Goal: Task Accomplishment & Management: Use online tool/utility

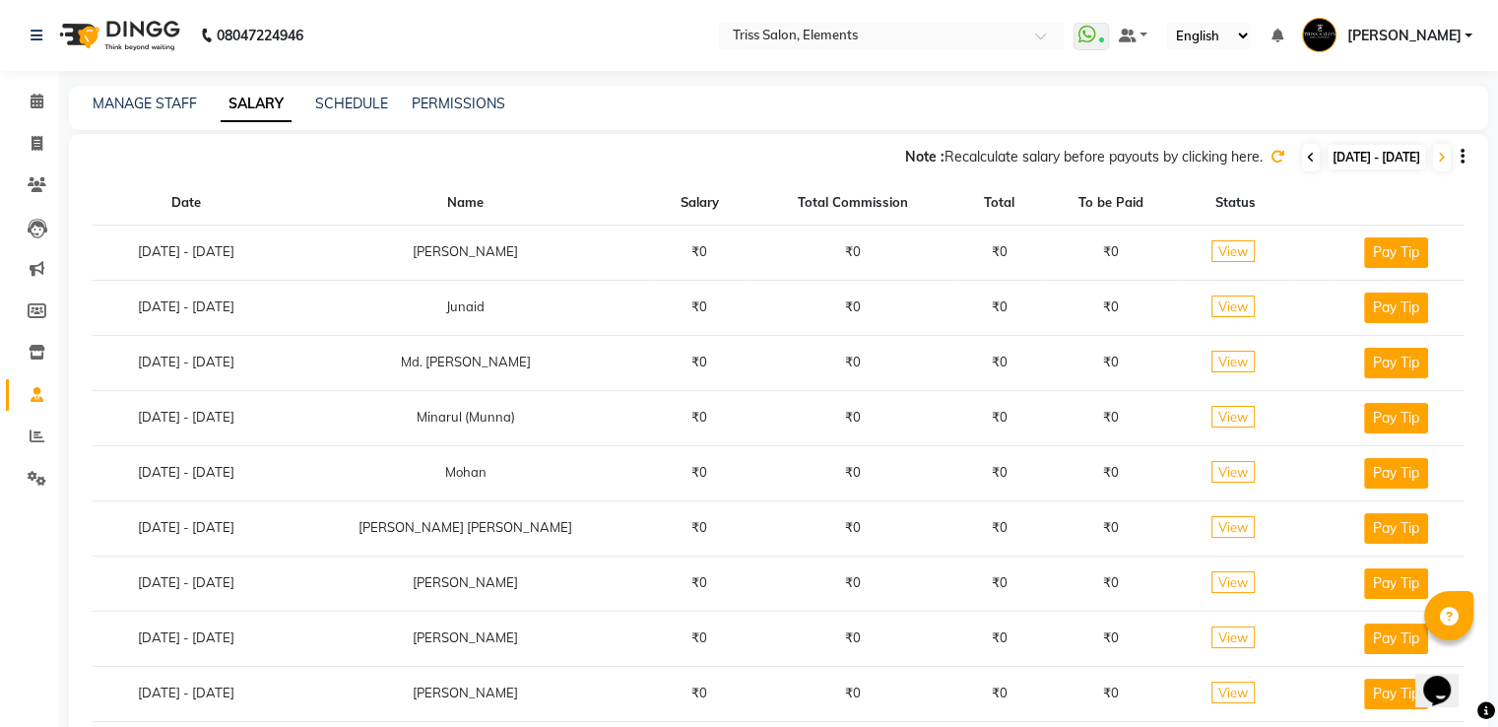
click at [1307, 161] on icon at bounding box center [1311, 158] width 8 height 12
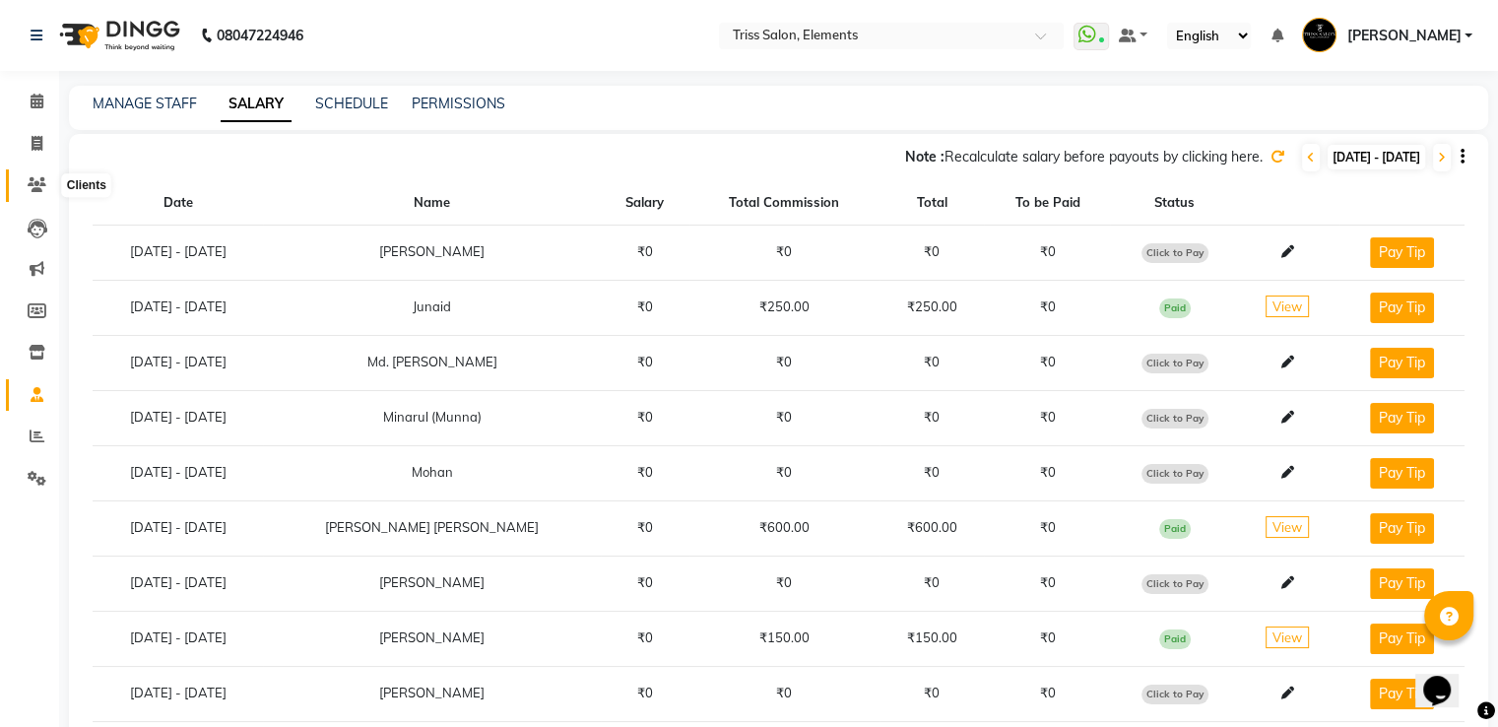
click at [34, 186] on icon at bounding box center [37, 184] width 19 height 15
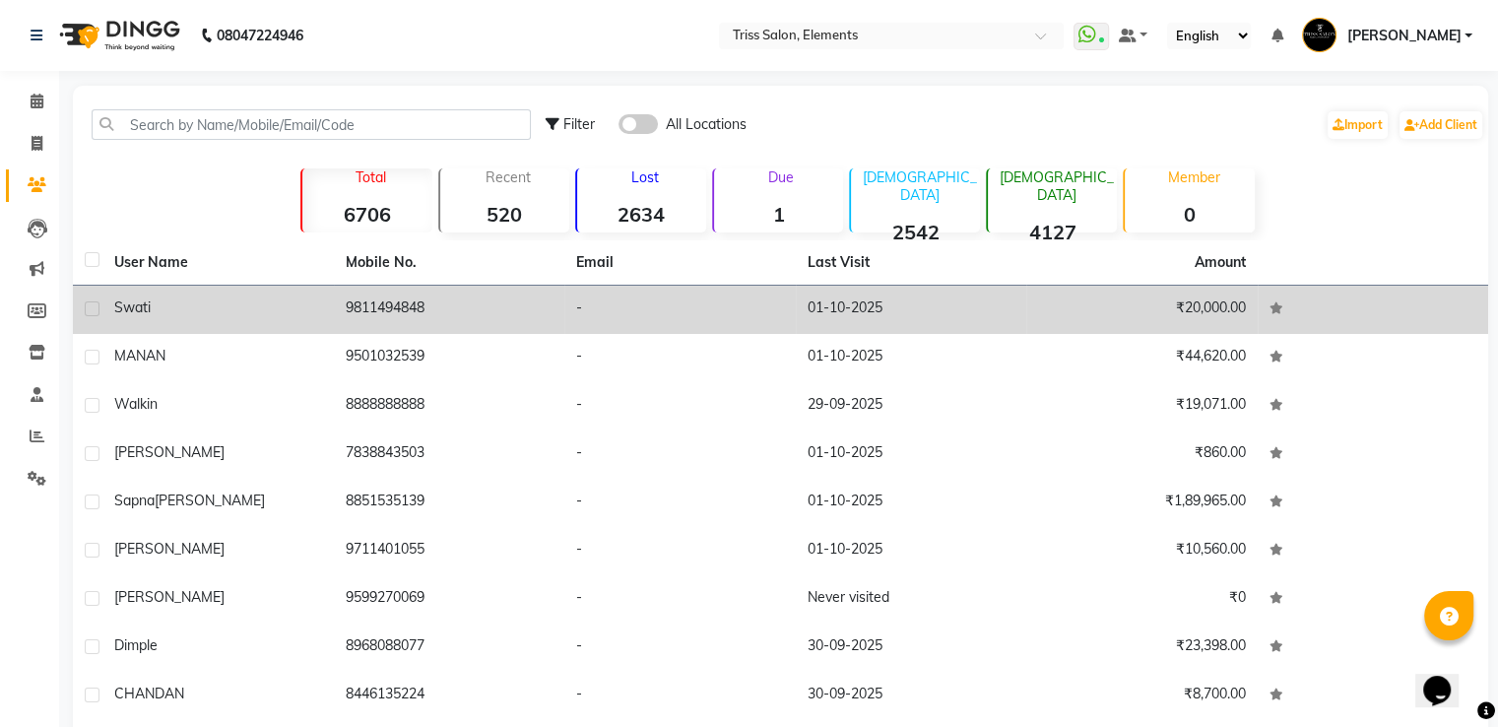
click at [366, 314] on td "9811494848" at bounding box center [449, 310] width 231 height 48
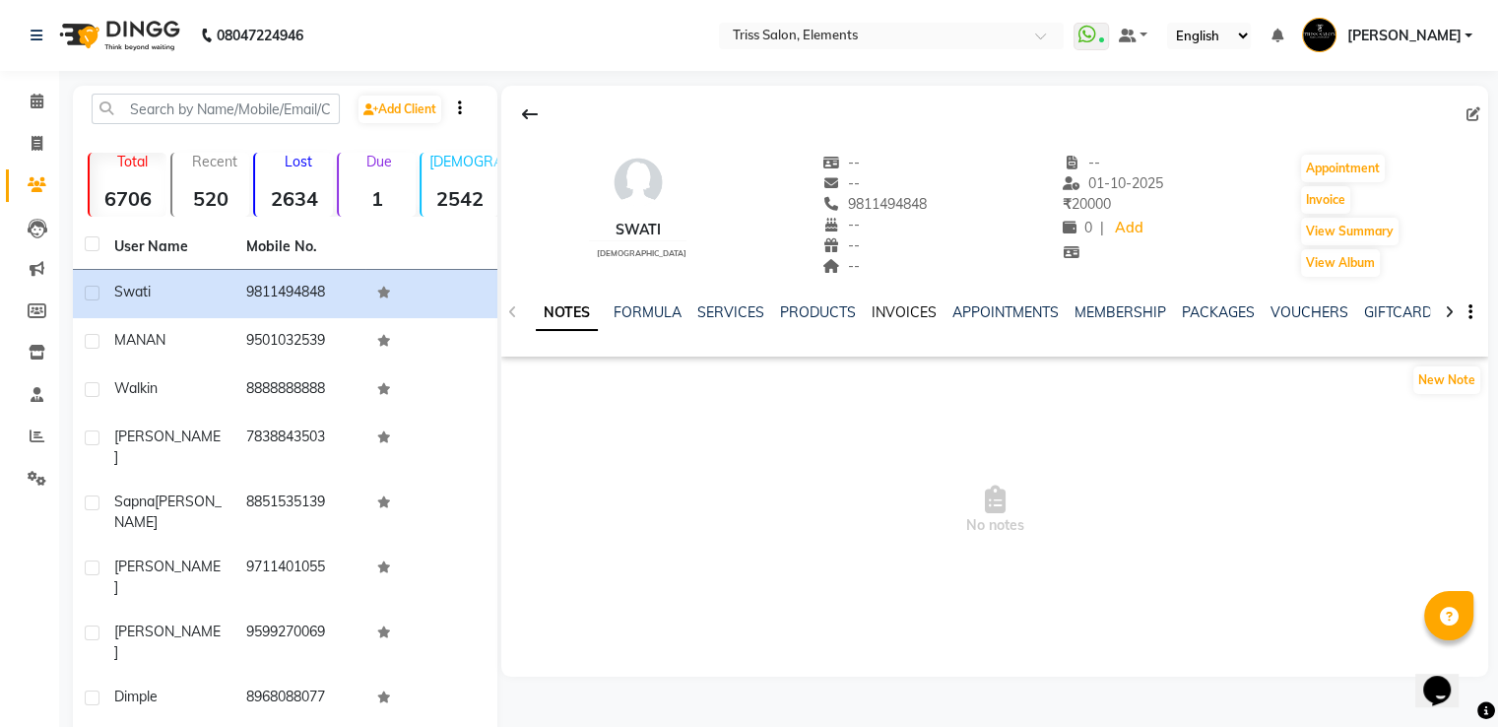
click at [899, 312] on link "INVOICES" at bounding box center [903, 312] width 65 height 18
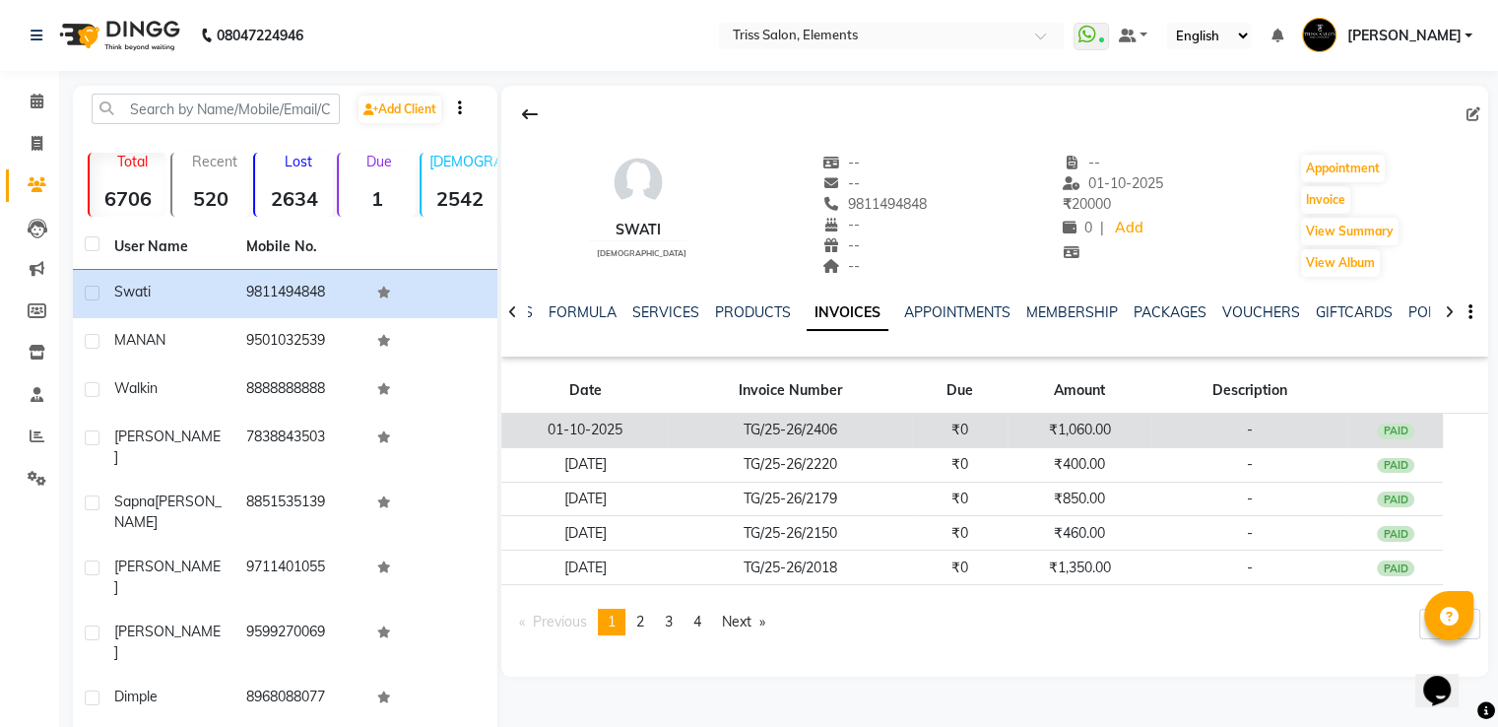
click at [1053, 428] on td "₹1,060.00" at bounding box center [1078, 431] width 143 height 34
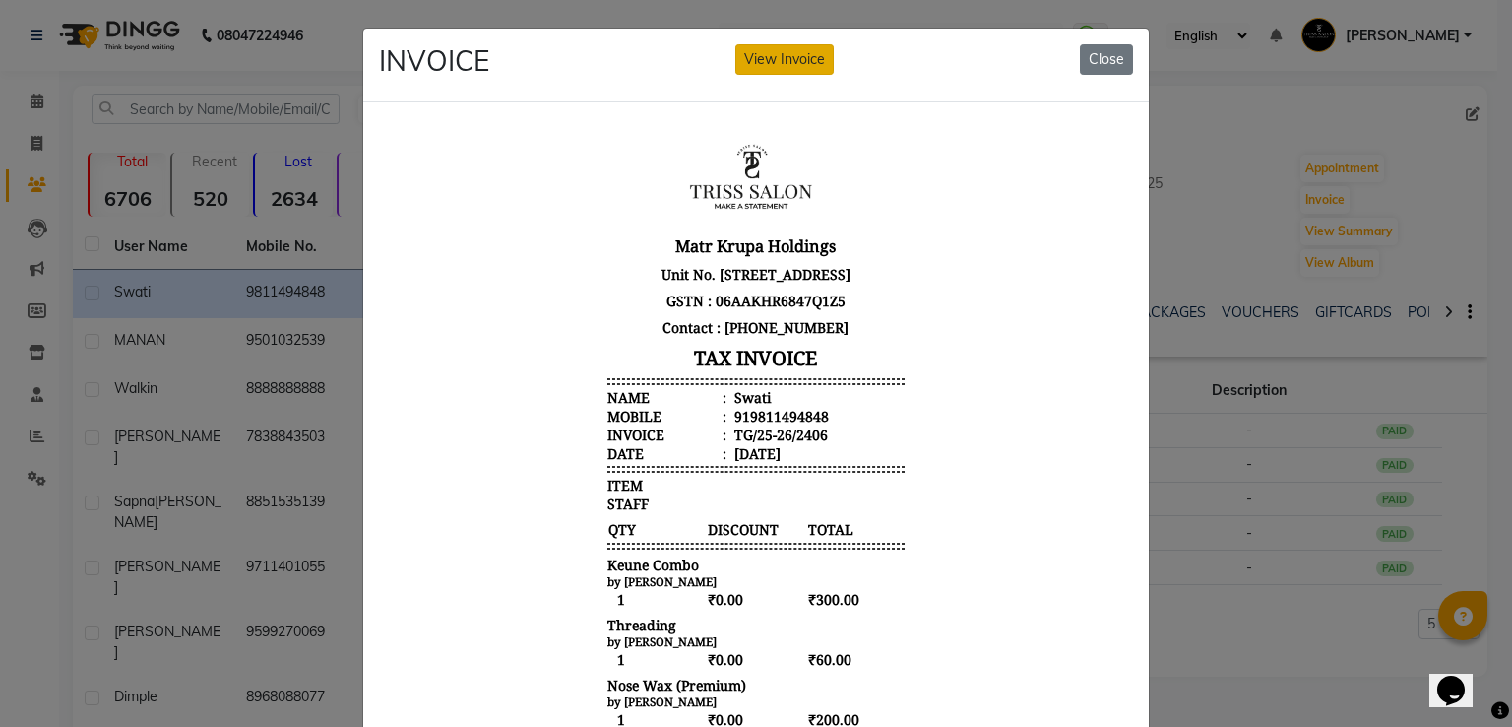
click at [784, 71] on button "View Invoice" at bounding box center [785, 59] width 98 height 31
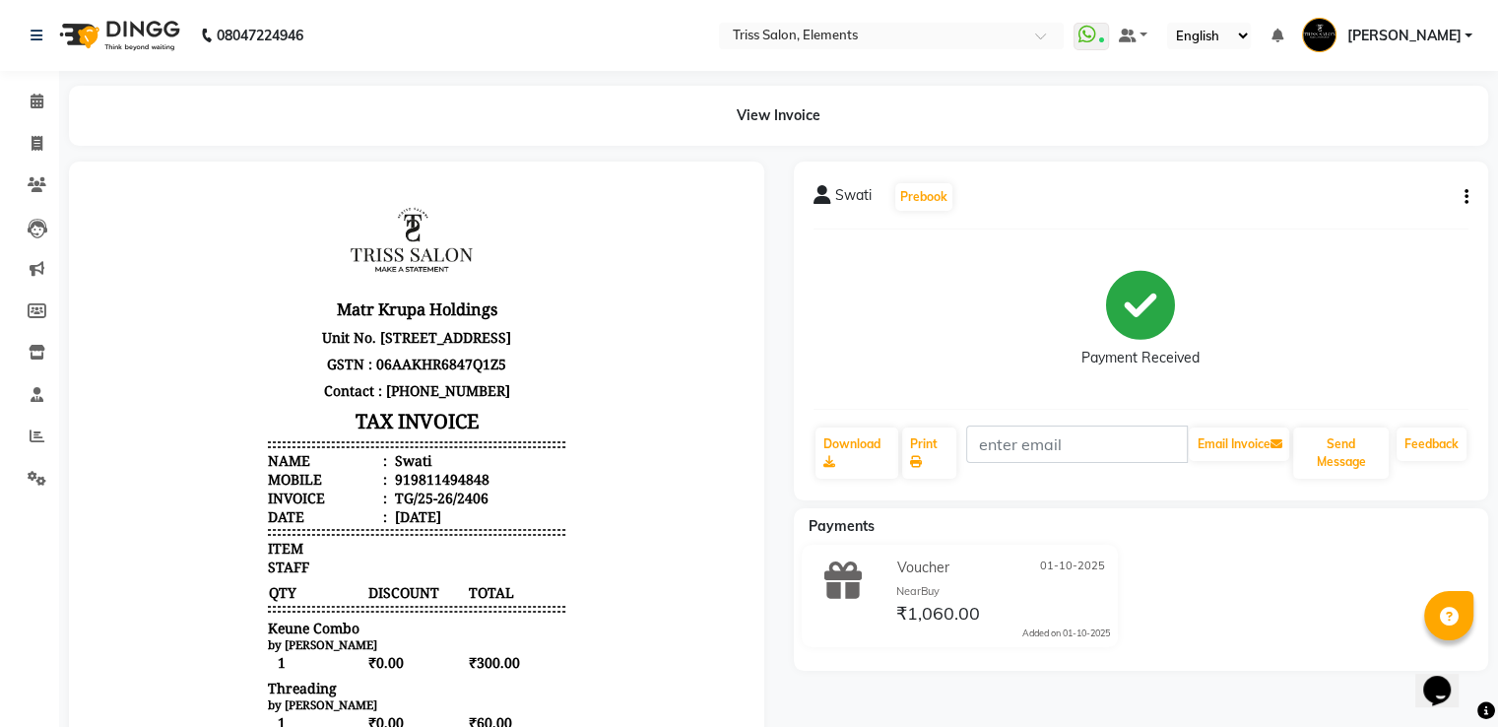
click at [1470, 194] on div "Swati Prebook Payment Received Download Print Email Invoice Send Message Feedba…" at bounding box center [1141, 330] width 695 height 339
click at [1465, 197] on icon "button" at bounding box center [1466, 197] width 4 height 1
click at [1359, 195] on div "Edit Item Staff" at bounding box center [1367, 197] width 135 height 25
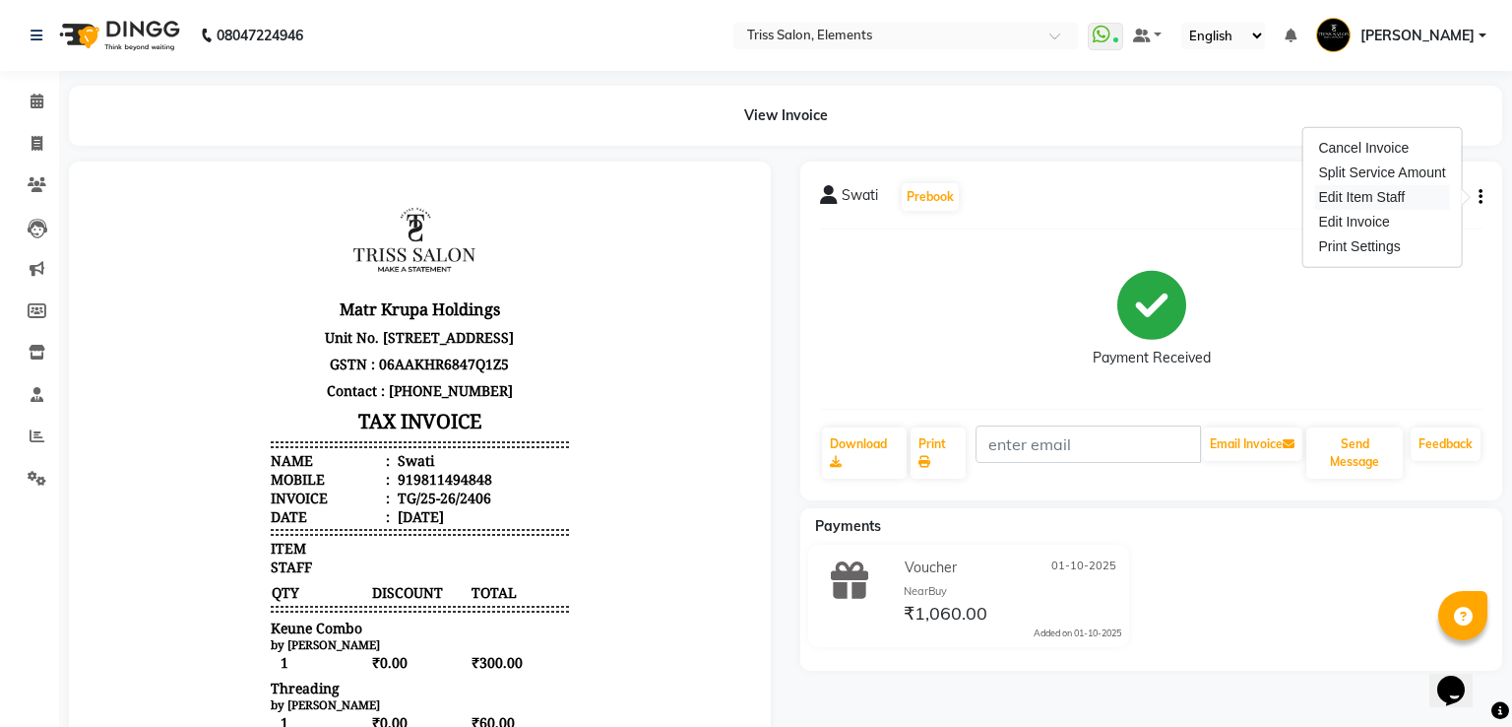
select select
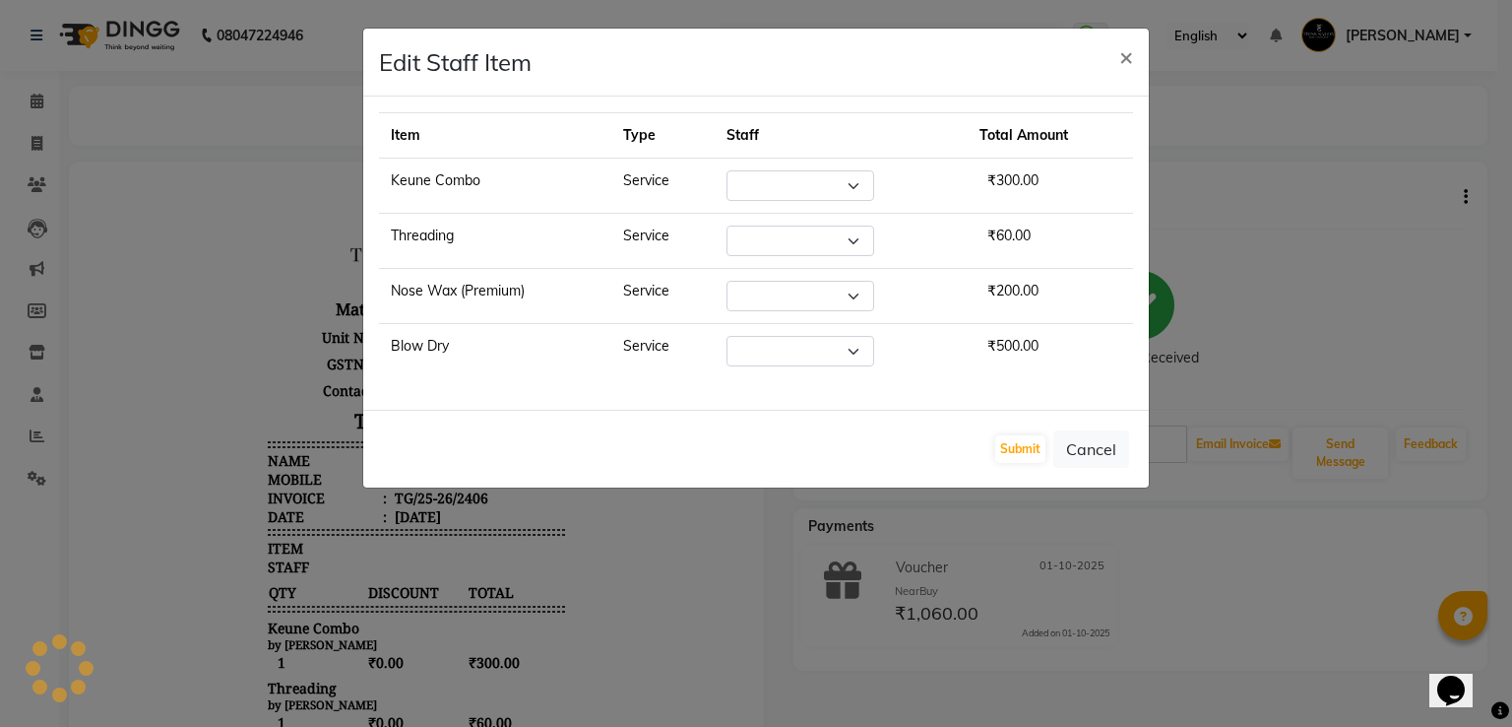
select select "83318"
select select "90319"
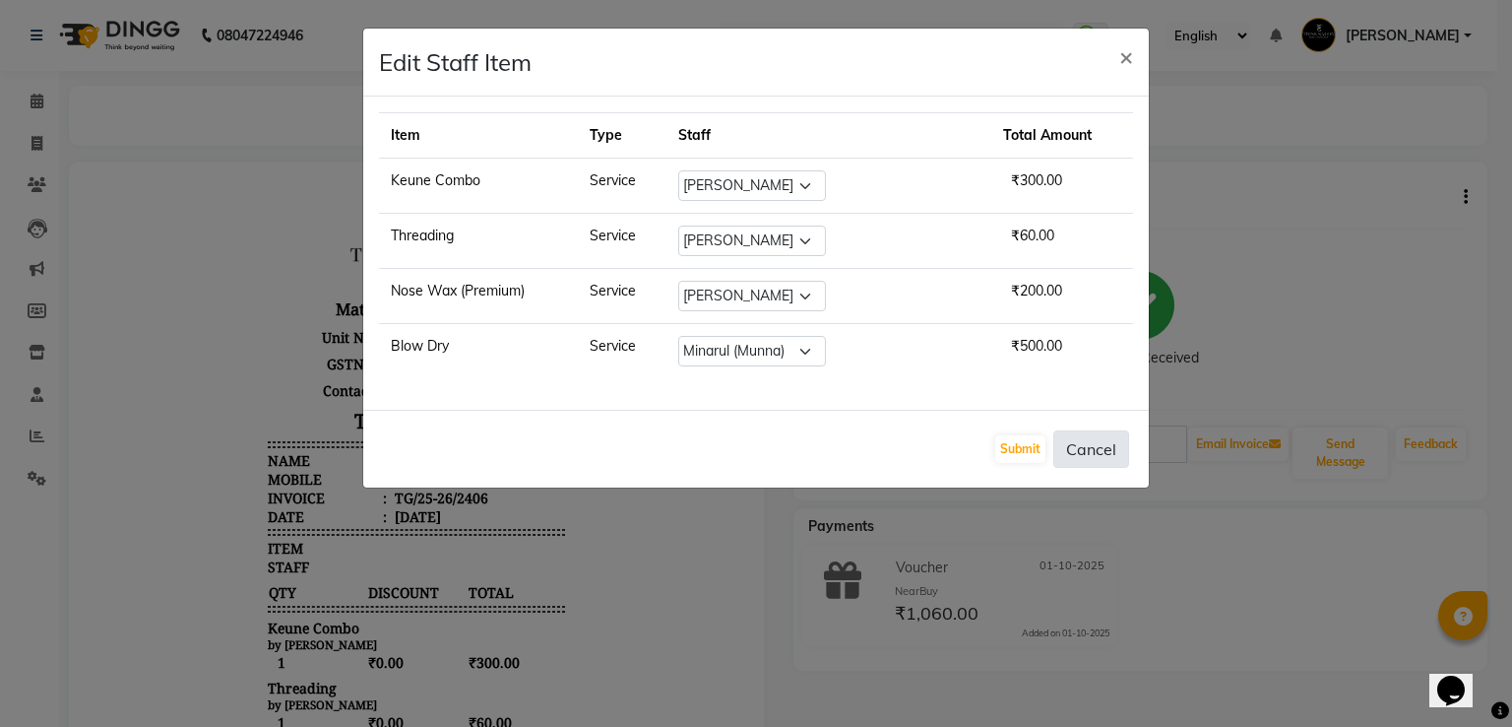
click at [1093, 442] on button "Cancel" at bounding box center [1092, 448] width 76 height 37
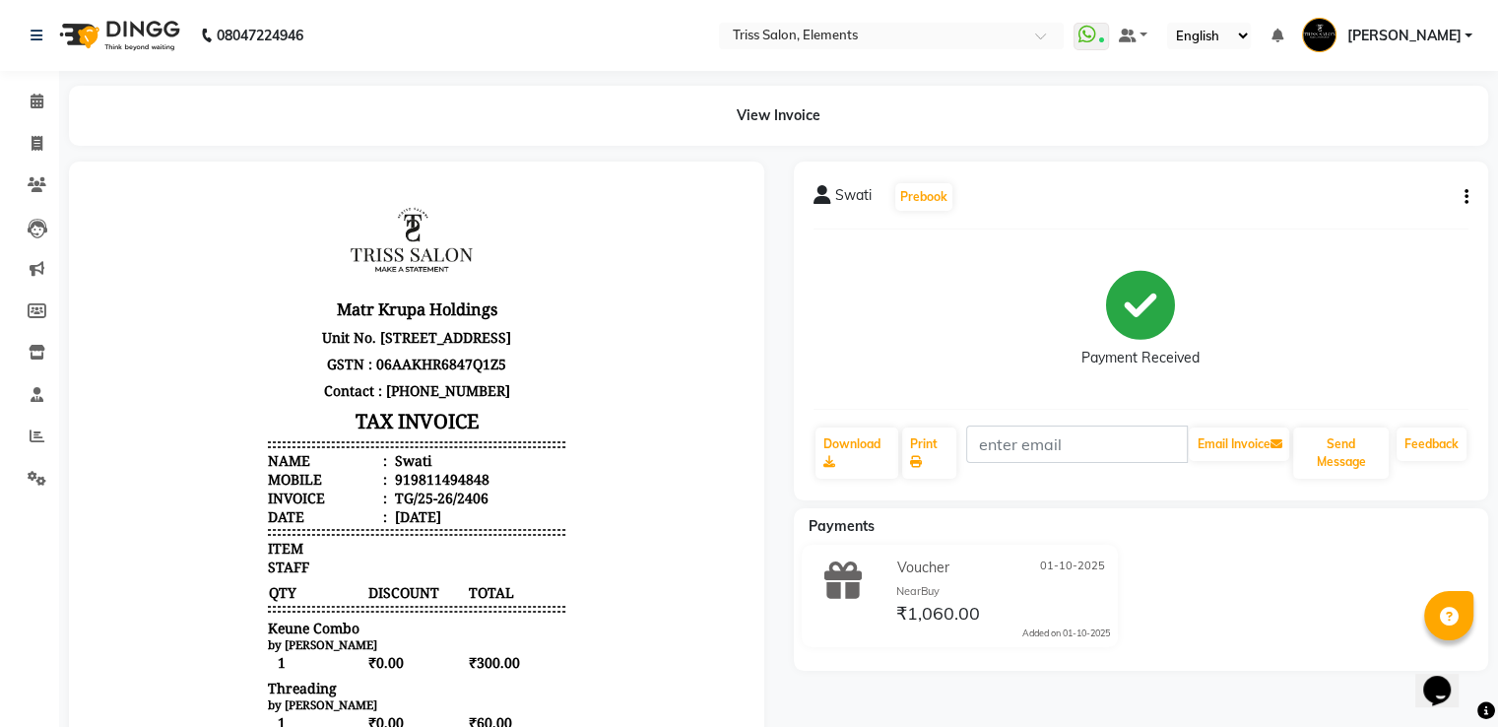
click at [1460, 201] on button "button" at bounding box center [1462, 197] width 12 height 21
click at [1328, 218] on div "Edit Invoice" at bounding box center [1367, 222] width 135 height 25
select select "service"
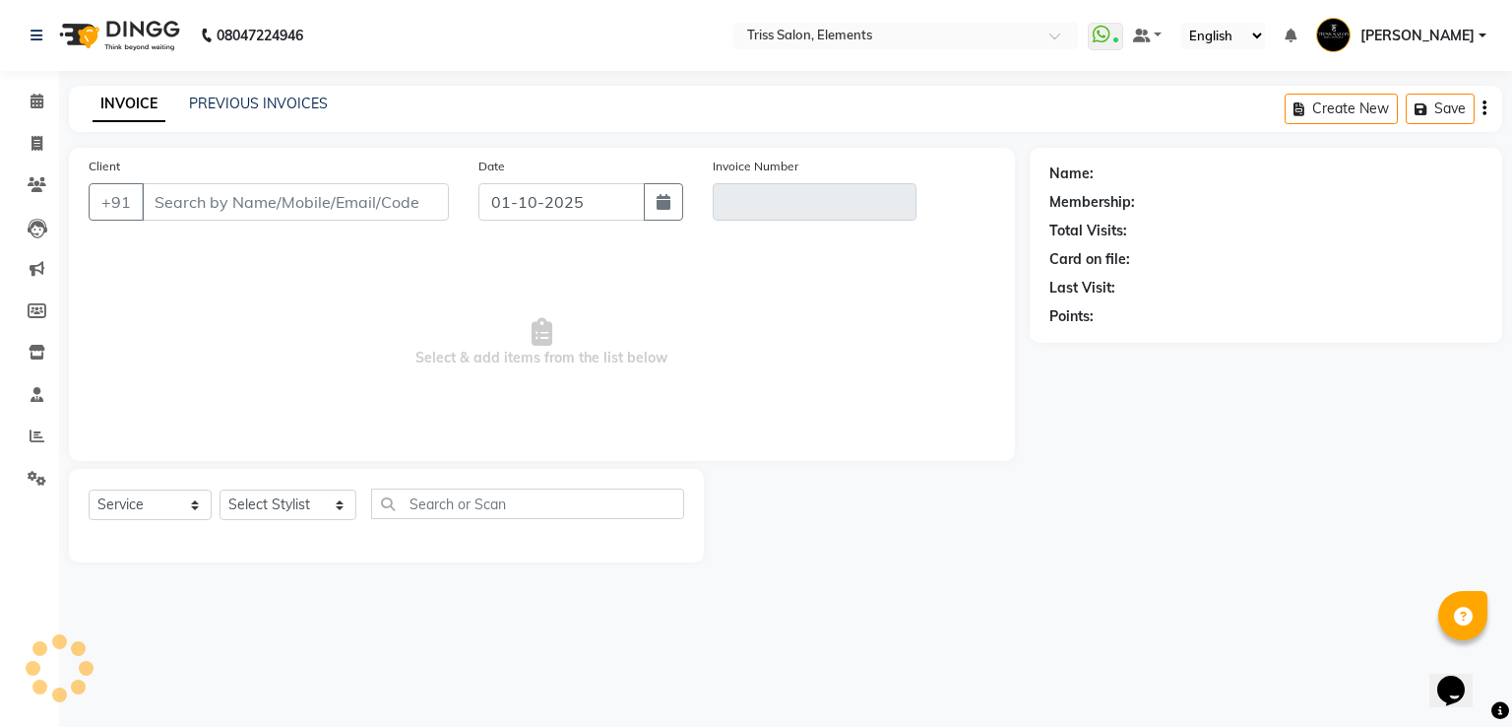
type input "9811494848"
type input "TG/25-26/2406"
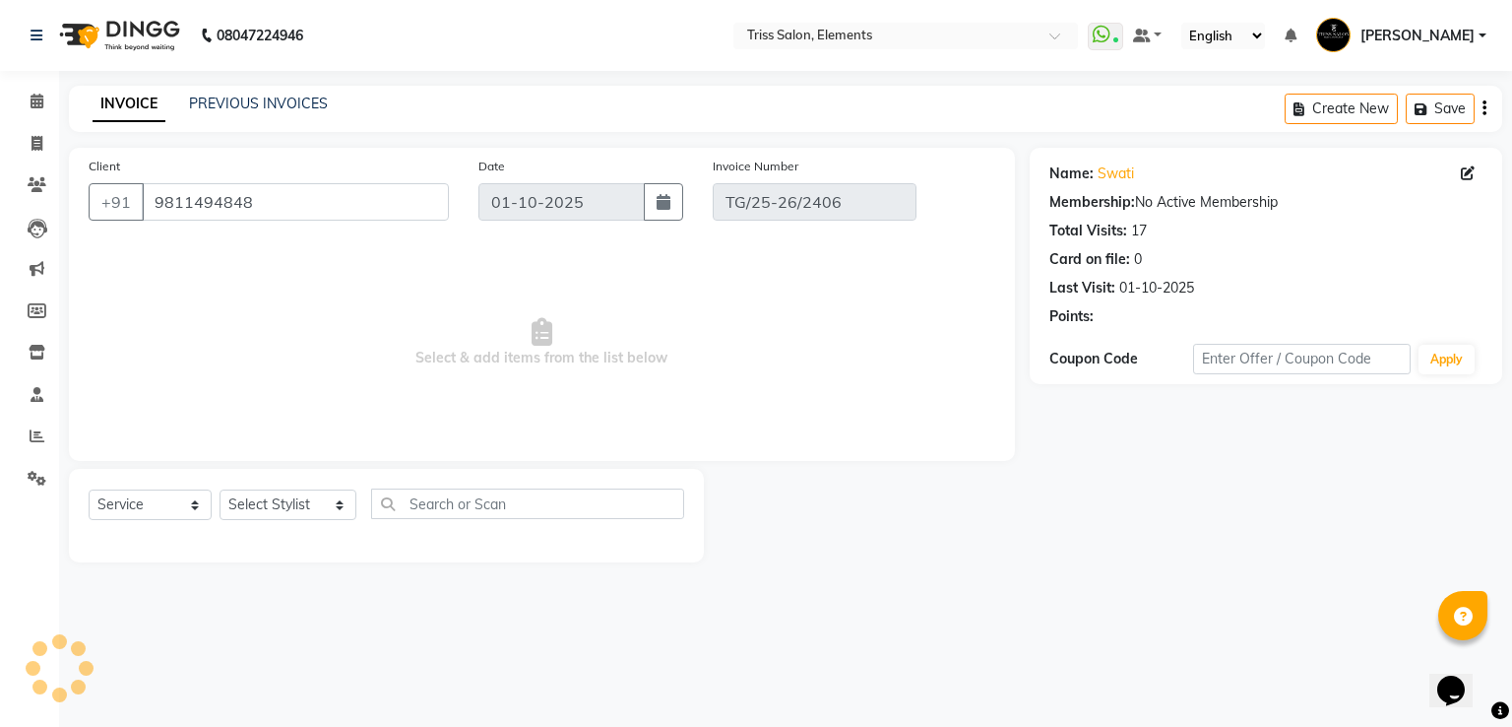
select select "select"
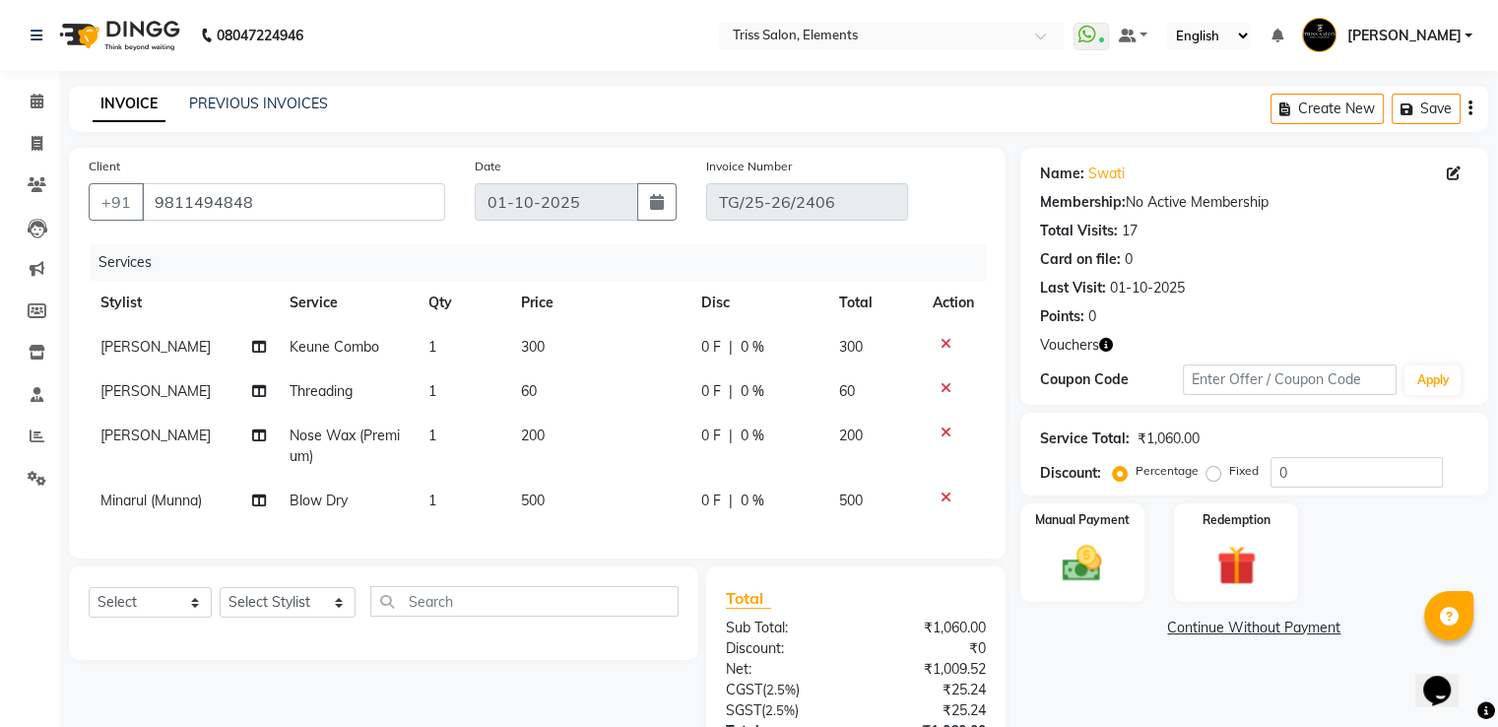
click at [536, 342] on span "300" at bounding box center [533, 347] width 24 height 18
select select "83318"
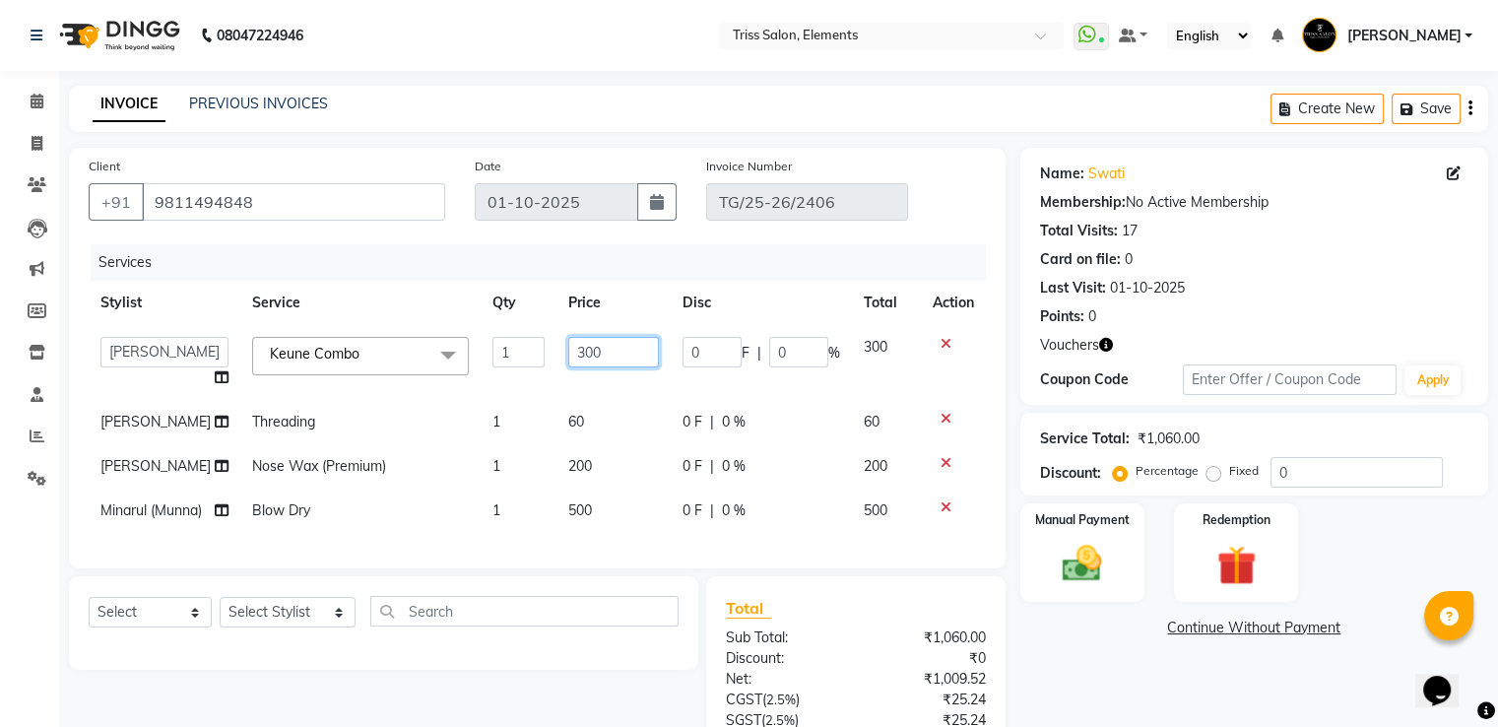
drag, startPoint x: 559, startPoint y: 359, endPoint x: 543, endPoint y: 357, distance: 16.9
click at [568, 358] on input "300" at bounding box center [613, 352] width 91 height 31
type input "400"
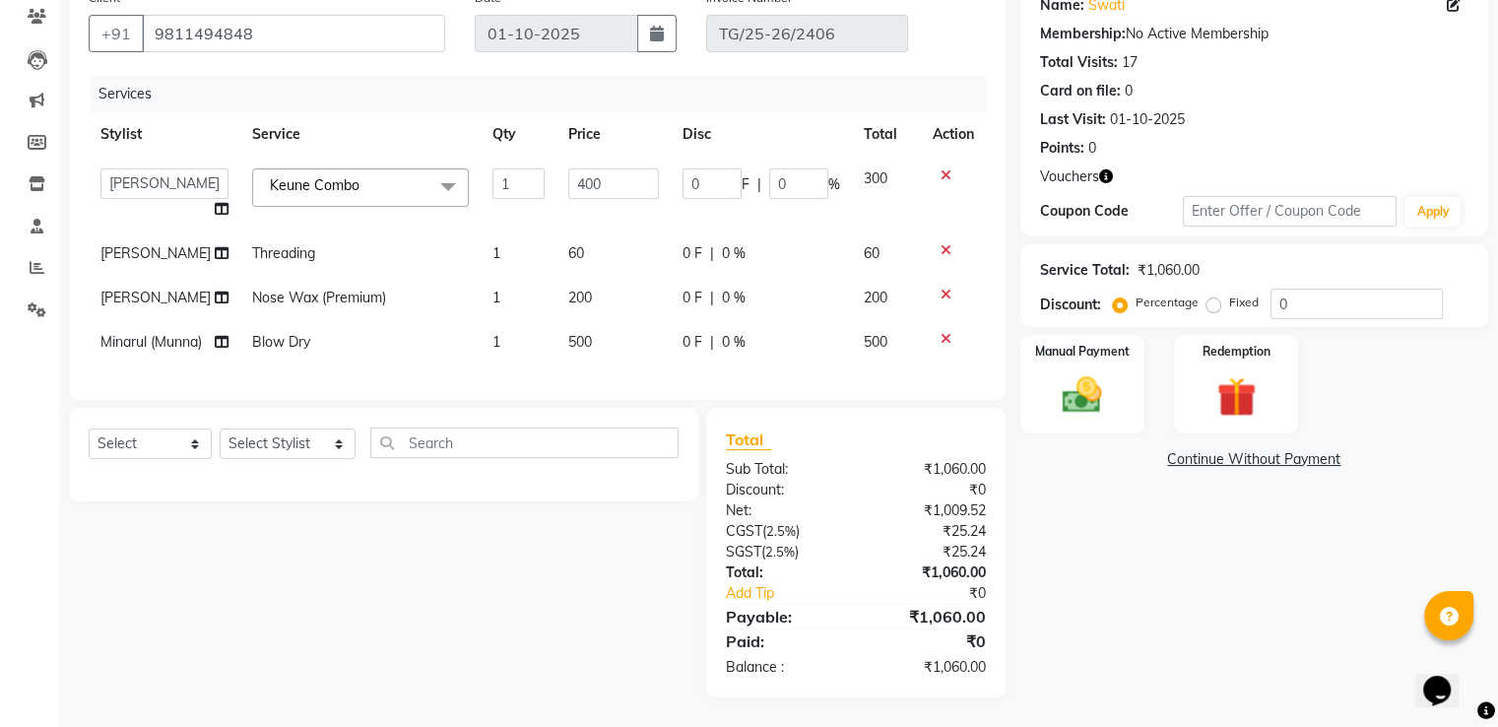
click at [1220, 550] on div "Name: Swati Membership: No Active Membership Total Visits: 17 Card on file: 0 L…" at bounding box center [1261, 338] width 482 height 718
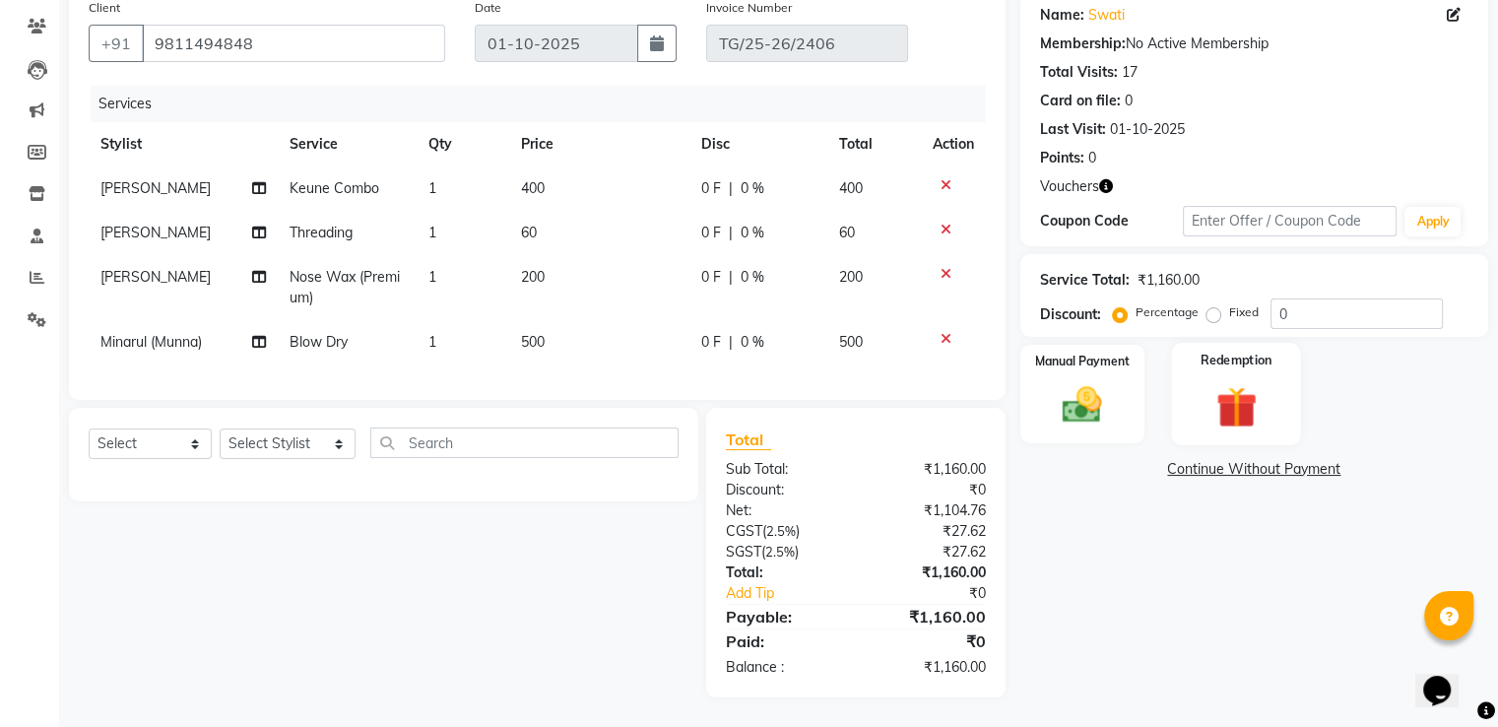
click at [1253, 351] on label "Redemption" at bounding box center [1235, 360] width 71 height 19
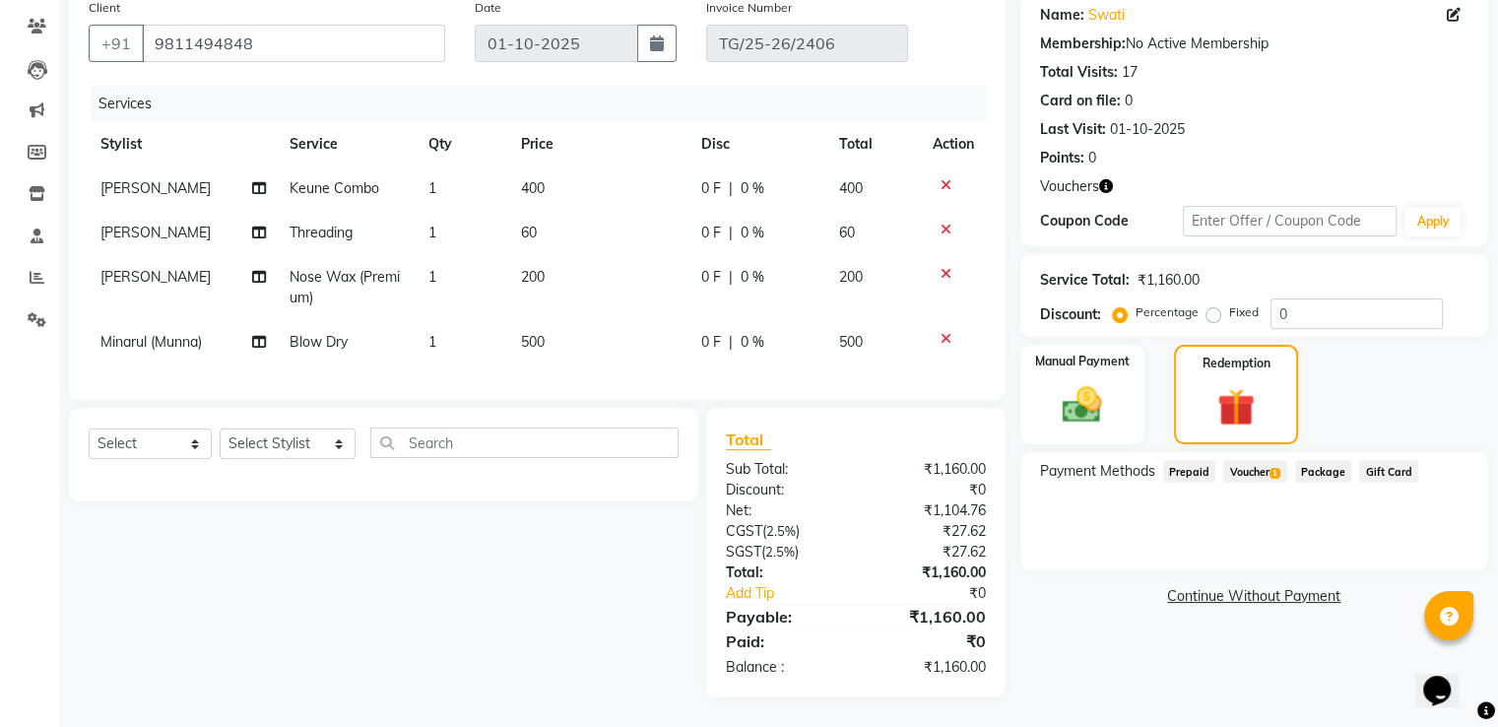
click at [1253, 460] on span "Voucher 1" at bounding box center [1254, 471] width 63 height 23
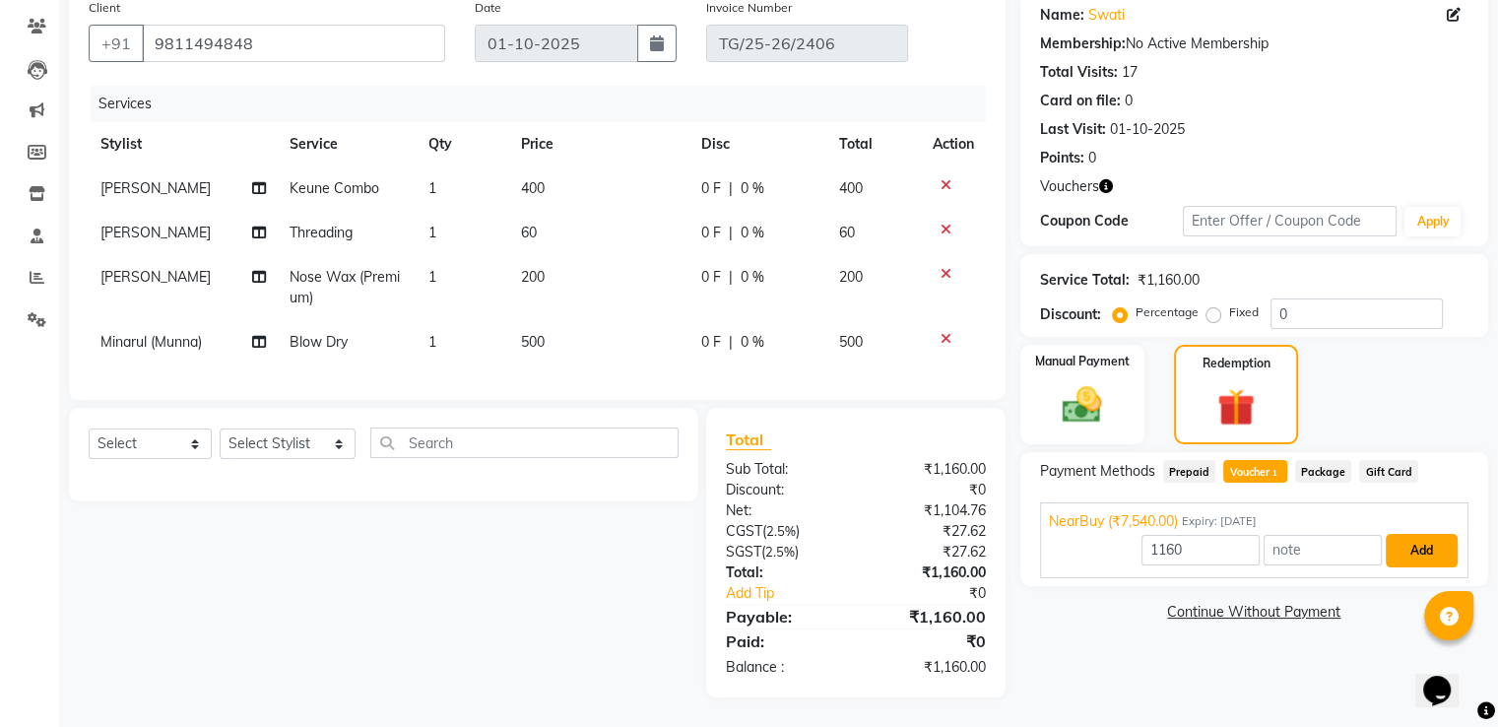
click at [1433, 537] on button "Add" at bounding box center [1421, 550] width 72 height 33
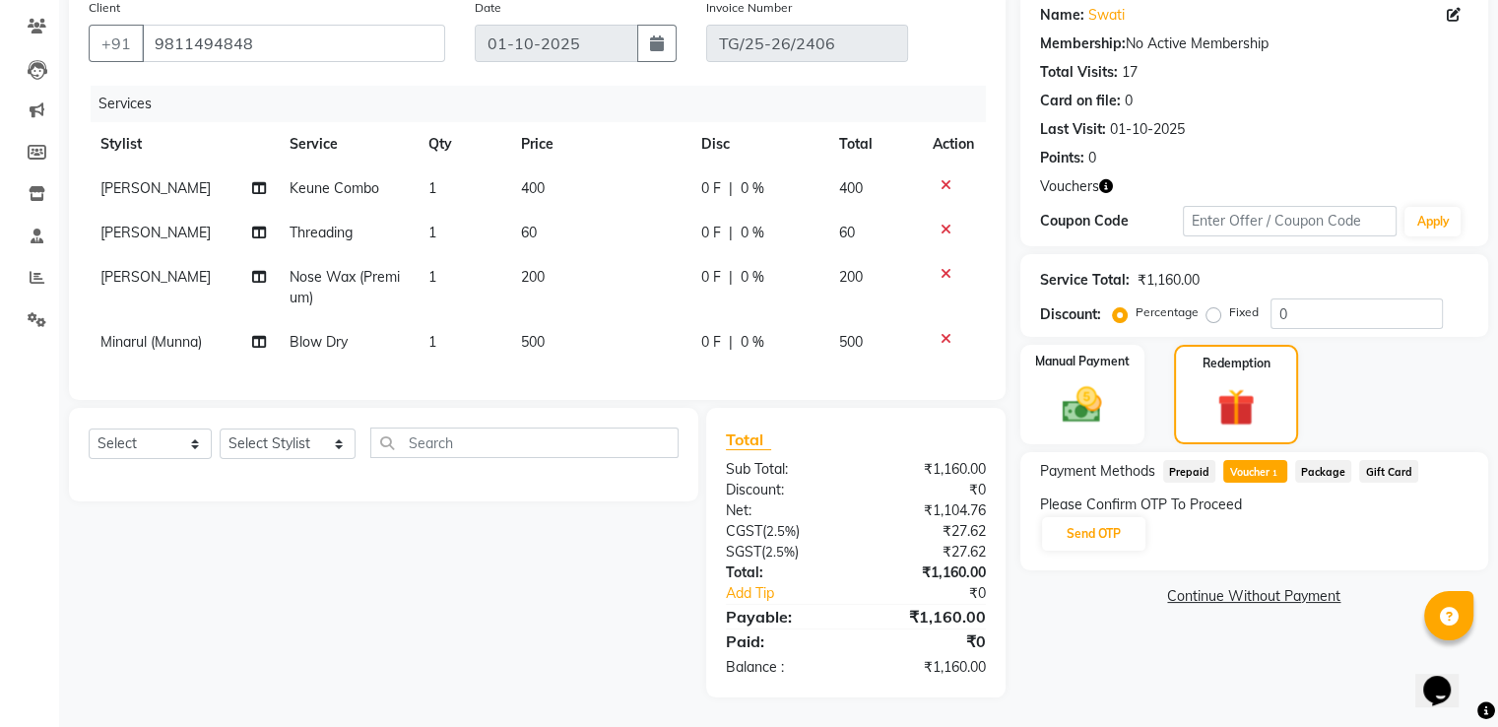
scroll to position [0, 0]
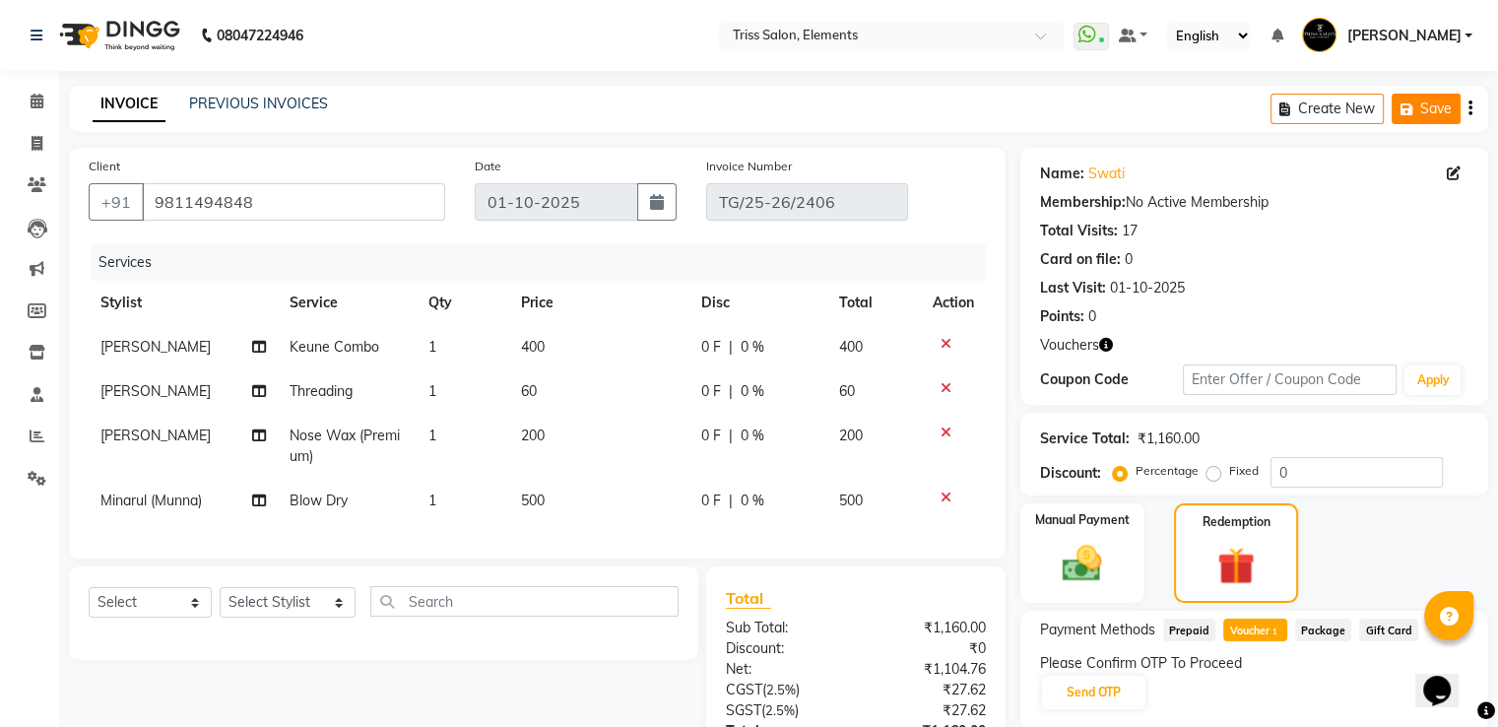
click at [1437, 110] on button "Save" at bounding box center [1425, 109] width 69 height 31
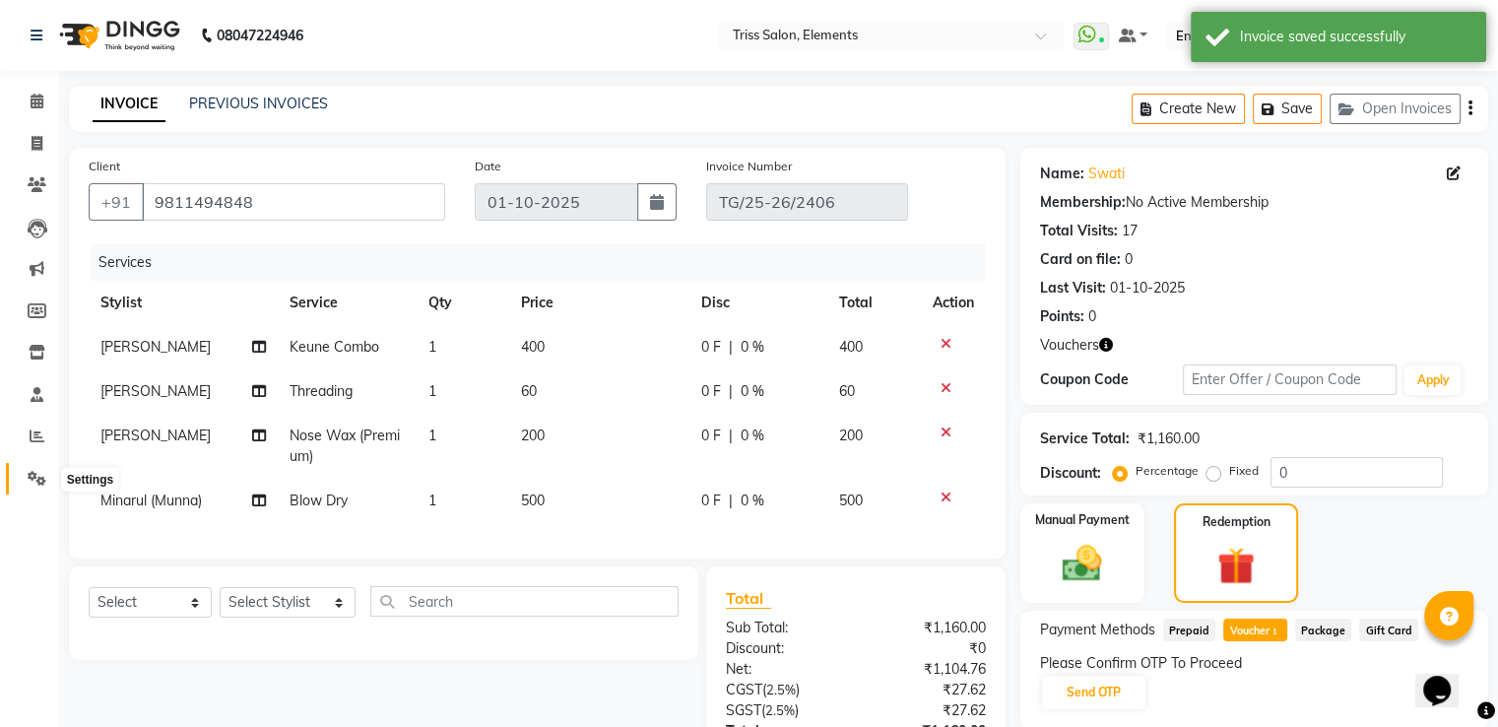
click at [28, 483] on icon at bounding box center [37, 478] width 19 height 15
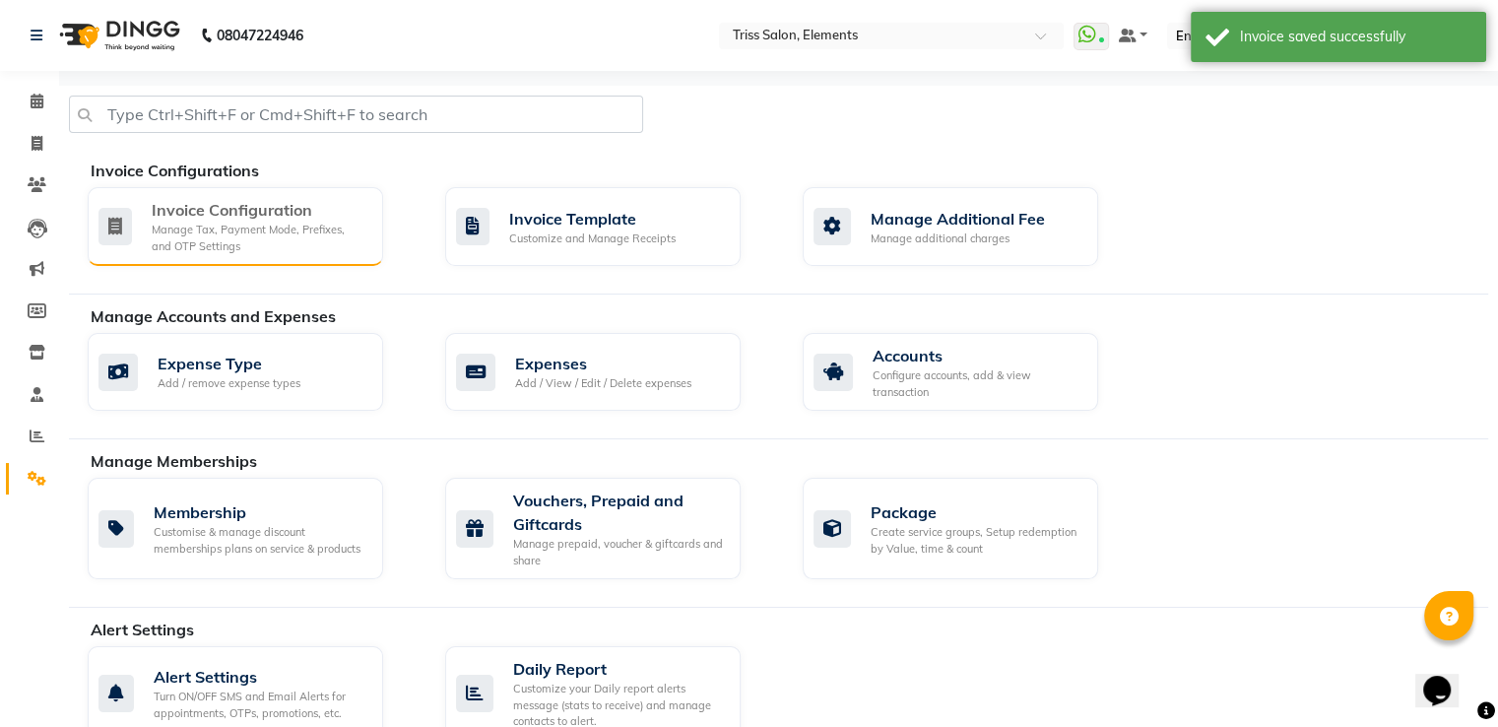
click at [184, 240] on div "Manage Tax, Payment Mode, Prefixes, and OTP Settings" at bounding box center [260, 238] width 216 height 32
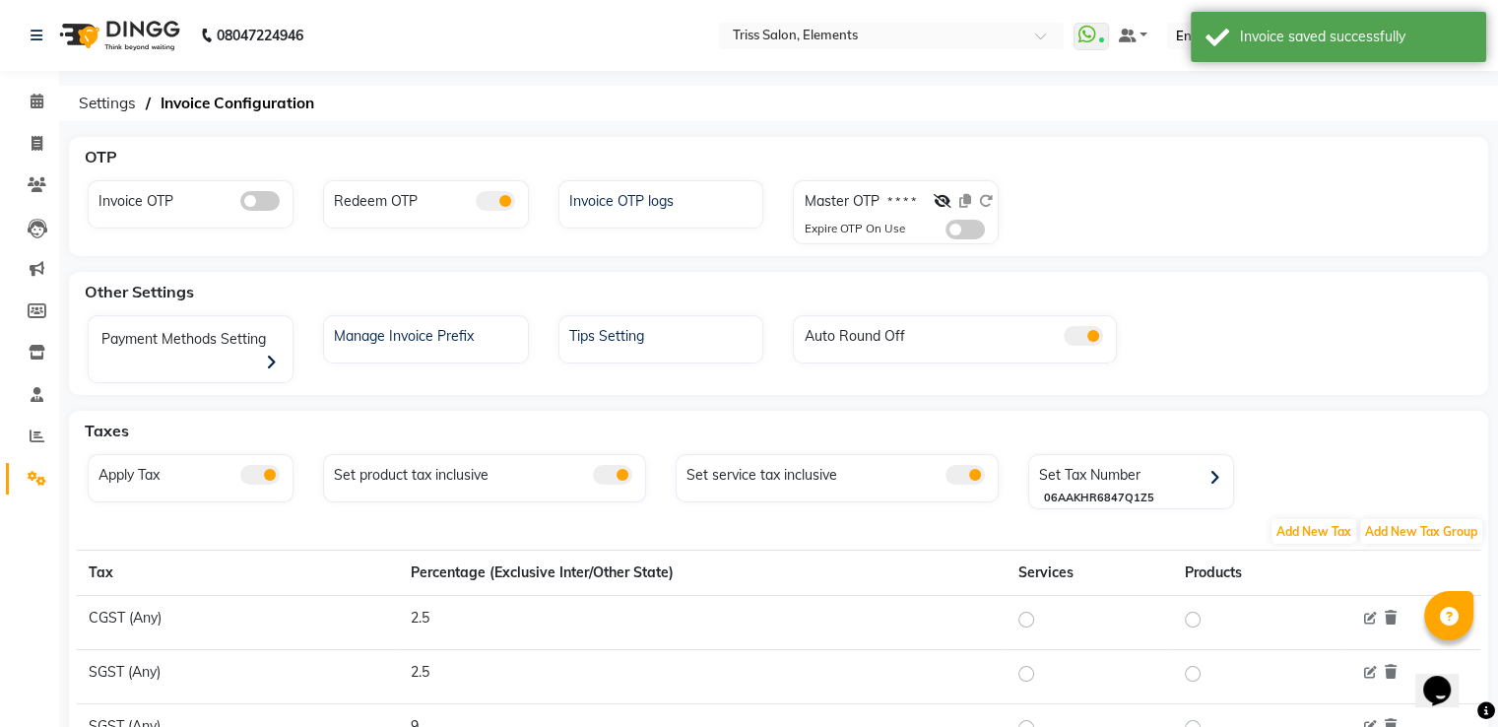
click at [497, 205] on span at bounding box center [495, 201] width 39 height 20
click at [476, 204] on input "checkbox" at bounding box center [476, 204] width 0 height 0
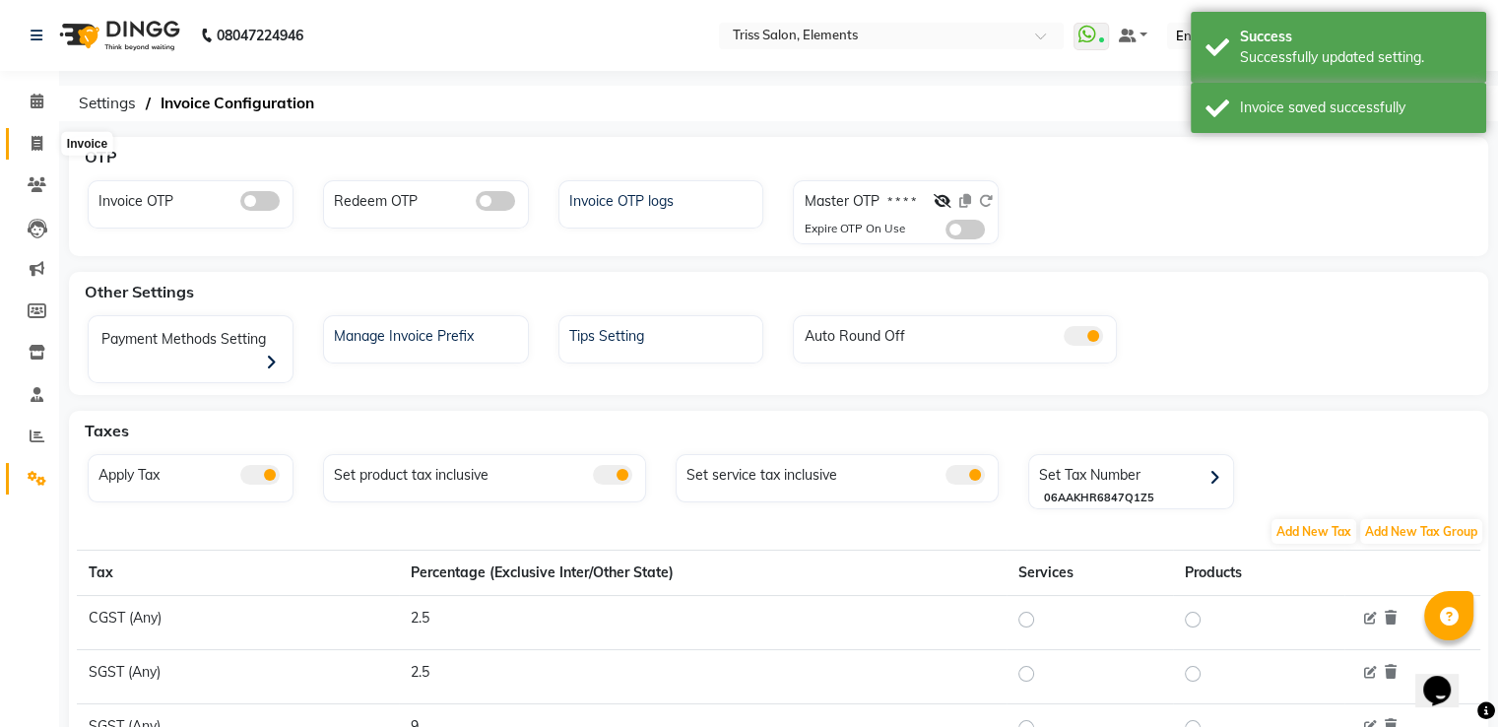
click at [35, 149] on icon at bounding box center [37, 143] width 11 height 15
select select "service"
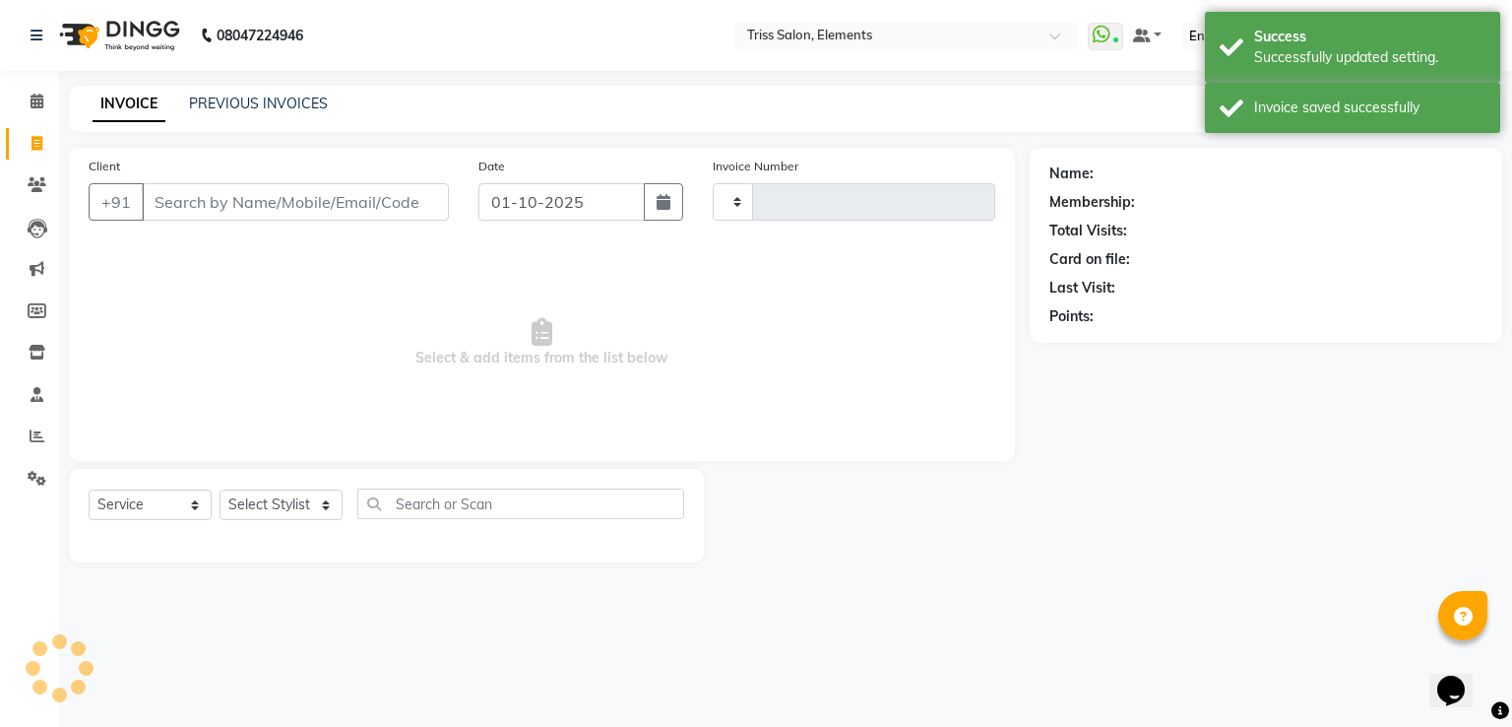
type input "2407"
select select "4303"
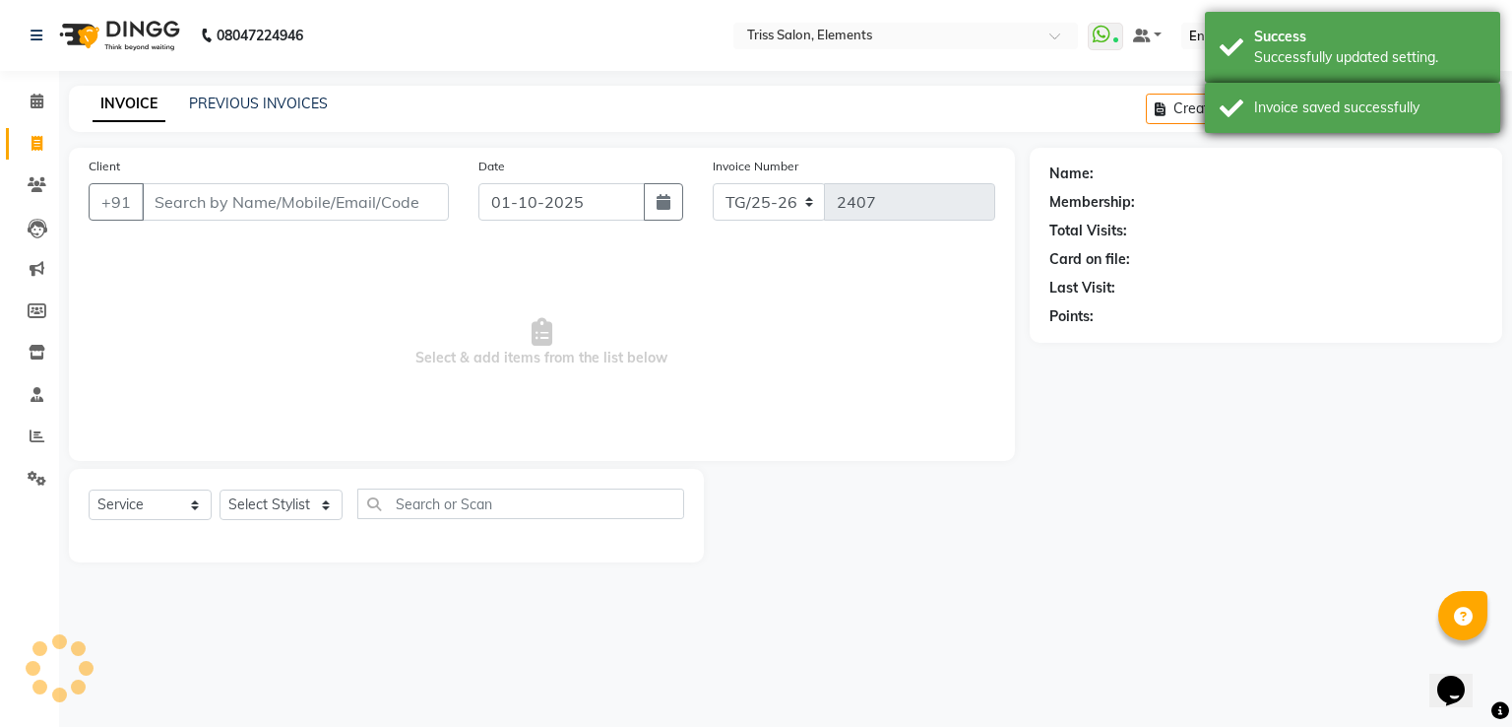
click at [1473, 102] on div "Invoice saved successfully" at bounding box center [1369, 107] width 231 height 21
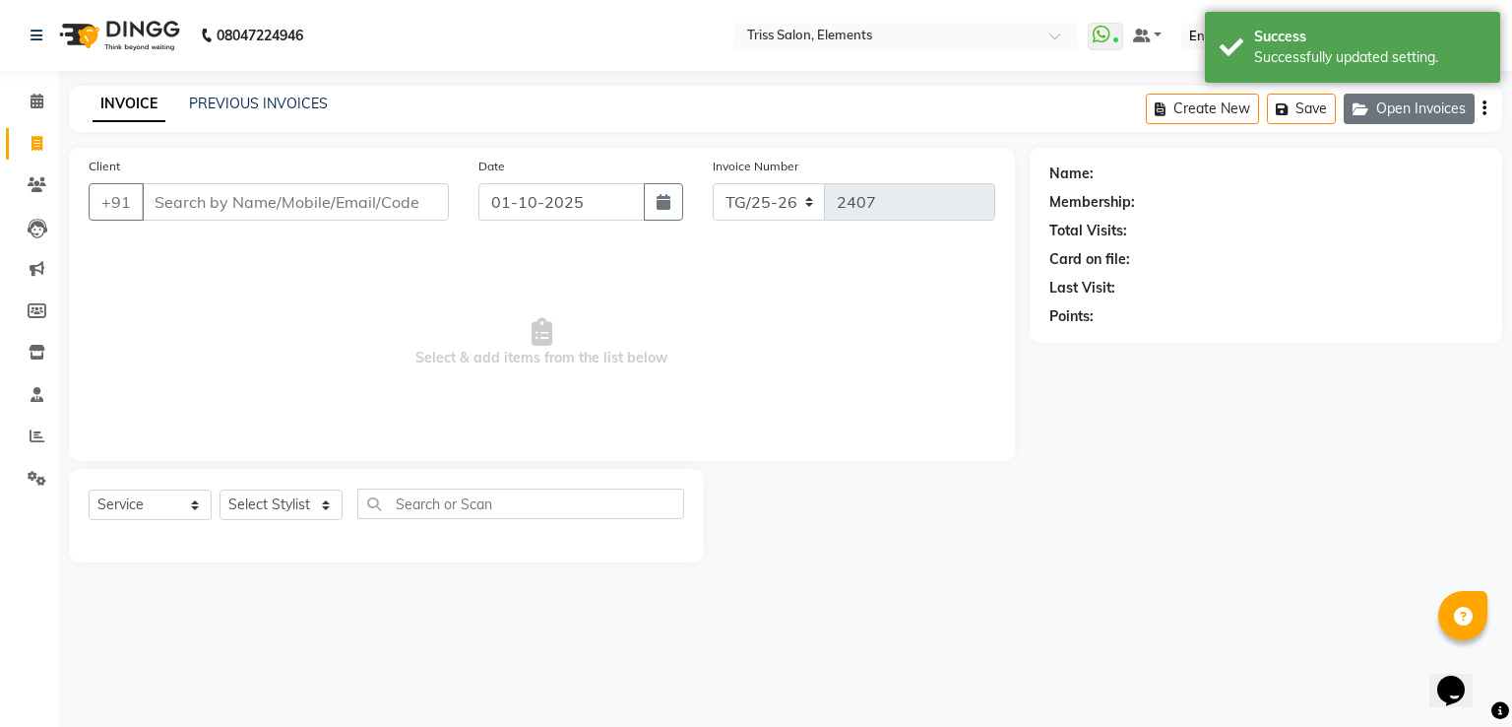
click at [1430, 108] on button "Open Invoices" at bounding box center [1409, 109] width 131 height 31
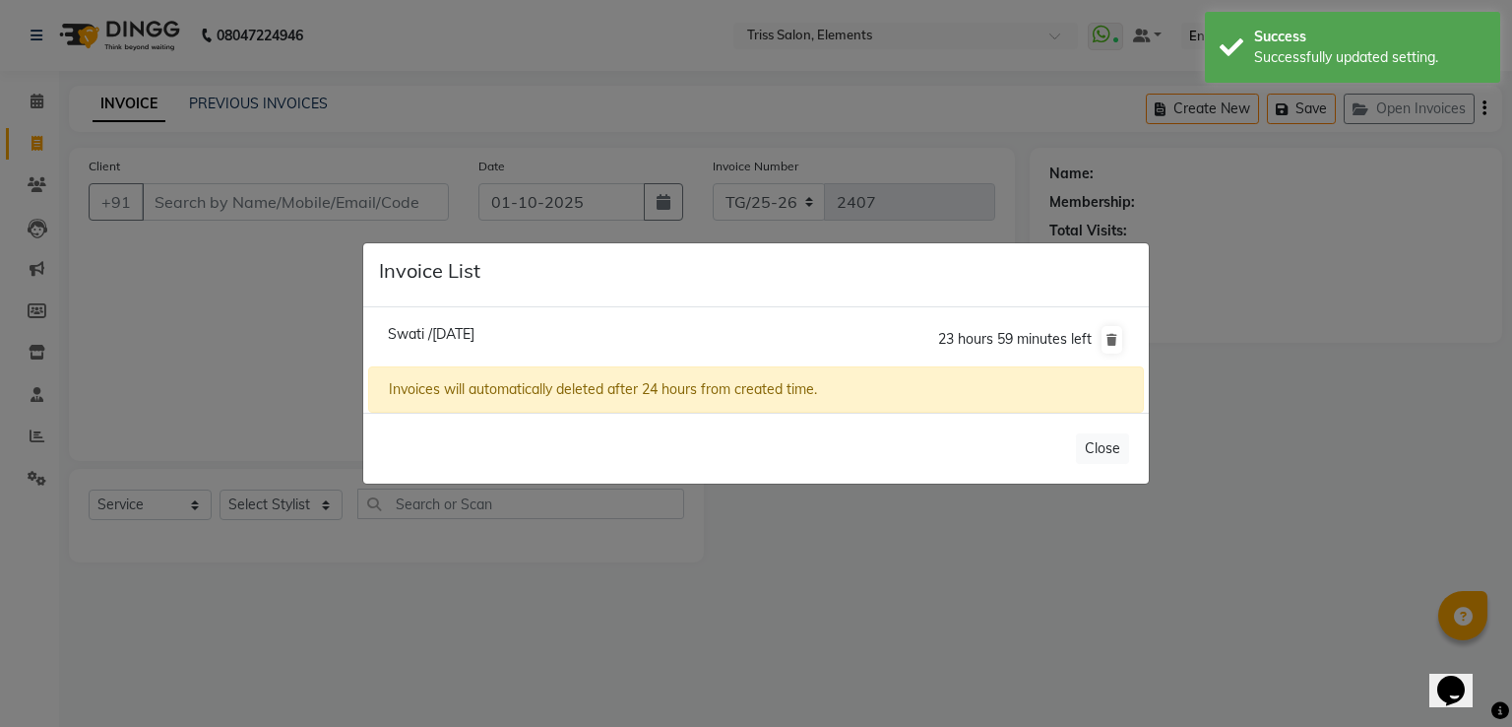
click at [433, 326] on span "Swati /[DATE]" at bounding box center [431, 334] width 87 height 18
type input "9811494848"
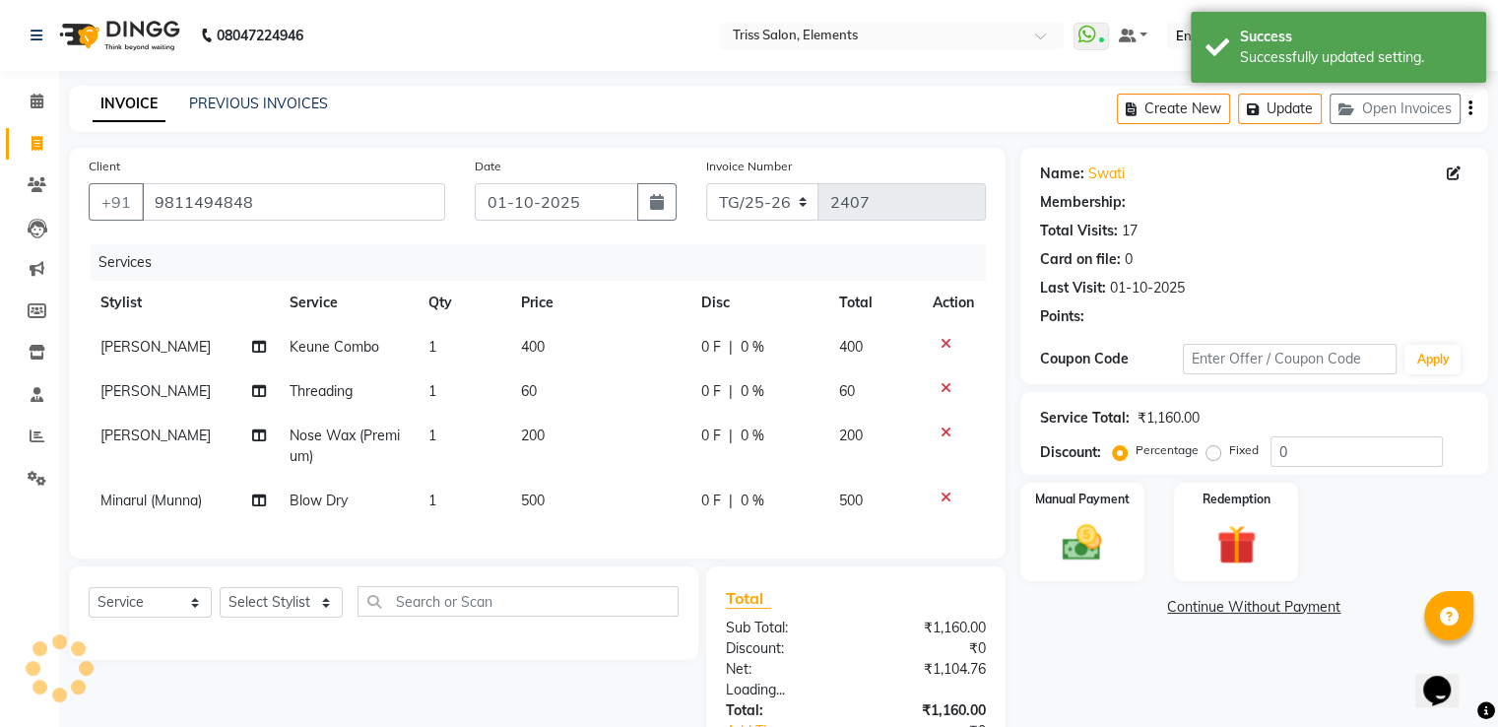
drag, startPoint x: 1512, startPoint y: 615, endPoint x: 1337, endPoint y: 716, distance: 201.2
click at [1337, 716] on div "Name: Swati Membership: Total Visits: 17 Card on file: 0 Last Visit: [DATE] Poi…" at bounding box center [1261, 491] width 482 height 687
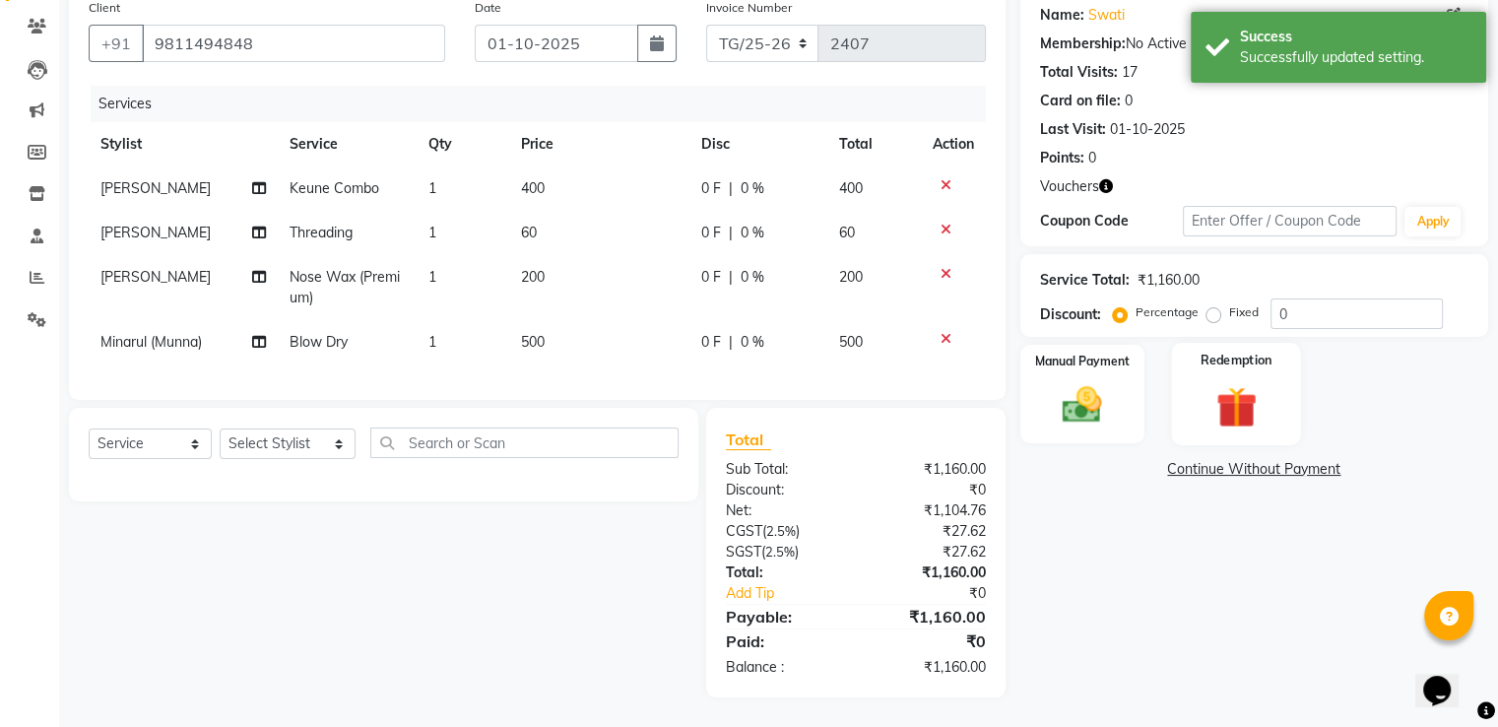
click at [1215, 419] on div "Redemption" at bounding box center [1235, 393] width 129 height 101
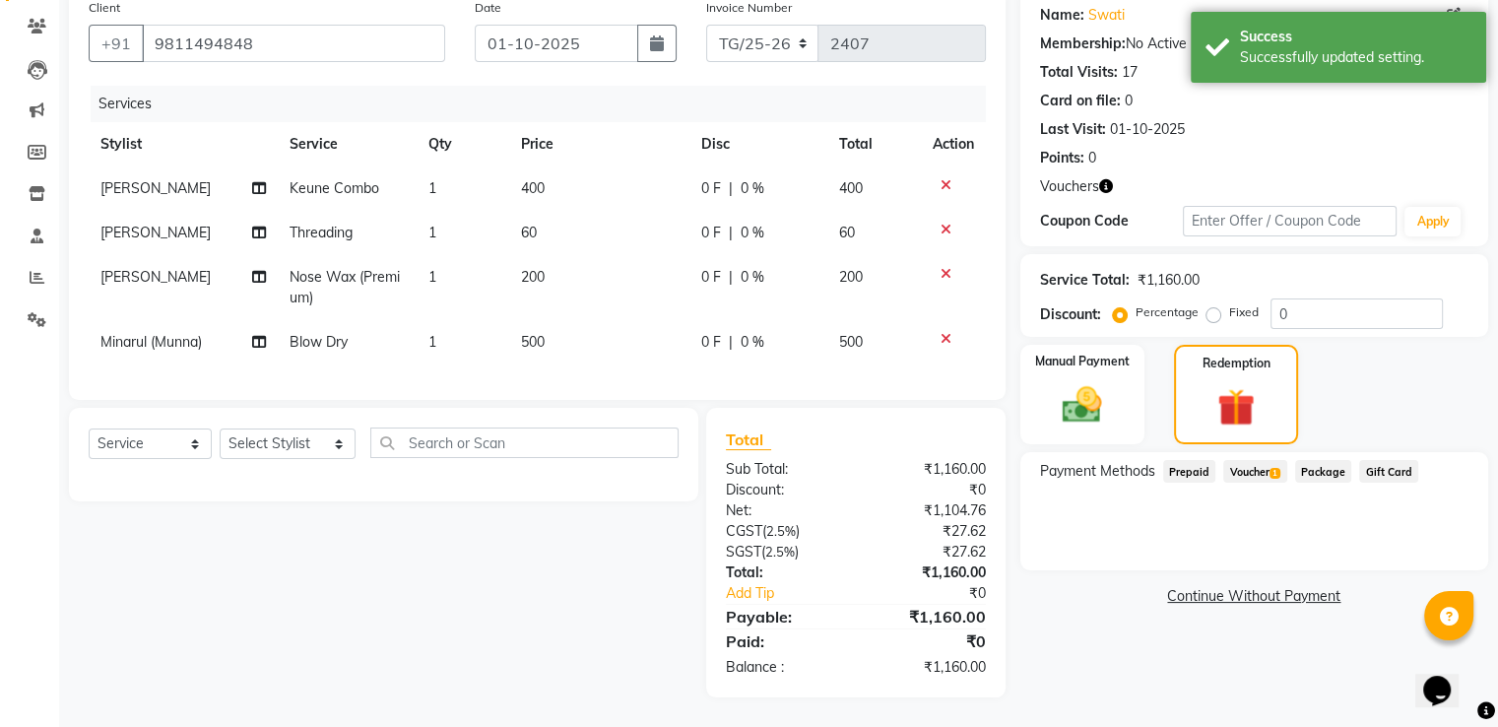
click at [1255, 460] on span "Voucher 1" at bounding box center [1254, 471] width 63 height 23
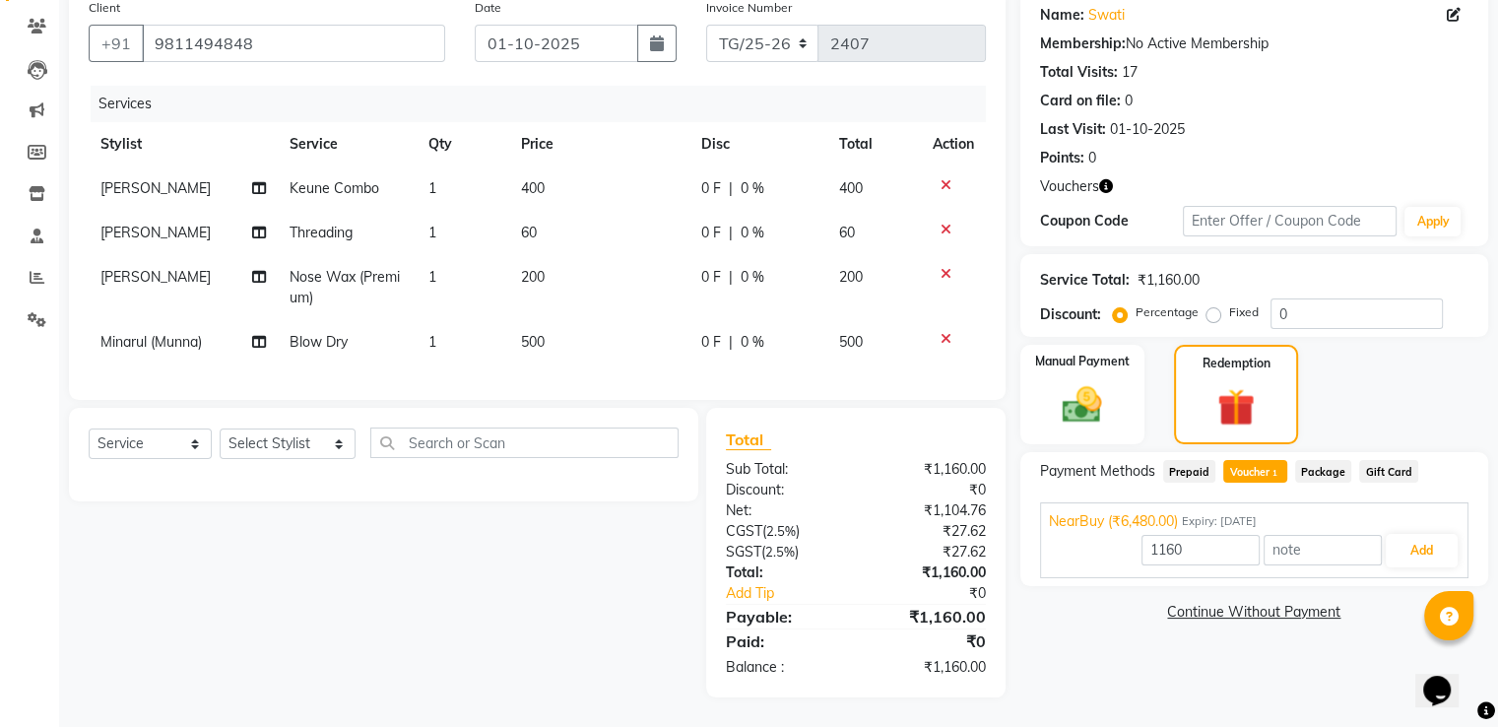
click at [1383, 532] on div "1160 Add" at bounding box center [1254, 550] width 411 height 37
click at [1413, 534] on button "Add" at bounding box center [1421, 550] width 72 height 33
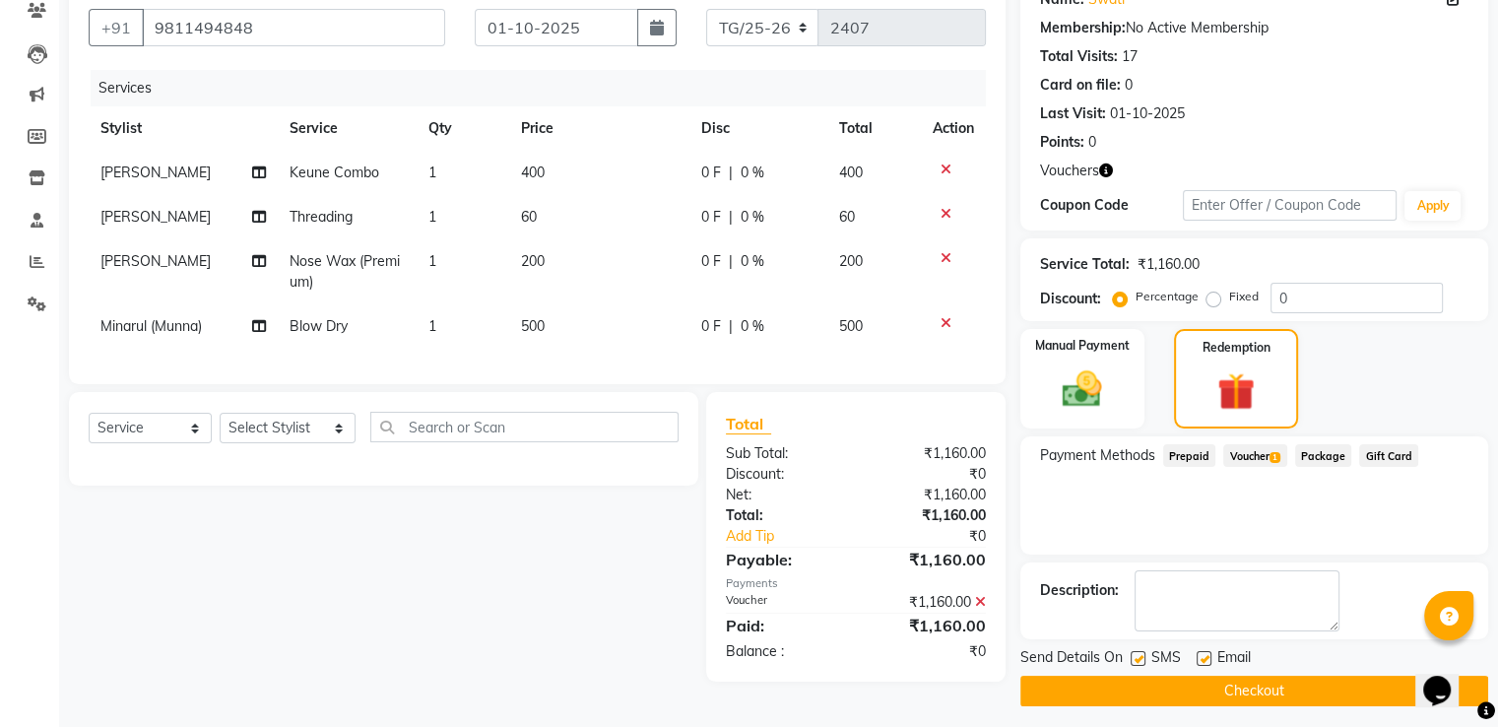
click at [1158, 699] on button "Checkout" at bounding box center [1254, 690] width 468 height 31
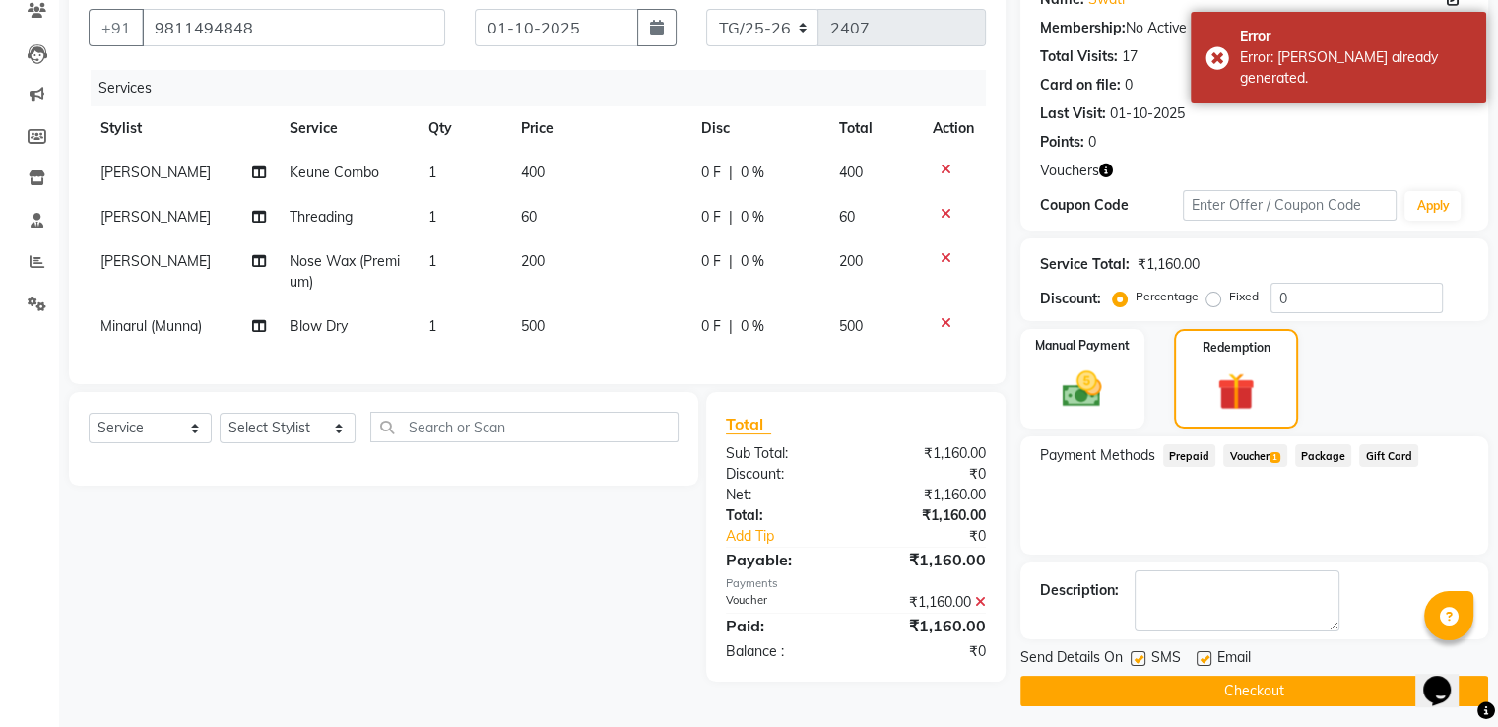
scroll to position [0, 0]
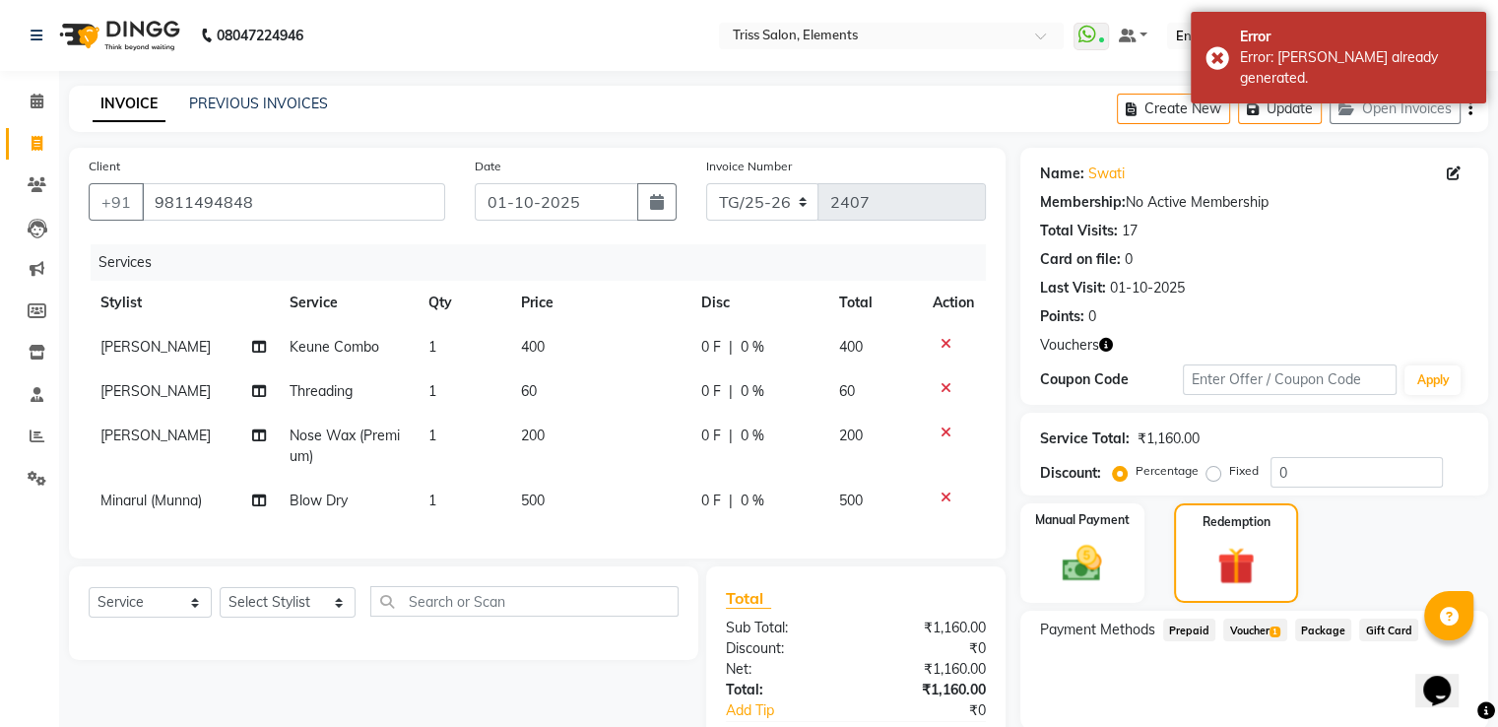
click at [855, 527] on div "Services Stylist Service Qty Price Disc Total Action Priya Varma Keune Combo 1 …" at bounding box center [537, 391] width 897 height 294
click at [1271, 120] on button "Update" at bounding box center [1280, 109] width 84 height 31
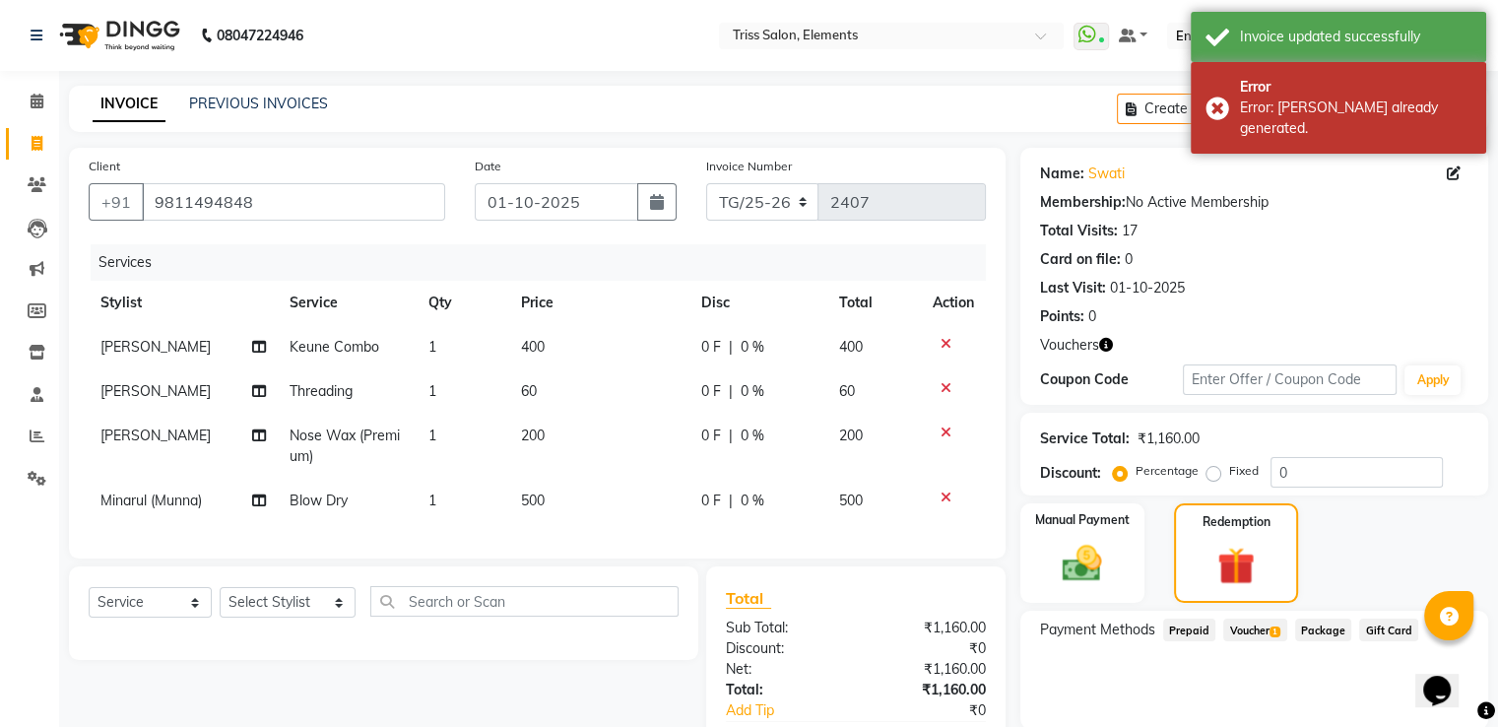
scroll to position [182, 0]
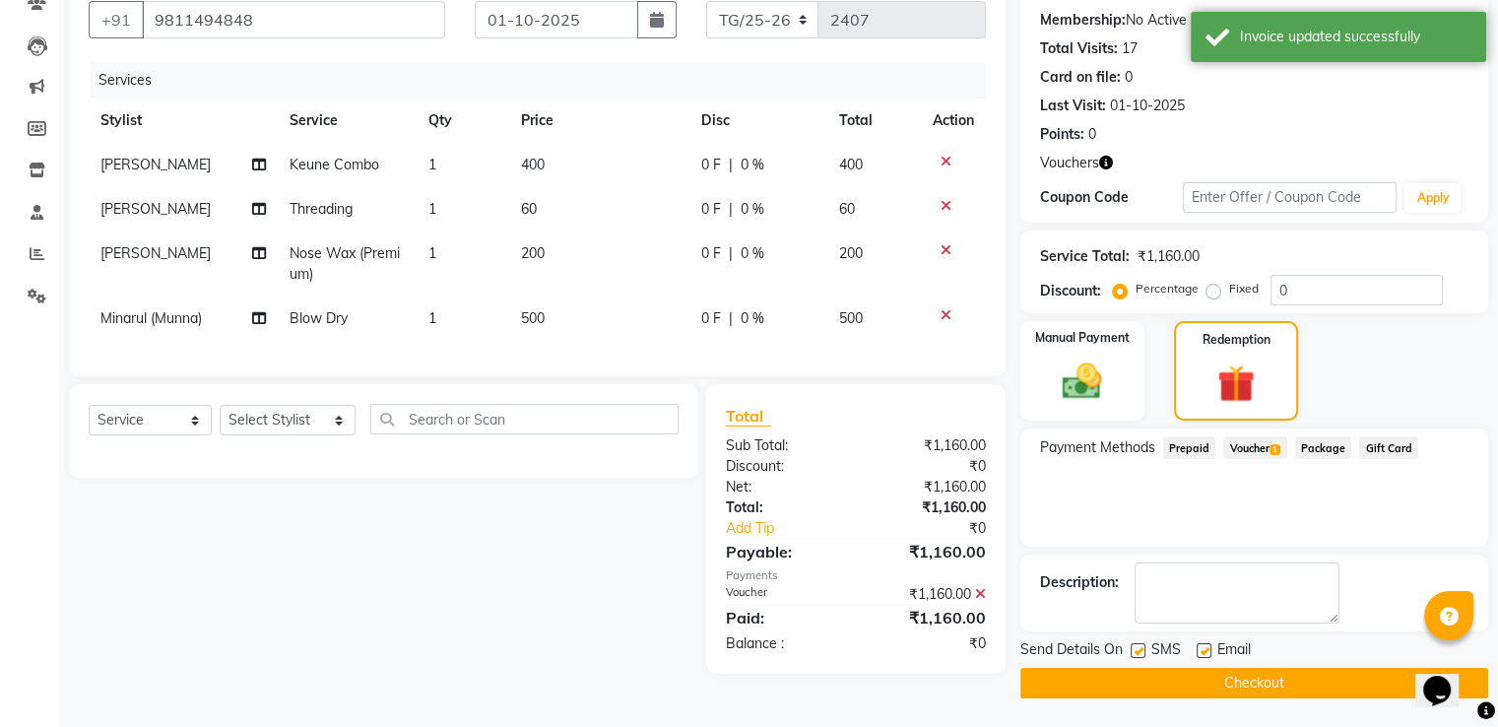
click at [1284, 673] on button "Checkout" at bounding box center [1254, 683] width 468 height 31
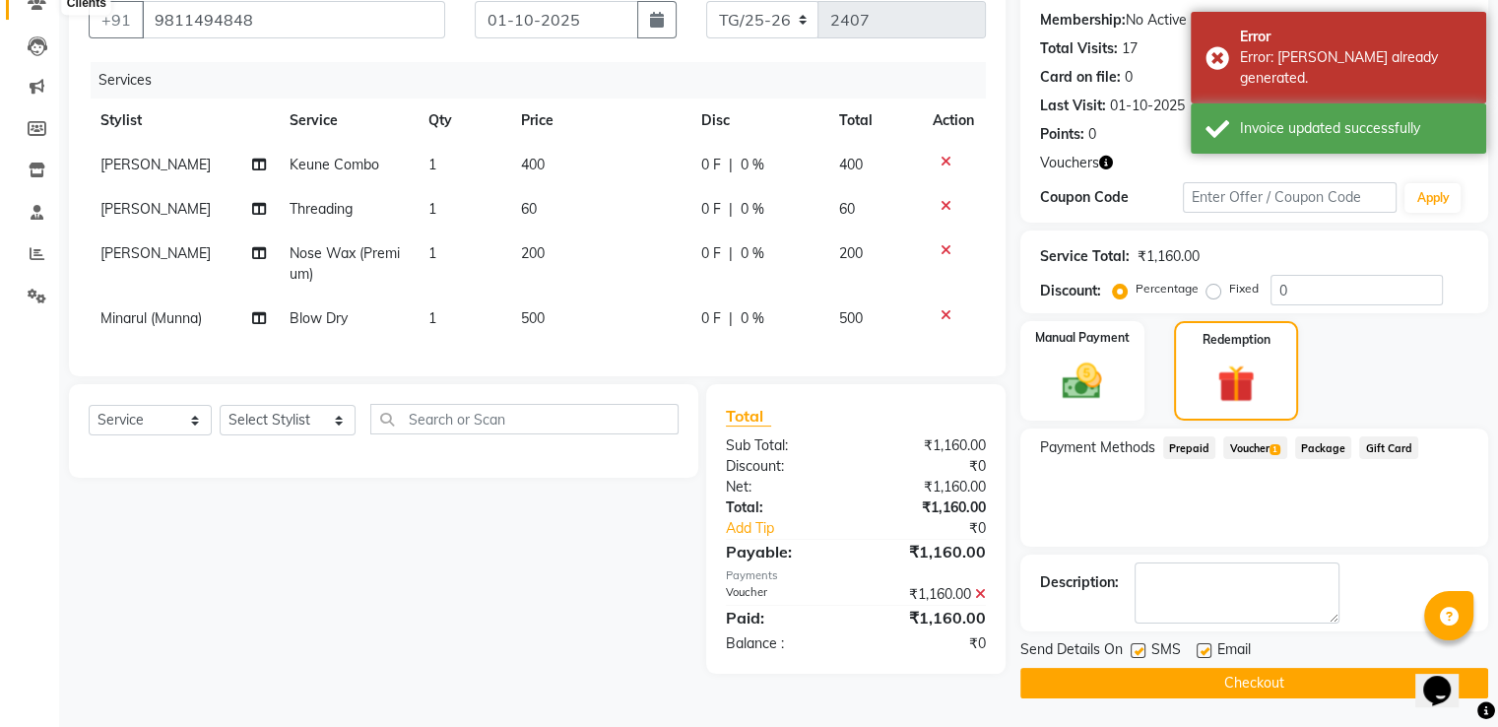
click at [28, 9] on icon at bounding box center [37, 2] width 19 height 15
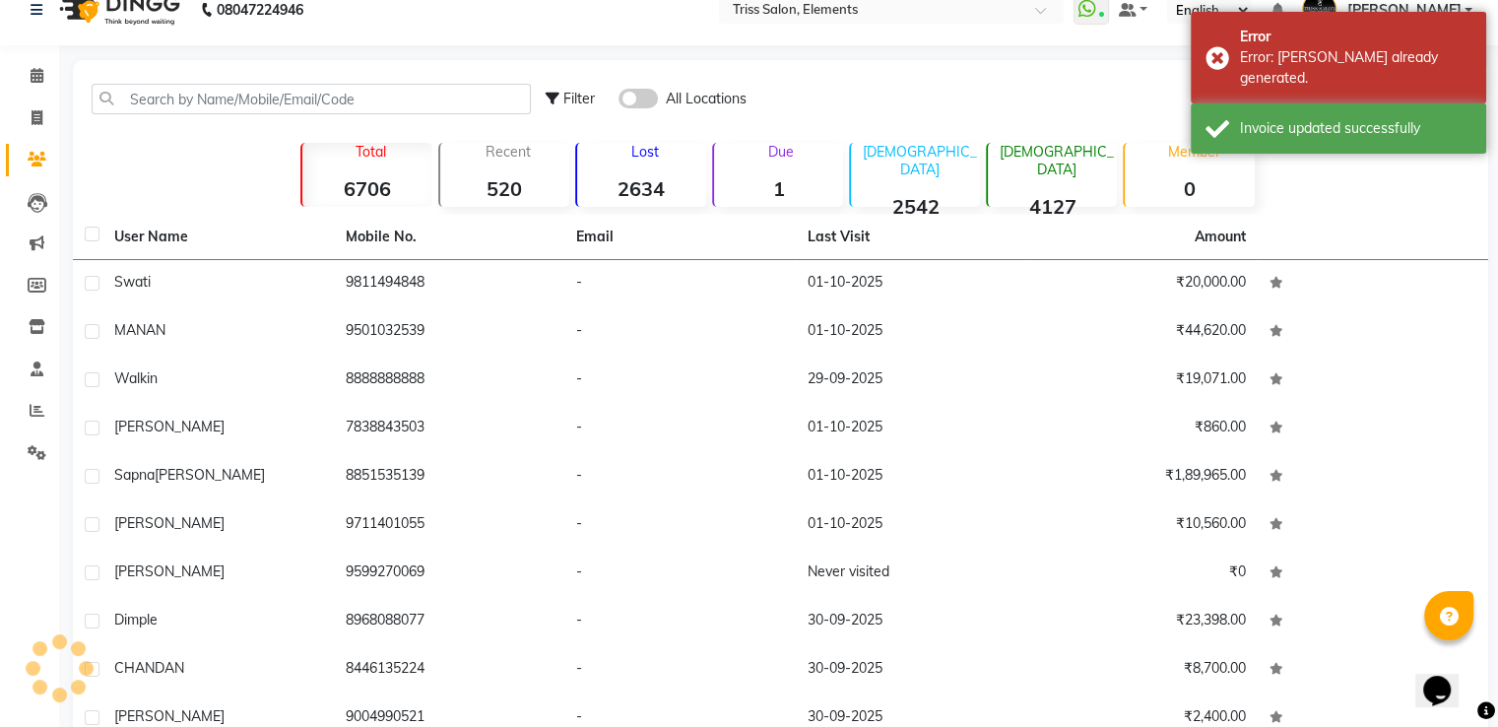
scroll to position [126, 0]
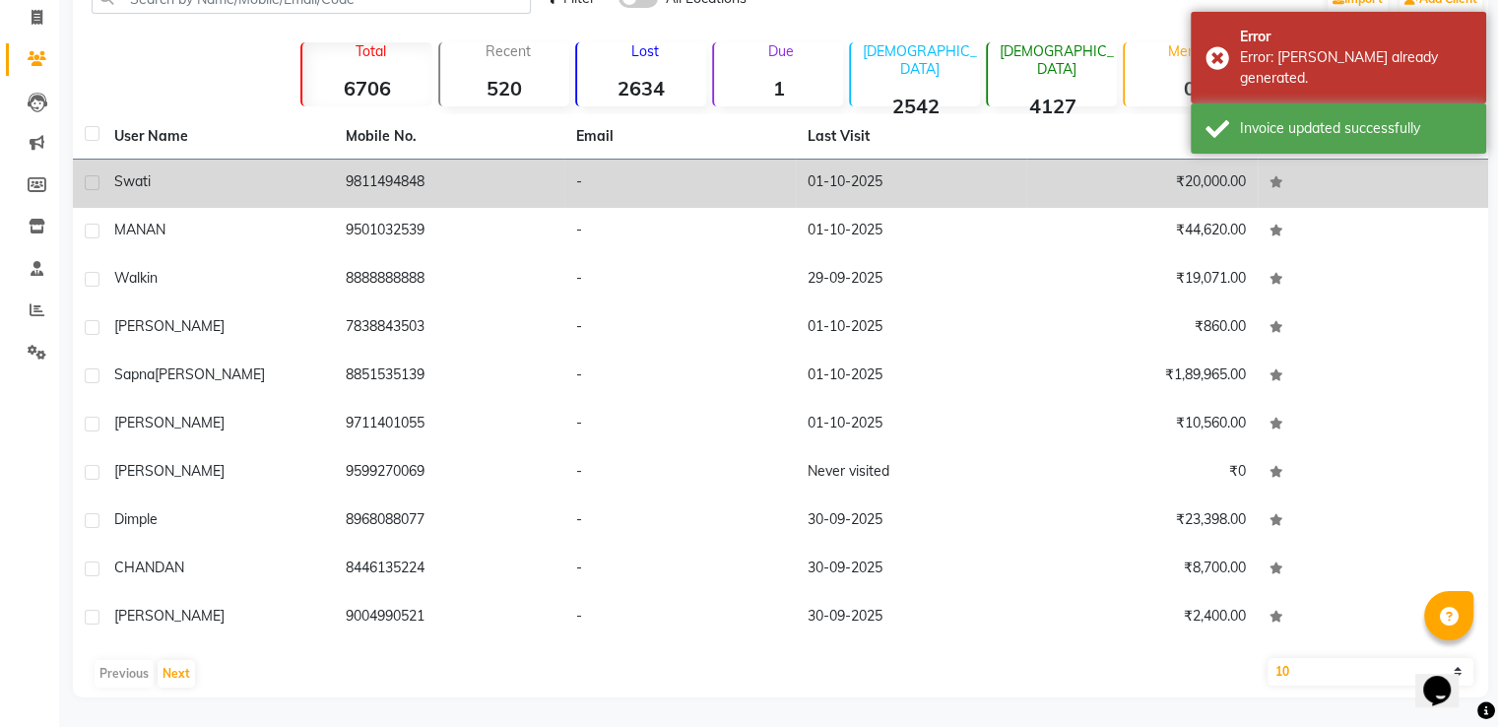
click at [407, 163] on td "9811494848" at bounding box center [449, 184] width 231 height 48
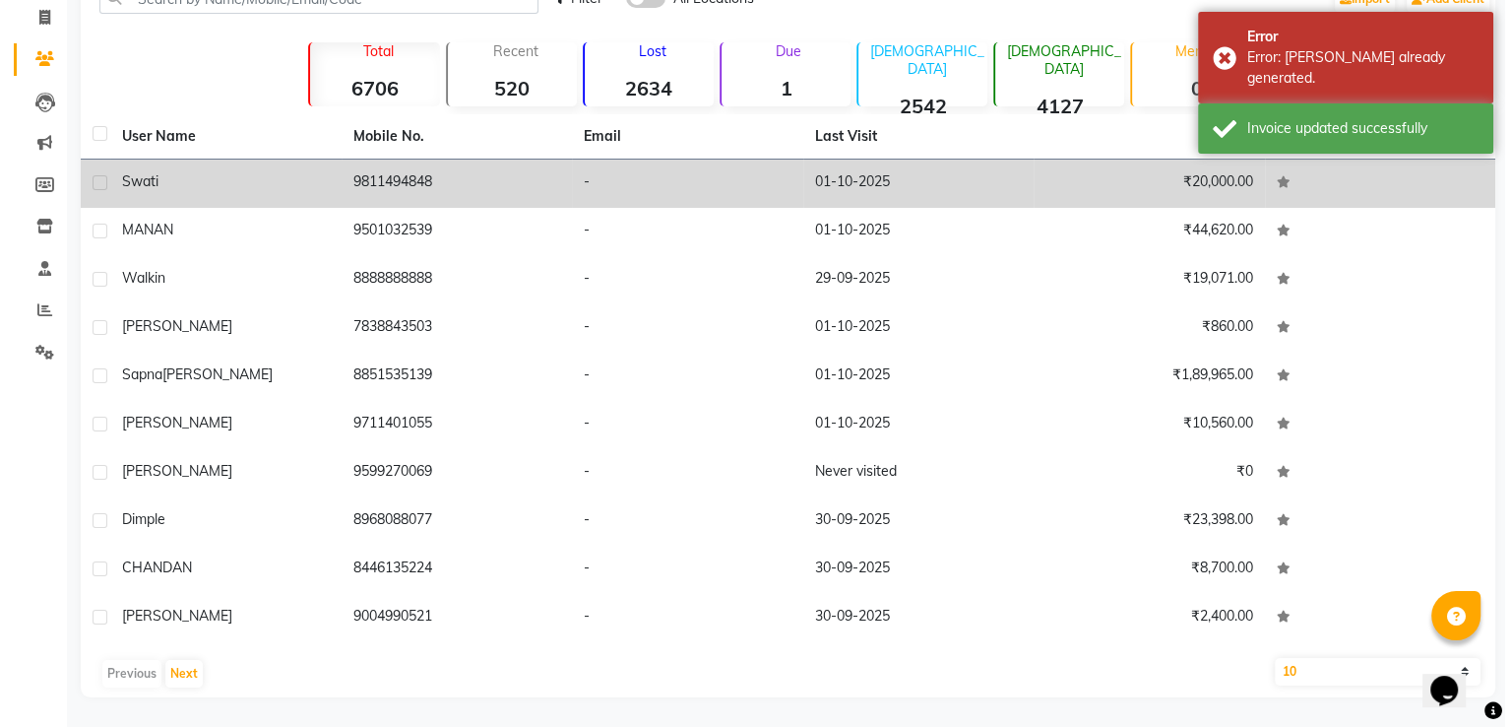
scroll to position [110, 0]
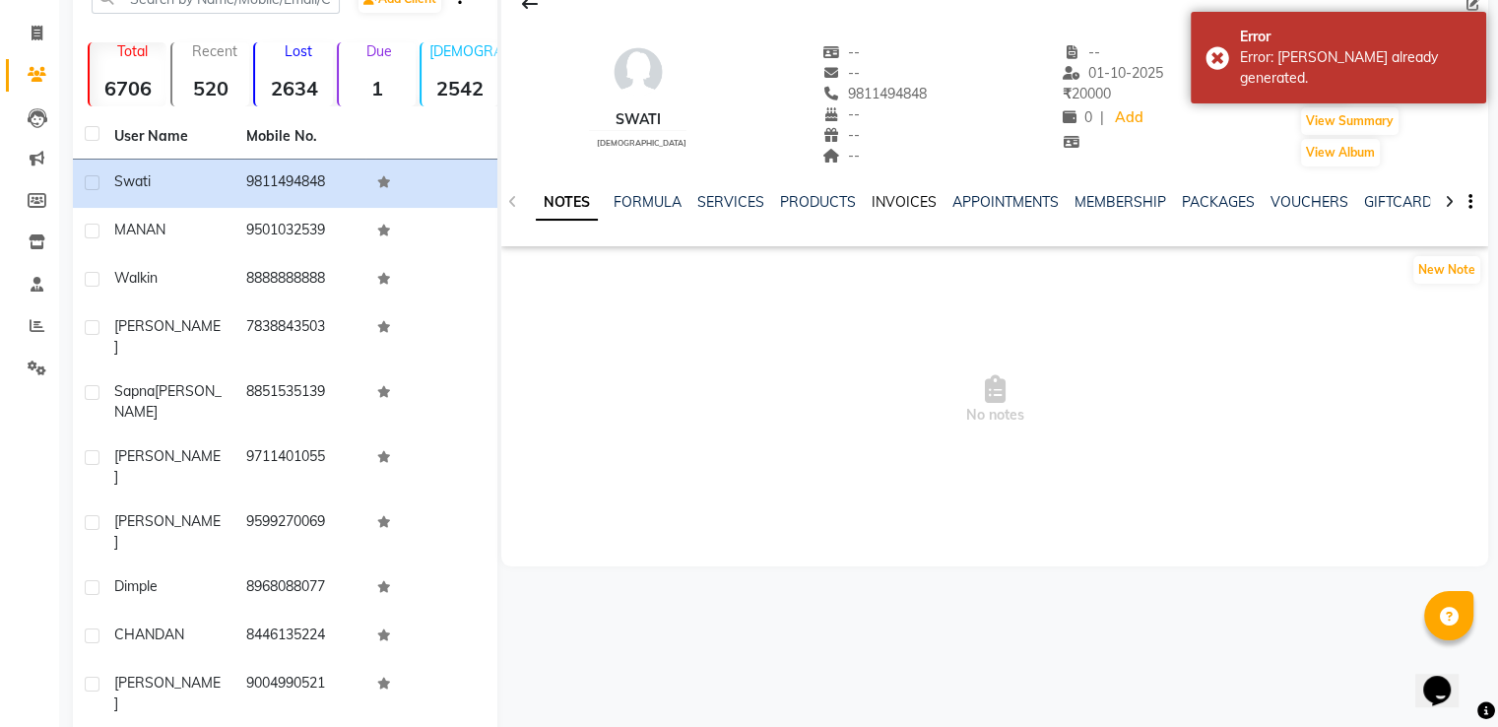
click at [894, 210] on link "INVOICES" at bounding box center [903, 202] width 65 height 18
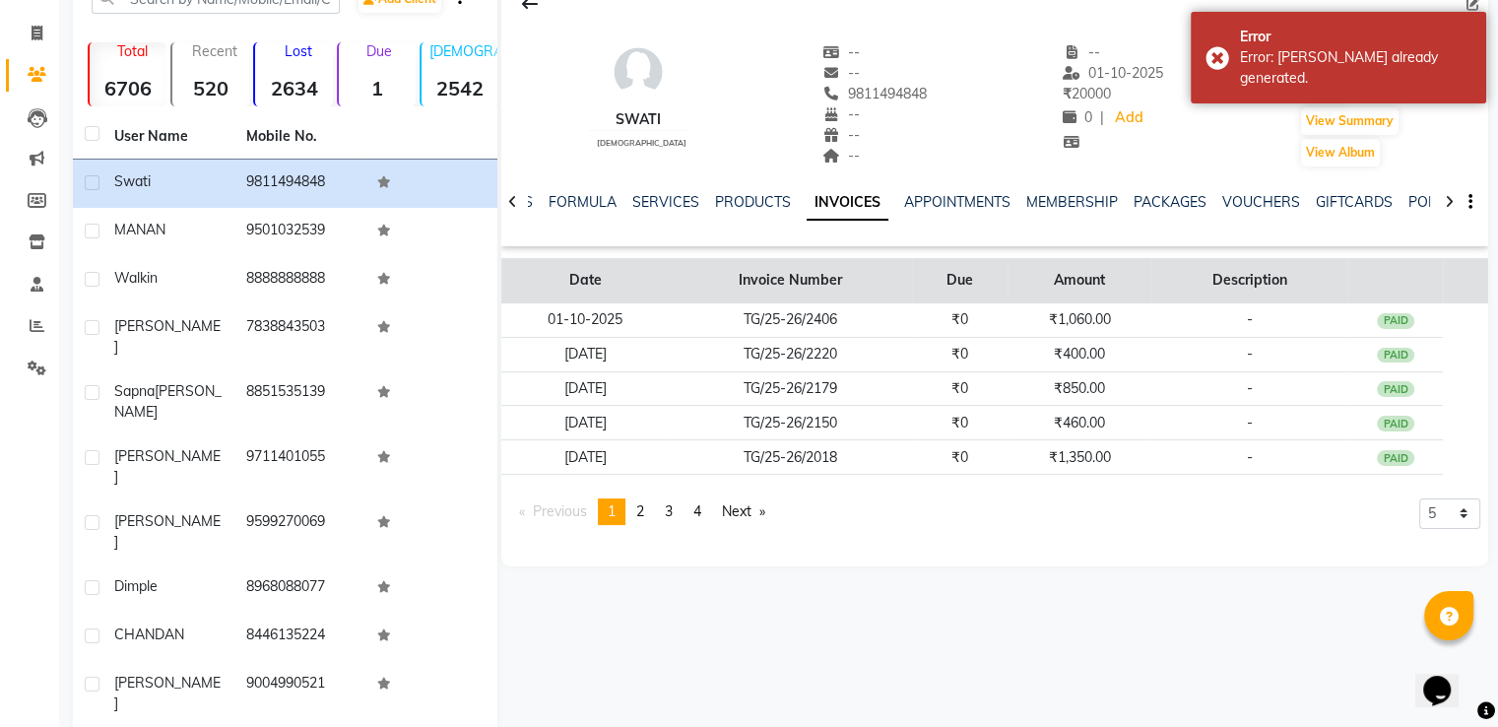
click at [902, 300] on th "Invoice Number" at bounding box center [790, 280] width 243 height 45
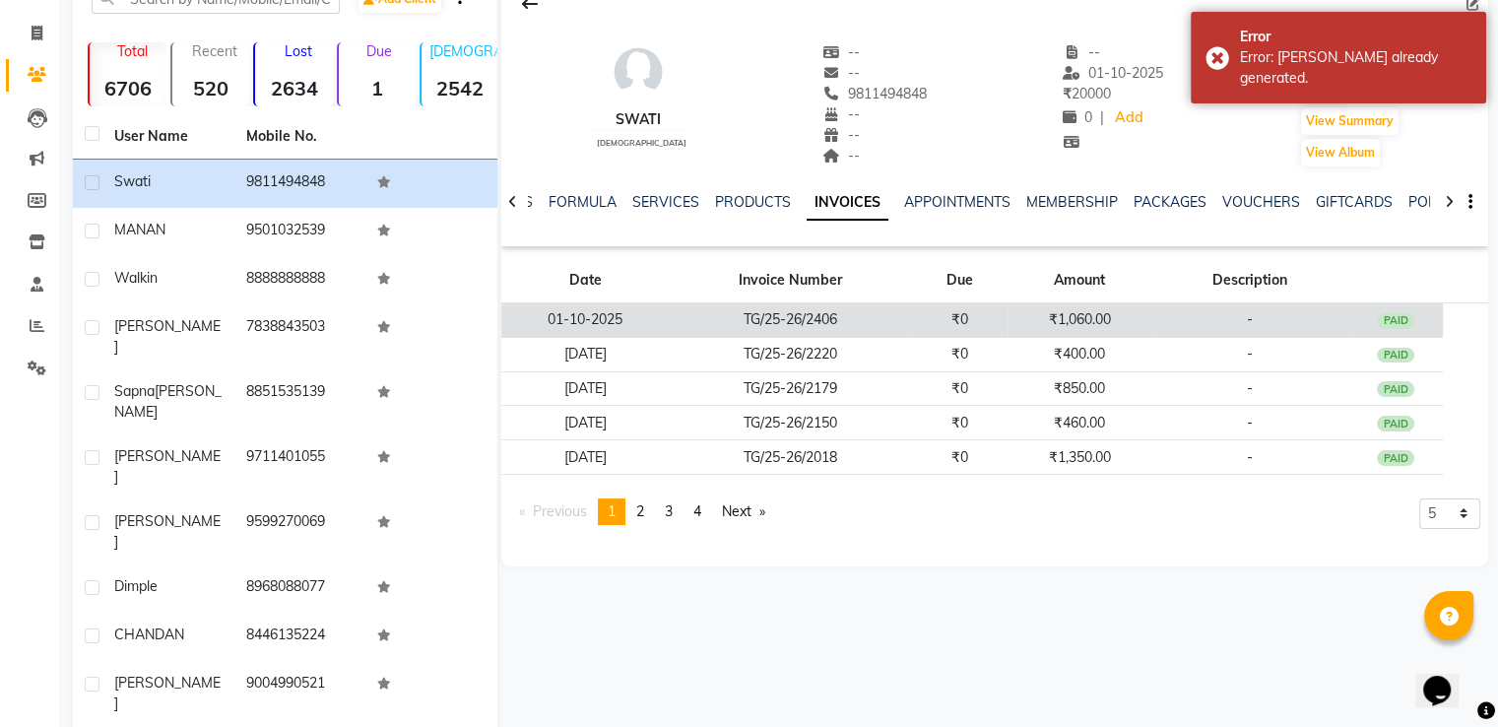
click at [908, 320] on td "TG/25-26/2406" at bounding box center [790, 320] width 243 height 34
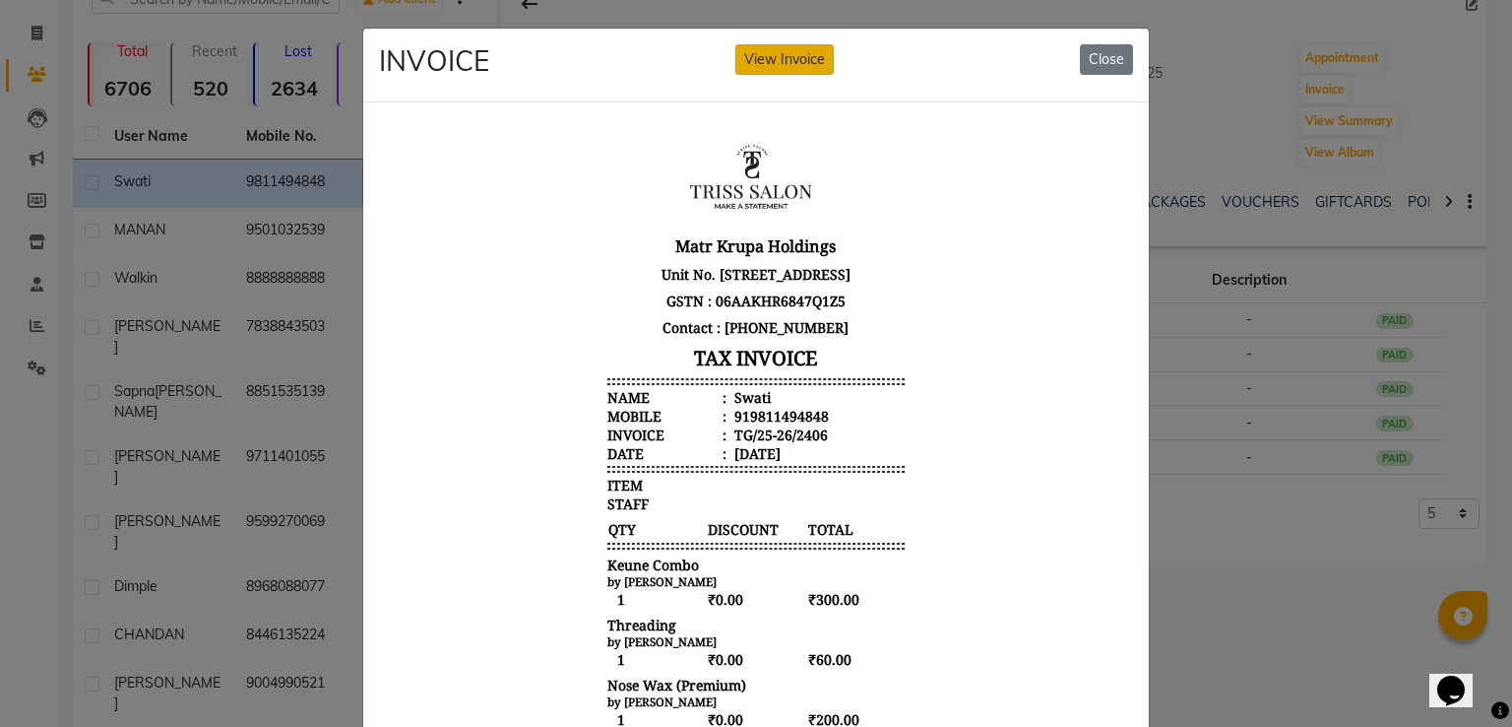
click at [792, 57] on button "View Invoice" at bounding box center [785, 59] width 98 height 31
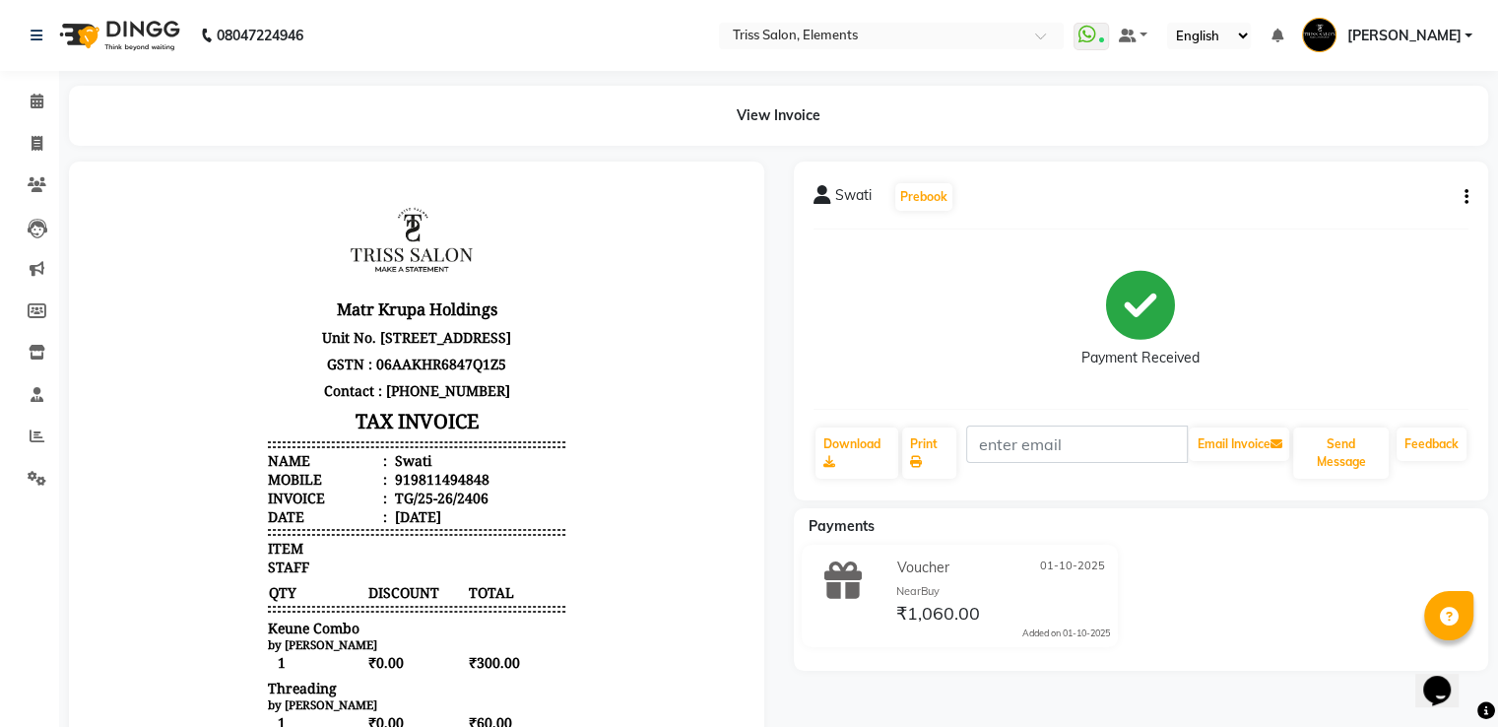
click at [1462, 192] on button "button" at bounding box center [1462, 197] width 12 height 21
click at [1352, 189] on div "Edit Item Staff" at bounding box center [1367, 197] width 135 height 25
select select
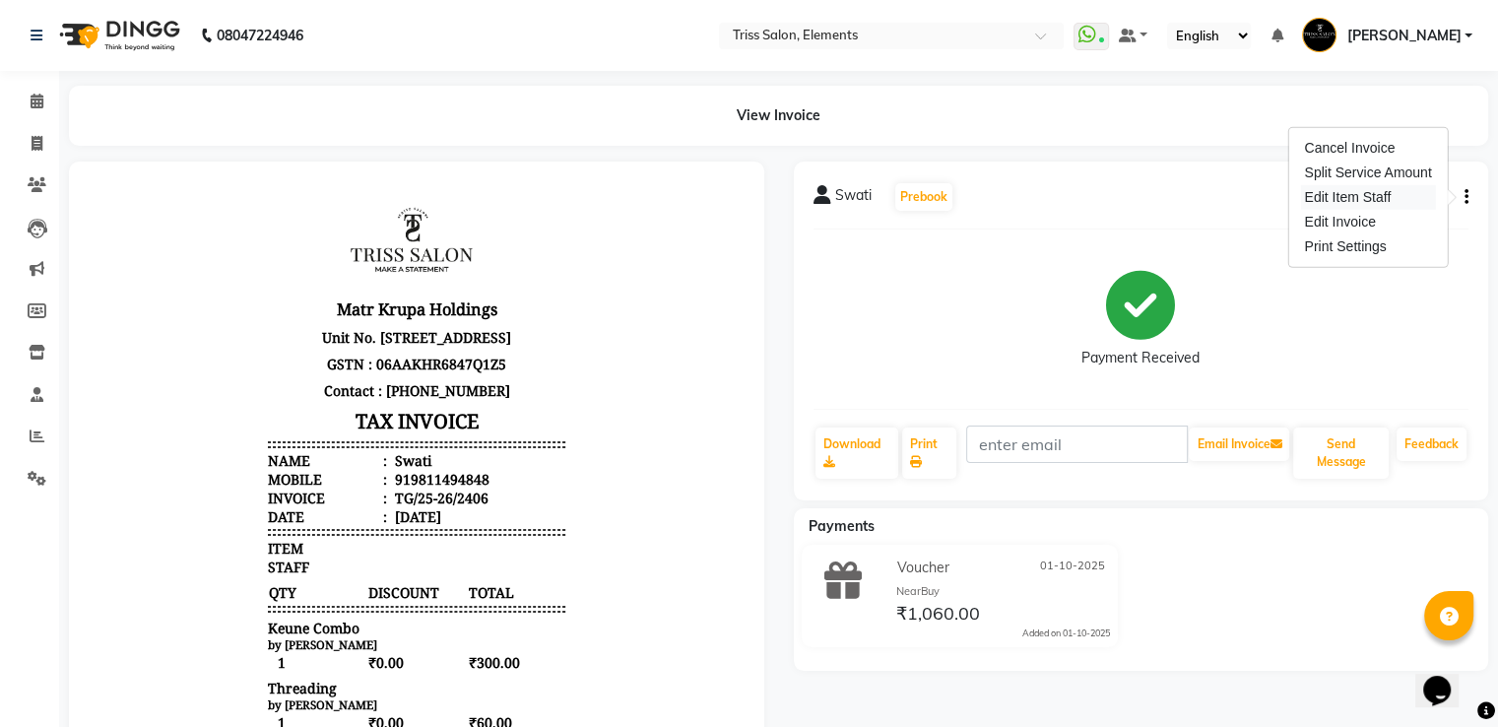
select select
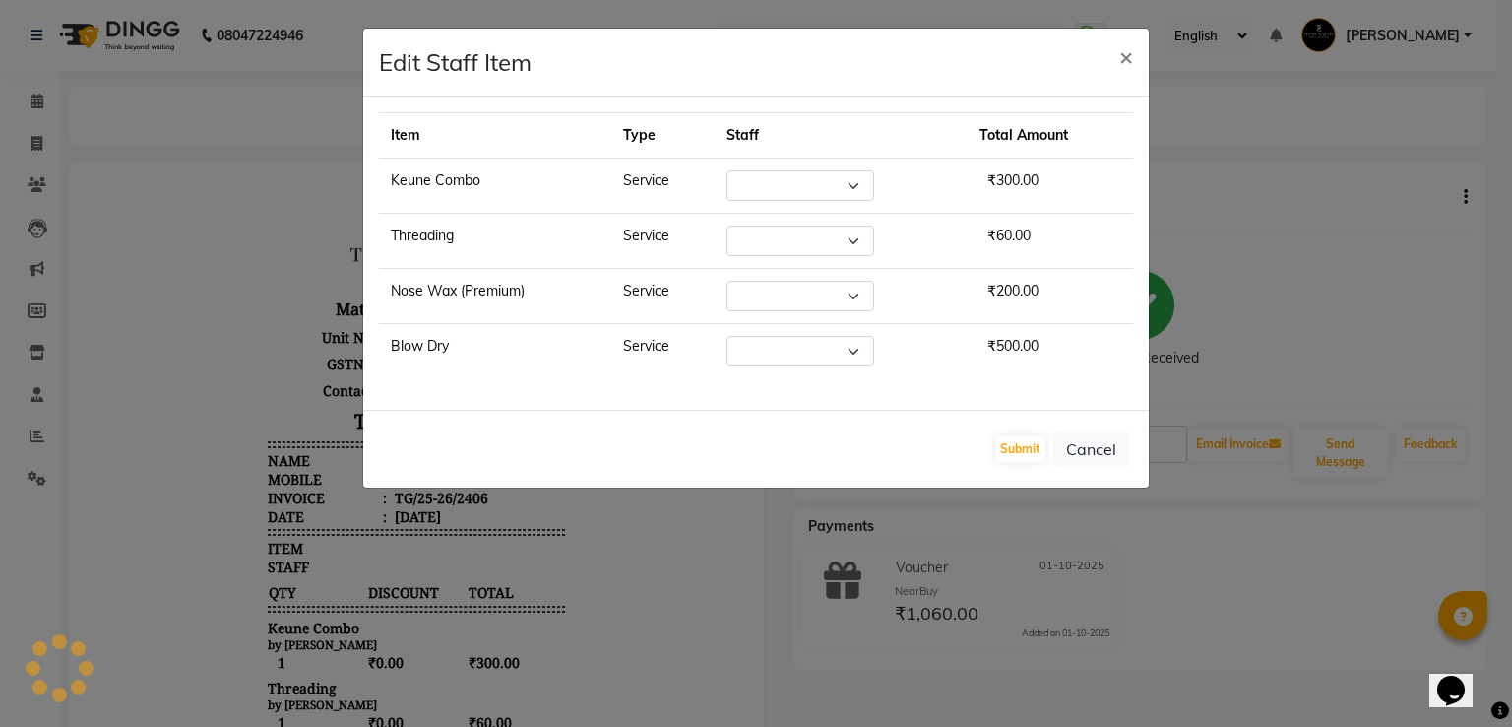
select select "83318"
select select "90319"
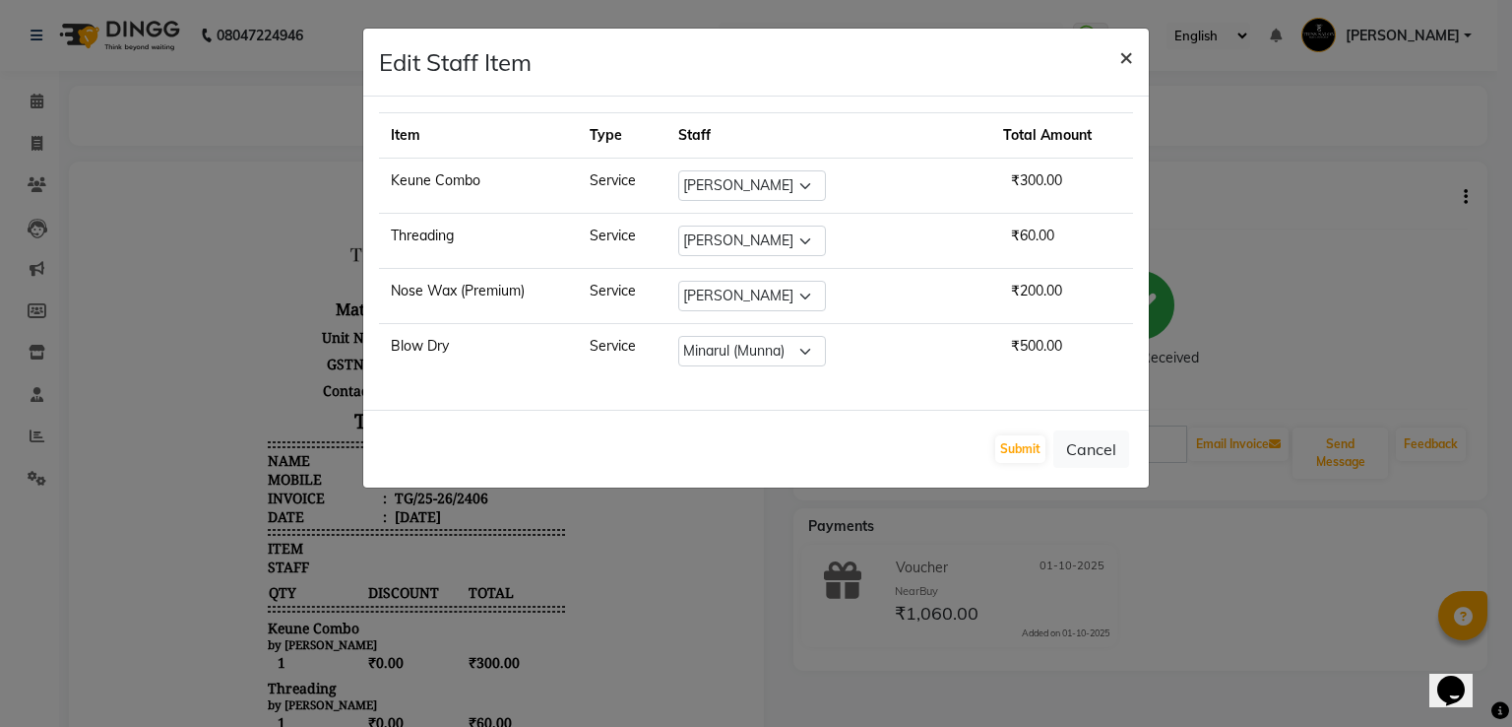
click at [1121, 68] on span "×" at bounding box center [1127, 56] width 14 height 30
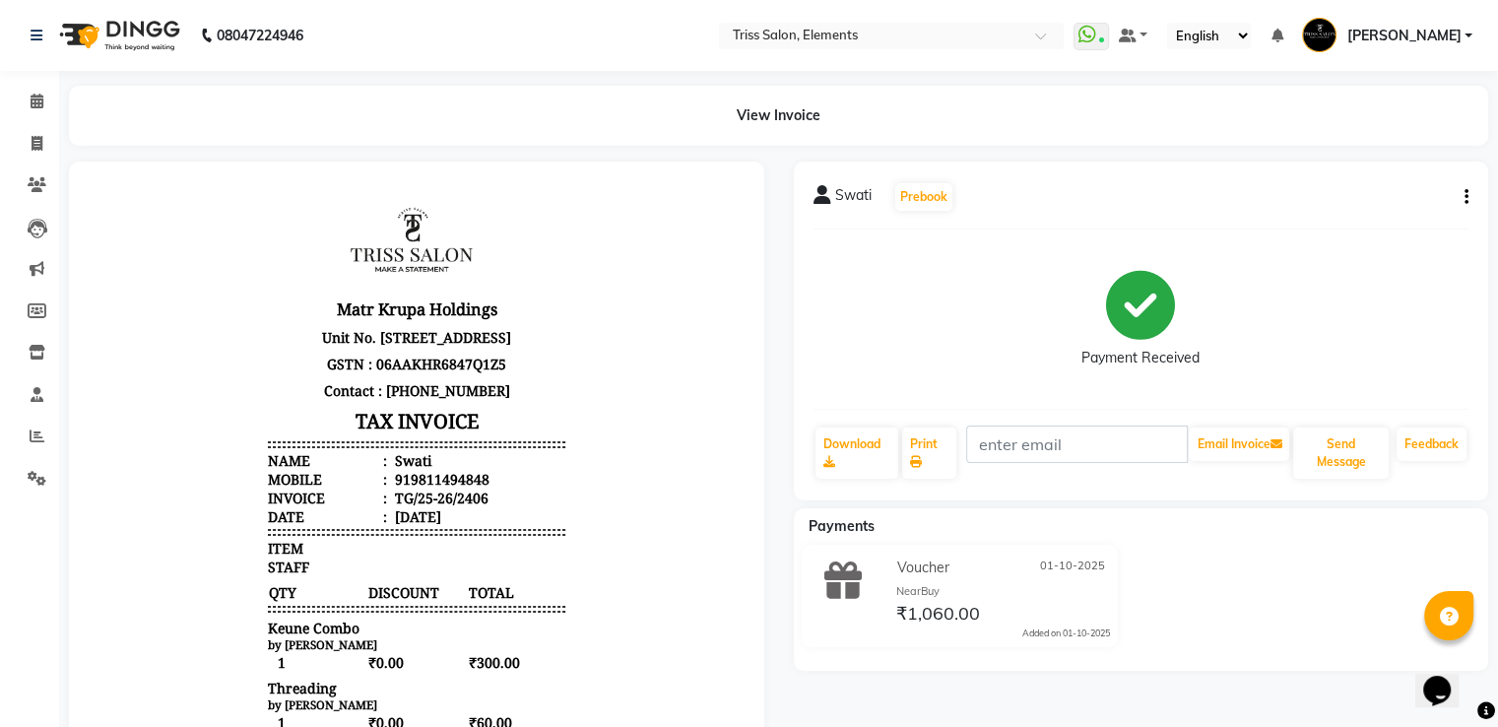
click at [1462, 196] on button "button" at bounding box center [1462, 197] width 12 height 21
click at [1355, 223] on div "Edit Invoice" at bounding box center [1367, 222] width 135 height 25
select select "service"
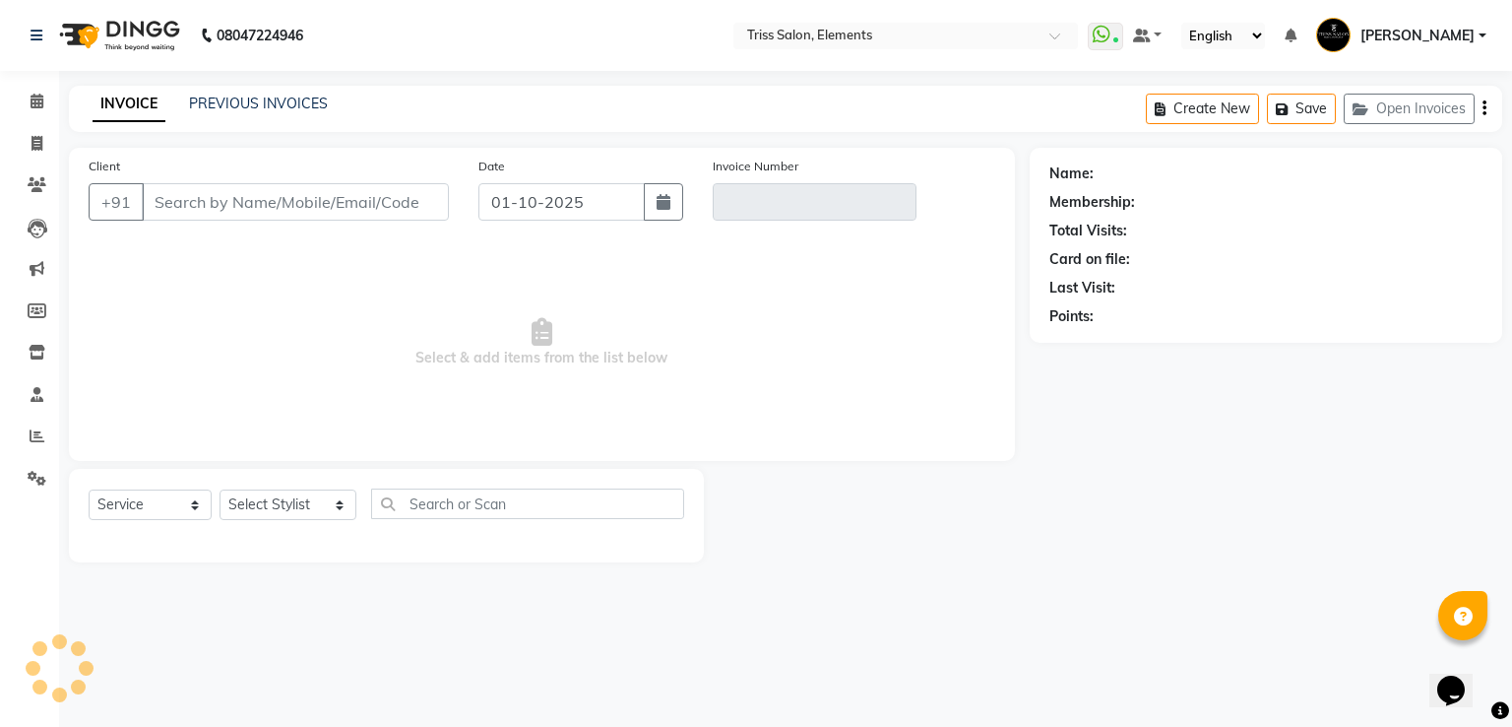
type input "9811494848"
type input "TG/25-26/2406"
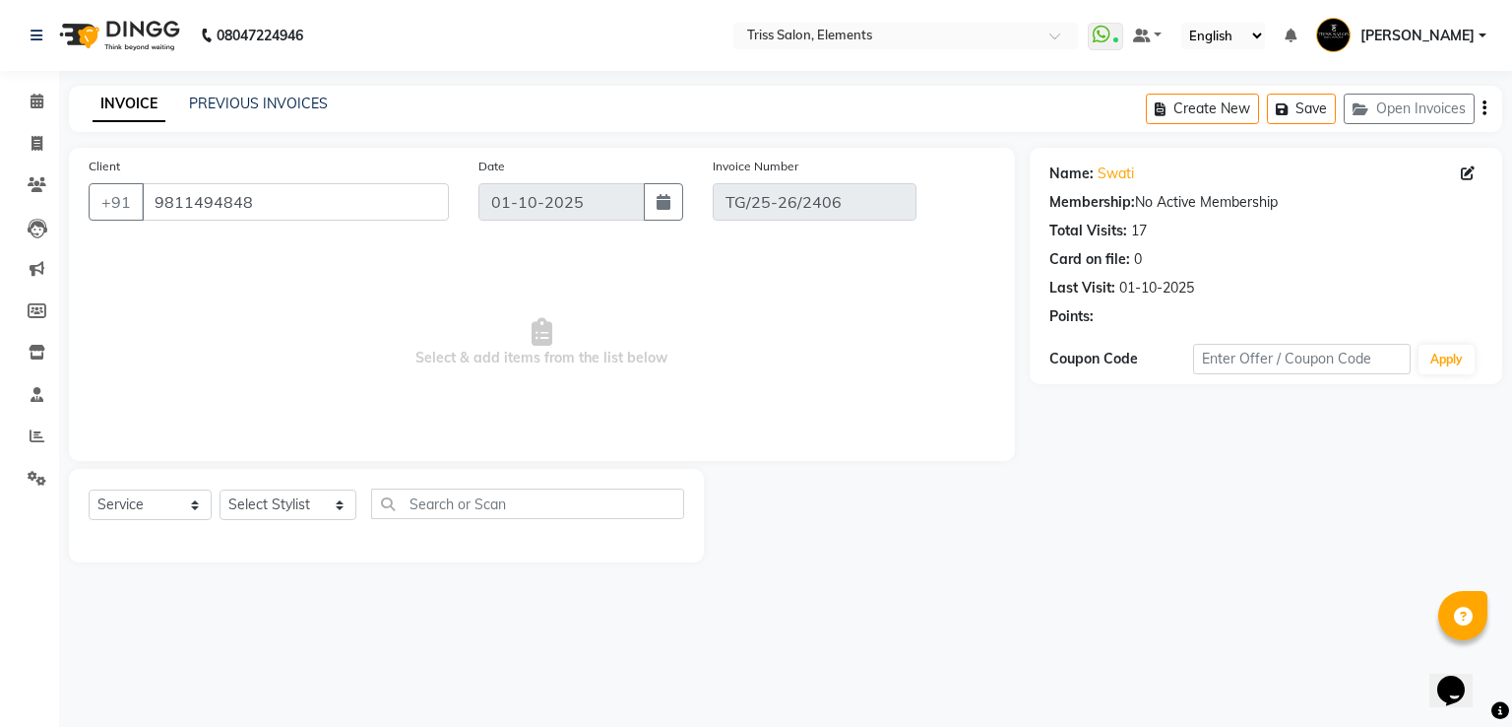
select select "select"
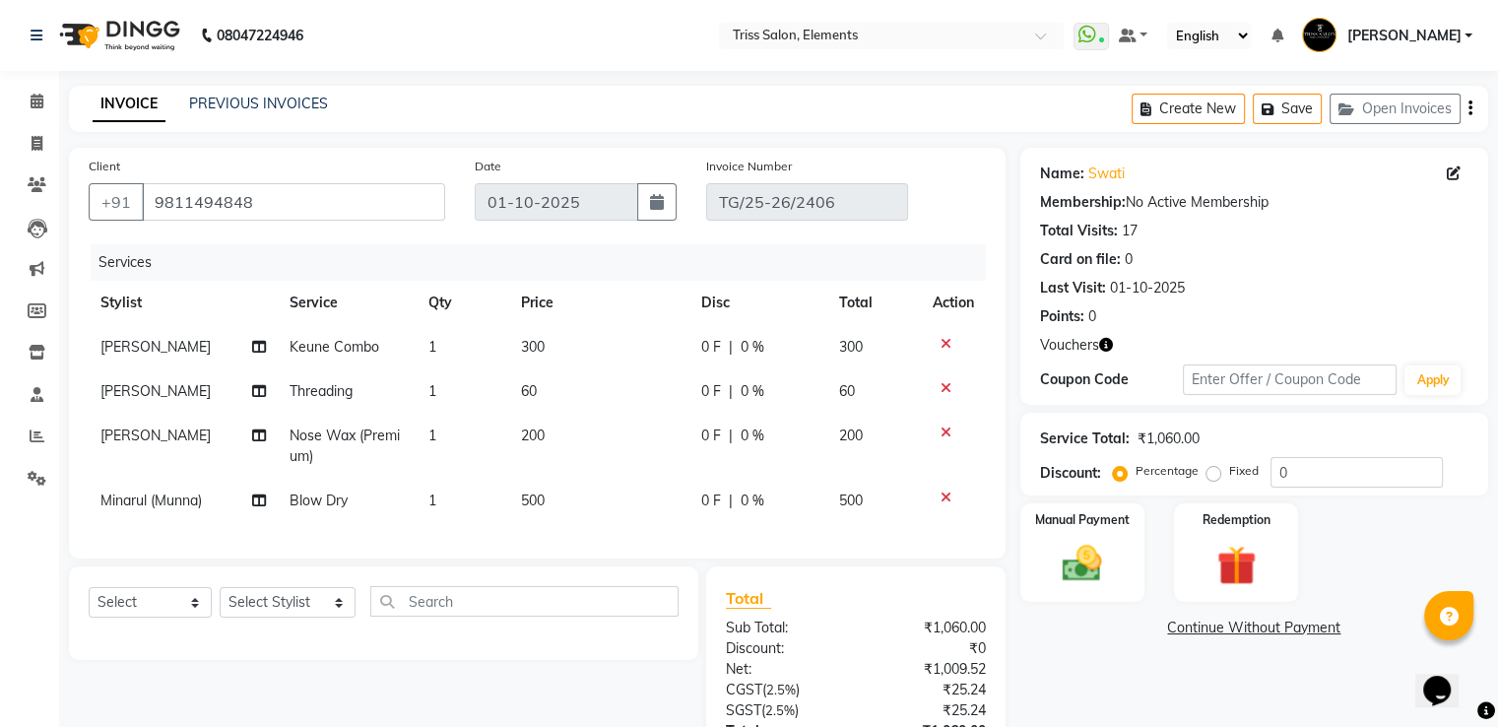
click at [570, 358] on td "300" at bounding box center [599, 347] width 180 height 44
select select "83318"
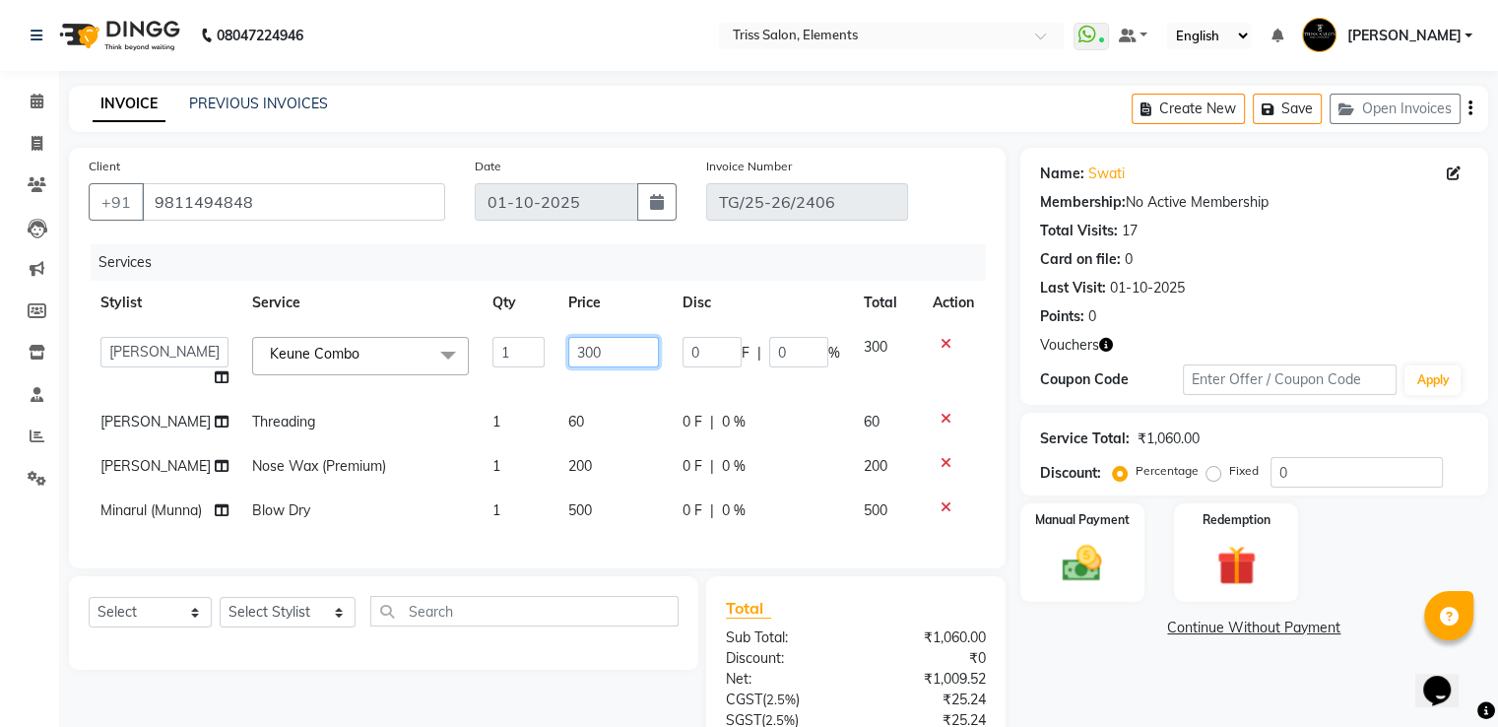
drag, startPoint x: 582, startPoint y: 355, endPoint x: 386, endPoint y: 374, distance: 196.8
click at [404, 359] on tr "[PERSON_NAME]. [PERSON_NAME] ([PERSON_NAME]) [PERSON_NAME] [PERSON_NAME] Priya …" at bounding box center [537, 362] width 897 height 75
type input "400"
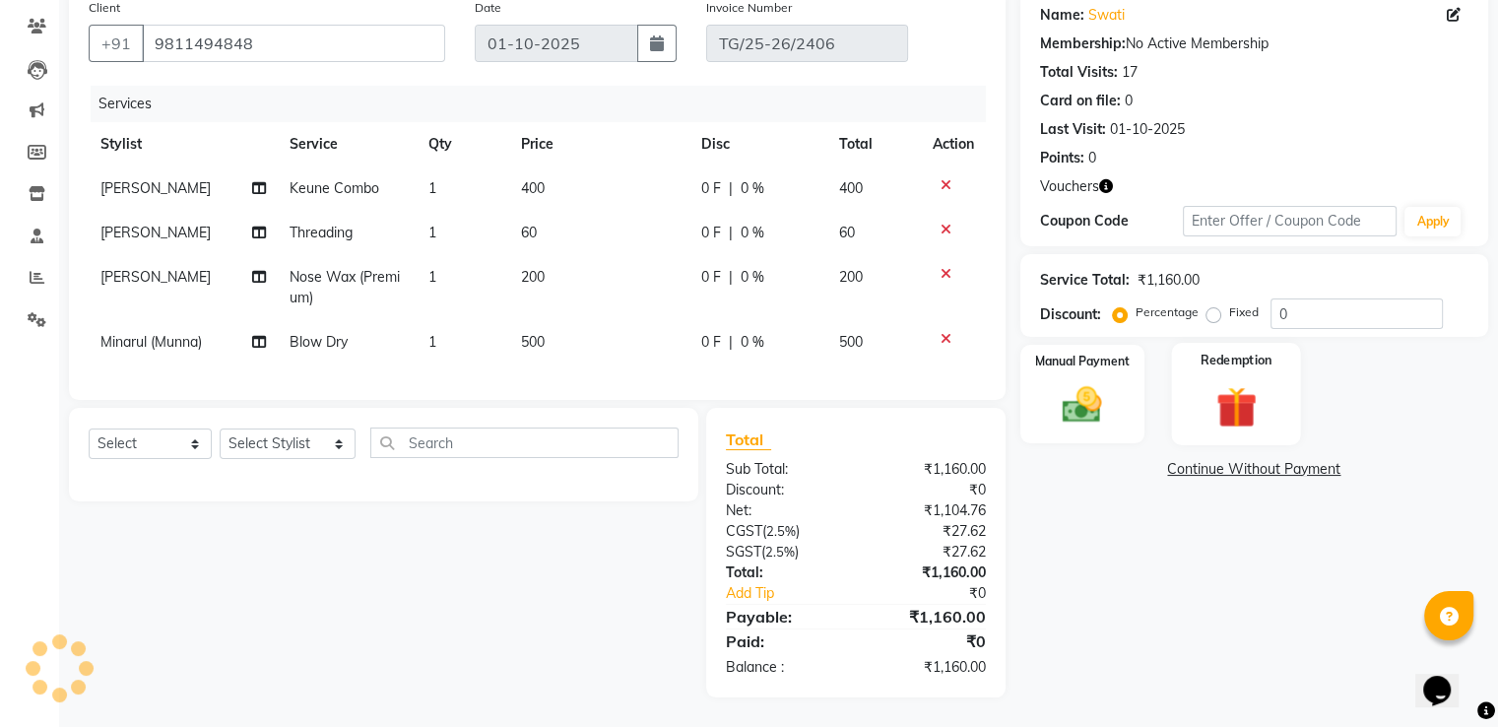
click at [1217, 383] on img at bounding box center [1235, 407] width 66 height 50
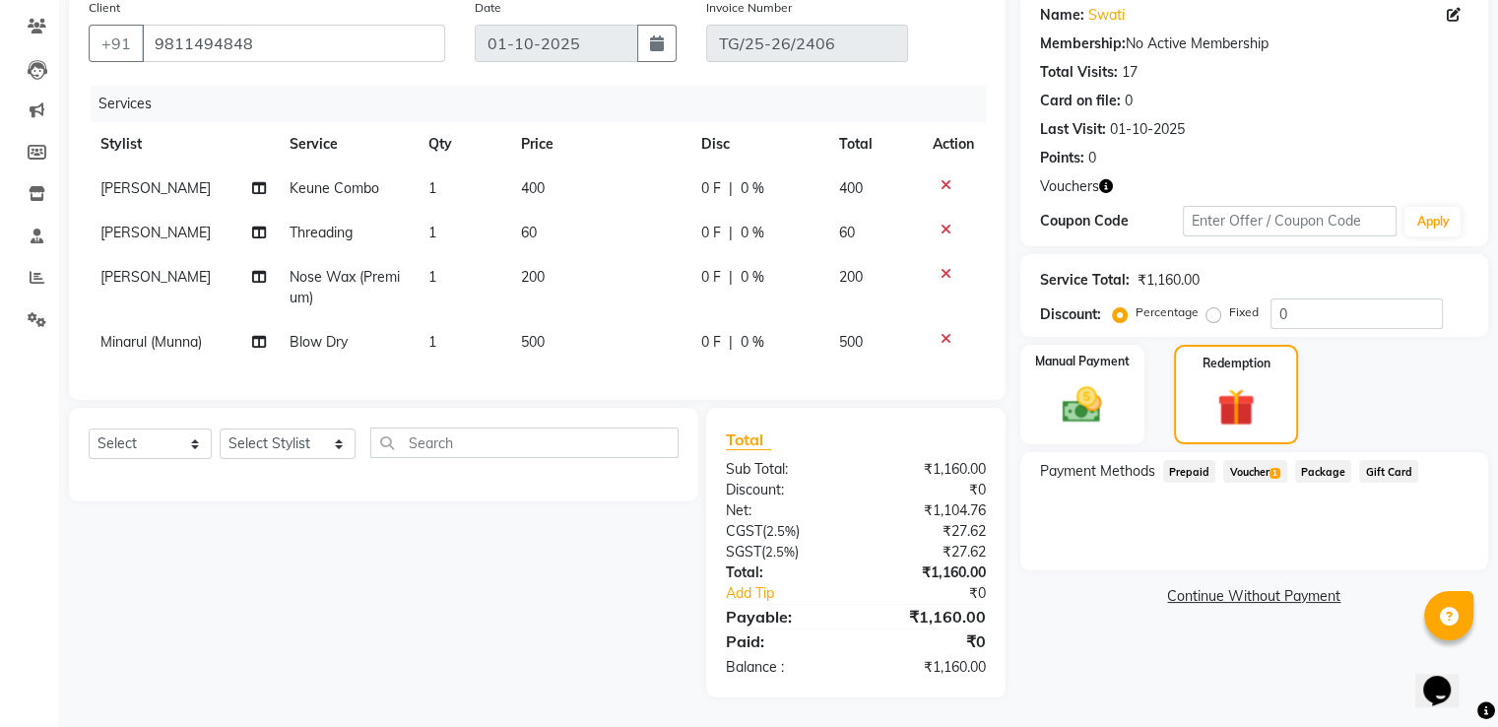
click at [1247, 461] on span "Voucher 1" at bounding box center [1254, 471] width 63 height 23
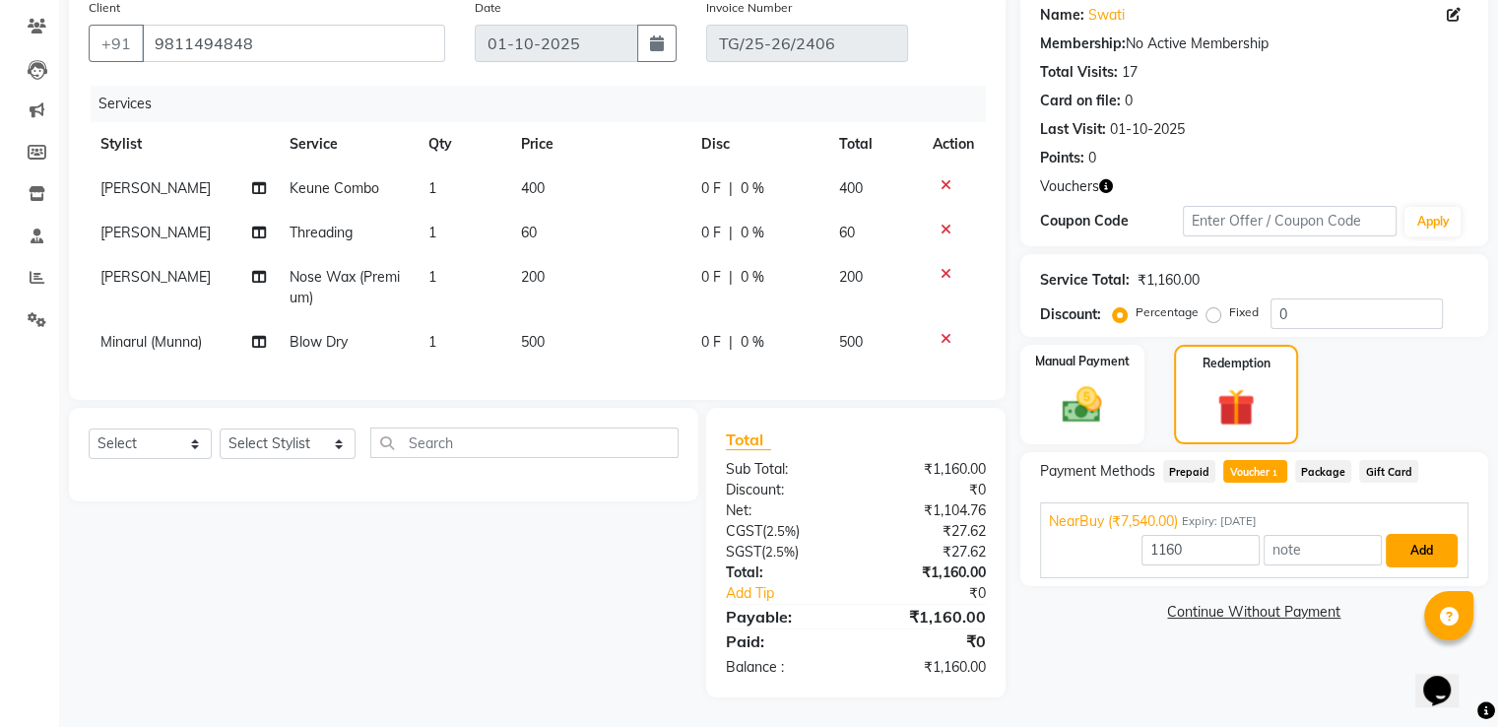
click at [1402, 534] on button "Add" at bounding box center [1421, 550] width 72 height 33
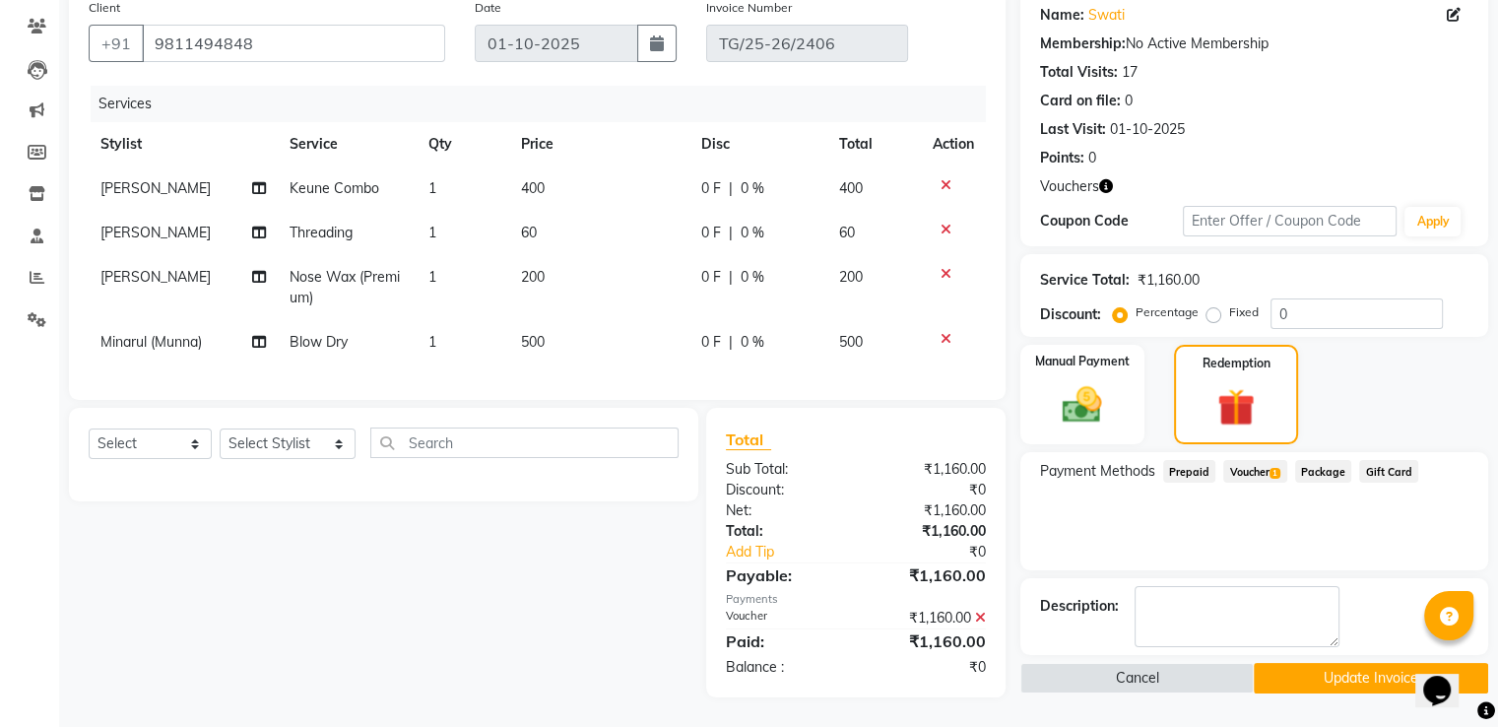
click at [1333, 663] on button "Update Invoice" at bounding box center [1371, 678] width 234 height 31
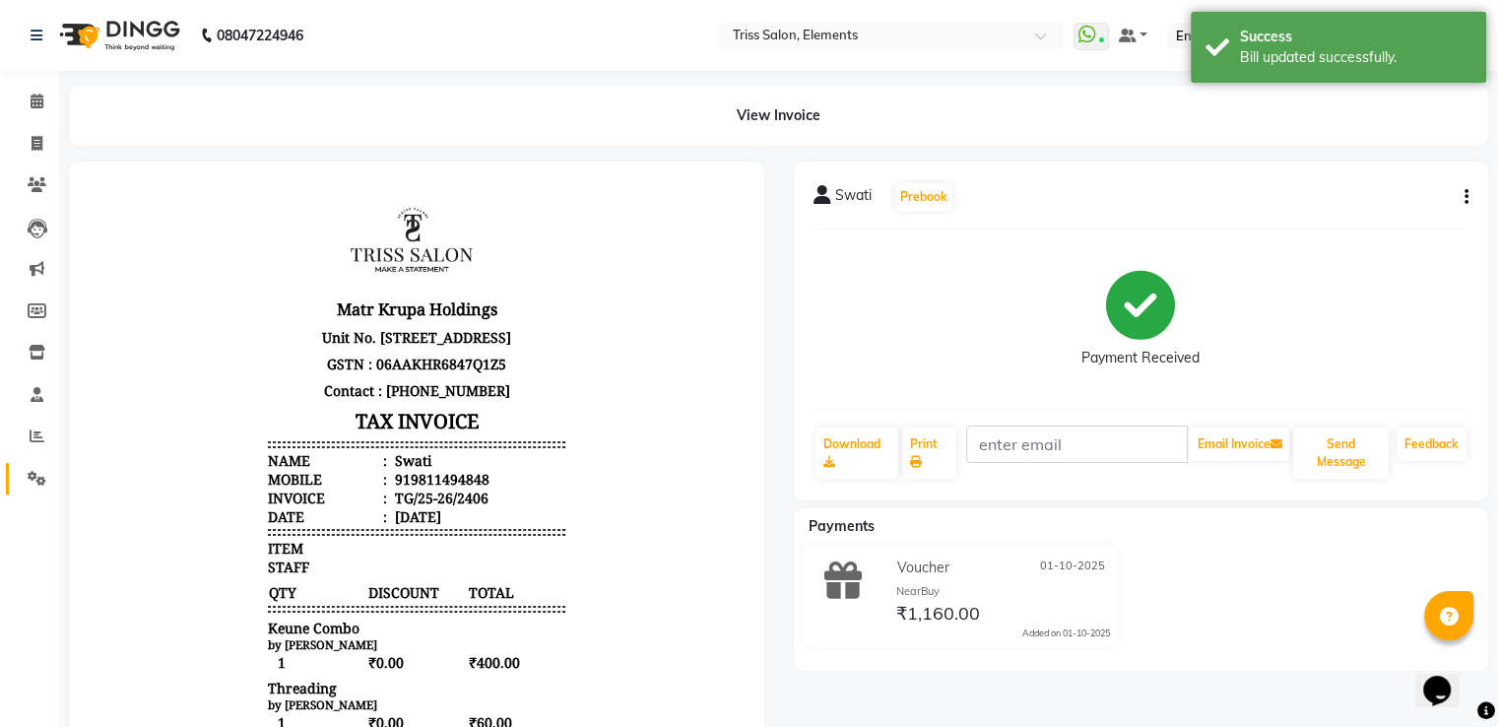
click at [22, 463] on link "Settings" at bounding box center [29, 479] width 47 height 32
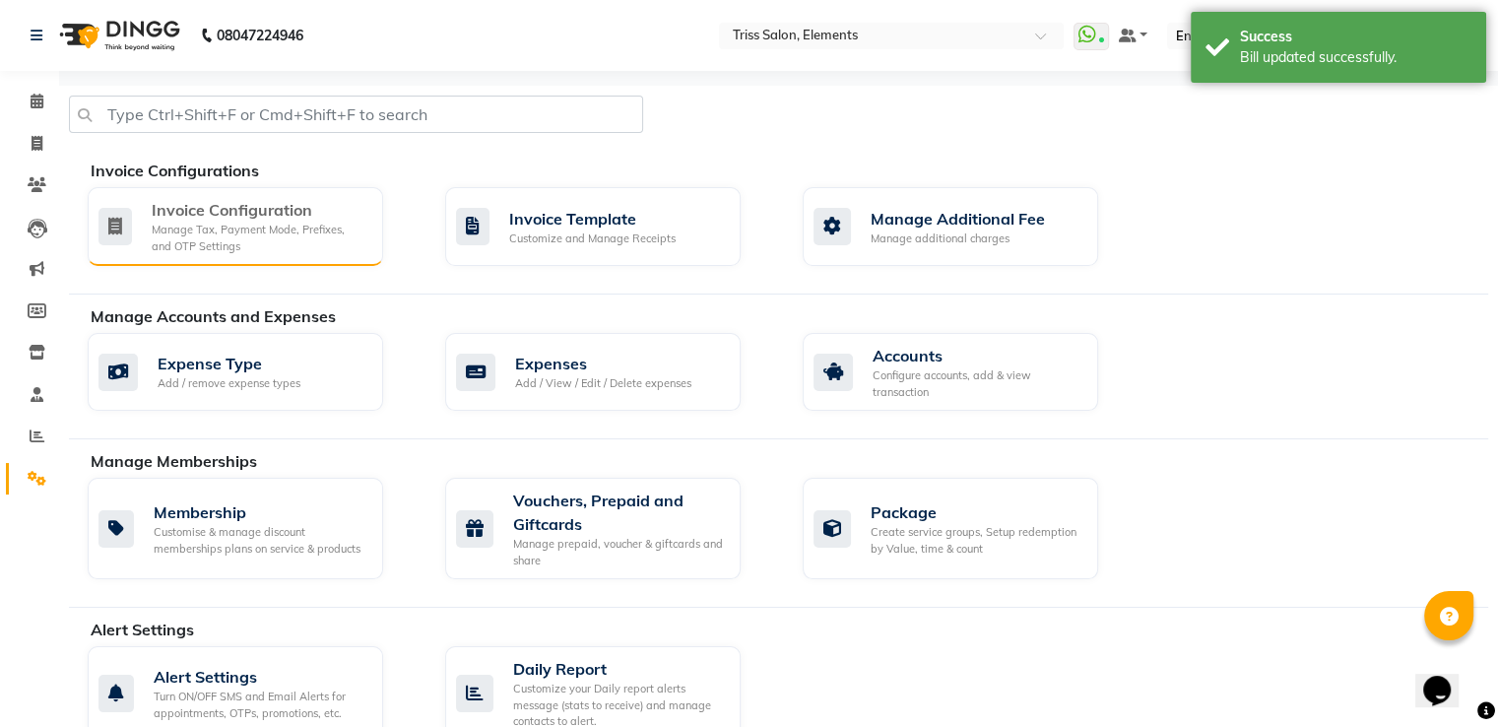
click at [268, 225] on div "Manage Tax, Payment Mode, Prefixes, and OTP Settings" at bounding box center [260, 238] width 216 height 32
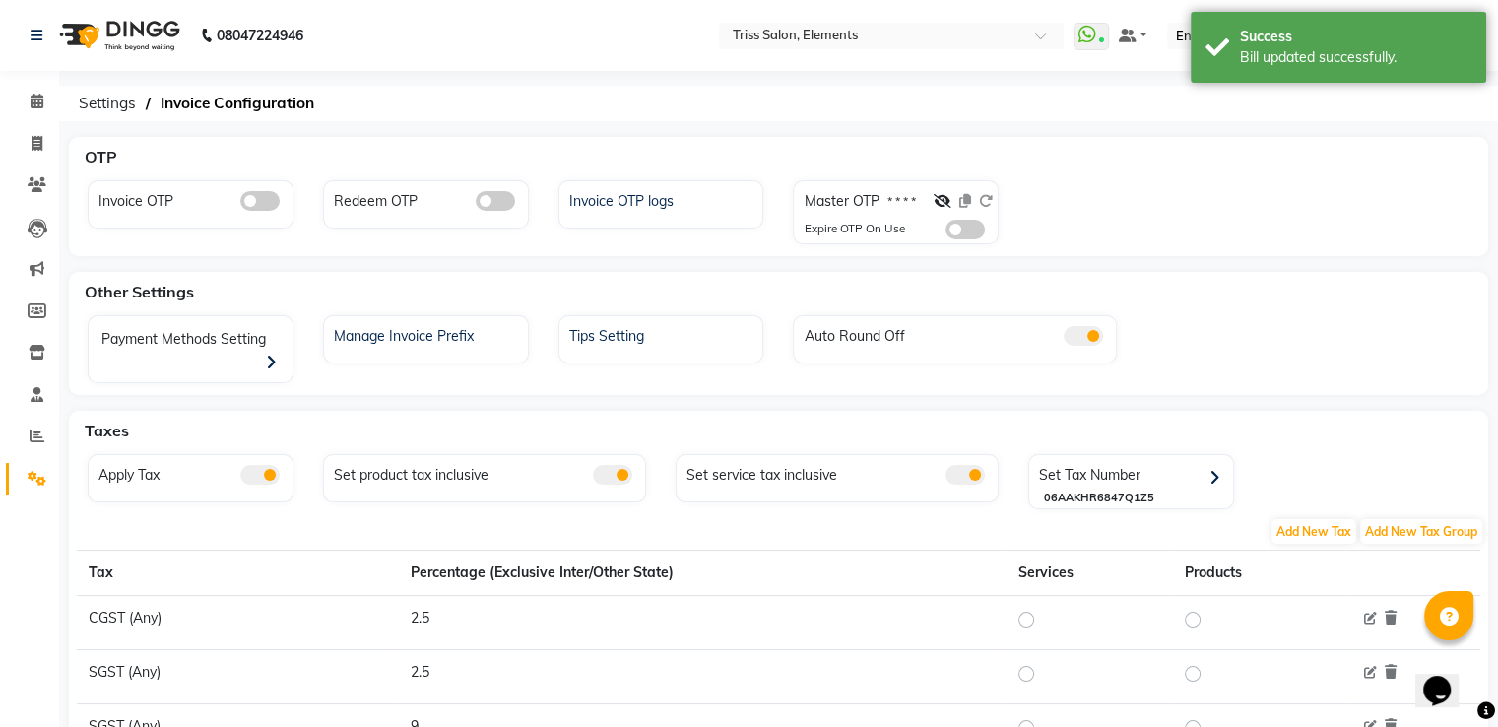
click at [504, 199] on span at bounding box center [495, 201] width 39 height 20
click at [476, 204] on input "checkbox" at bounding box center [476, 204] width 0 height 0
click at [29, 154] on span at bounding box center [37, 144] width 34 height 23
select select "service"
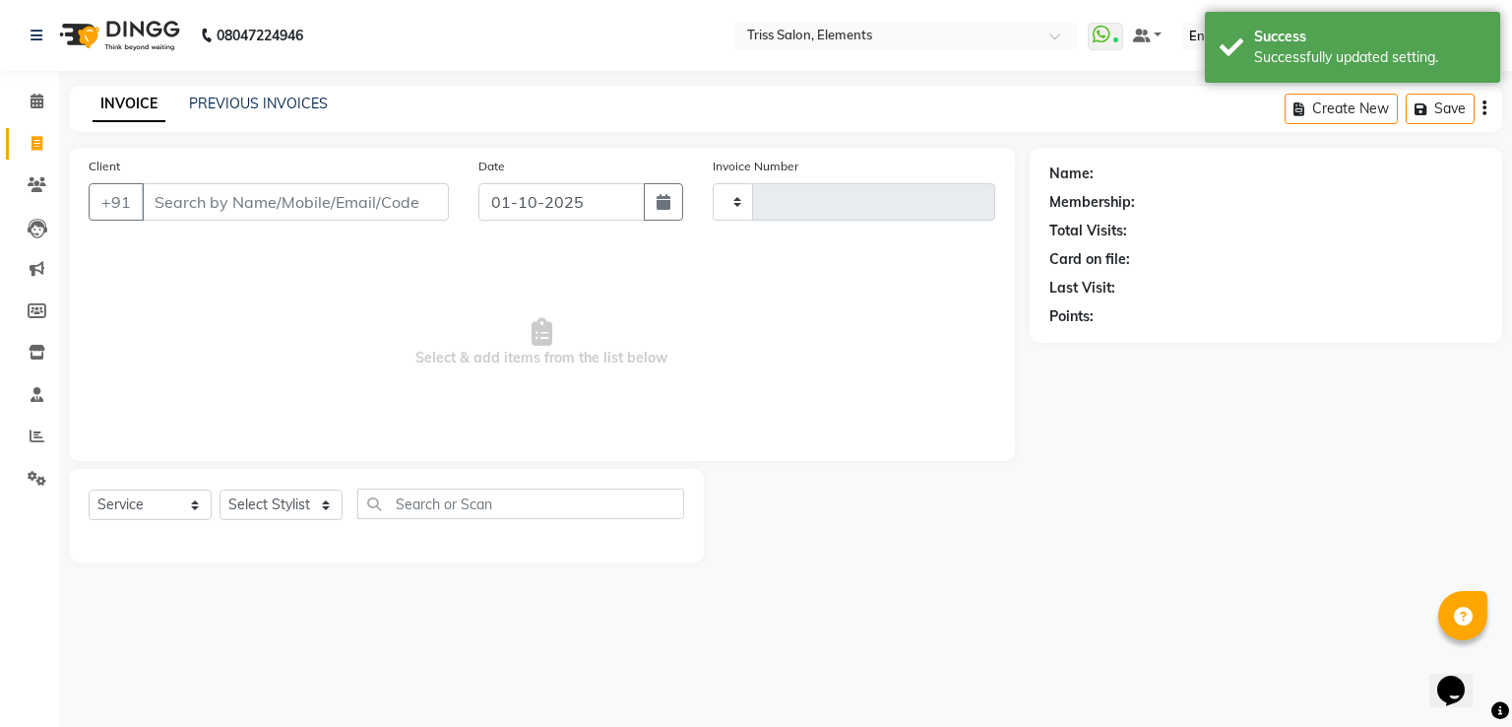
type input "2407"
select select "4303"
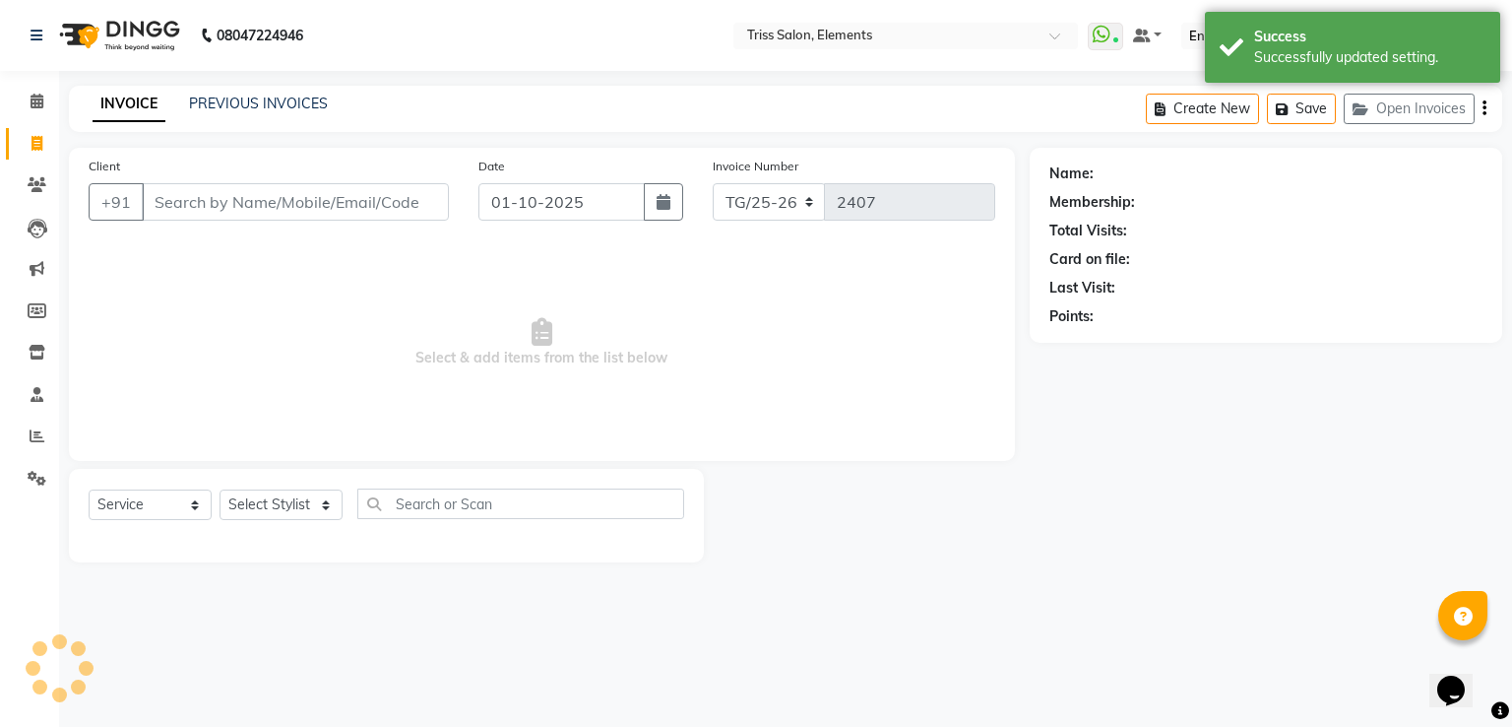
click at [130, 32] on img at bounding box center [117, 35] width 135 height 55
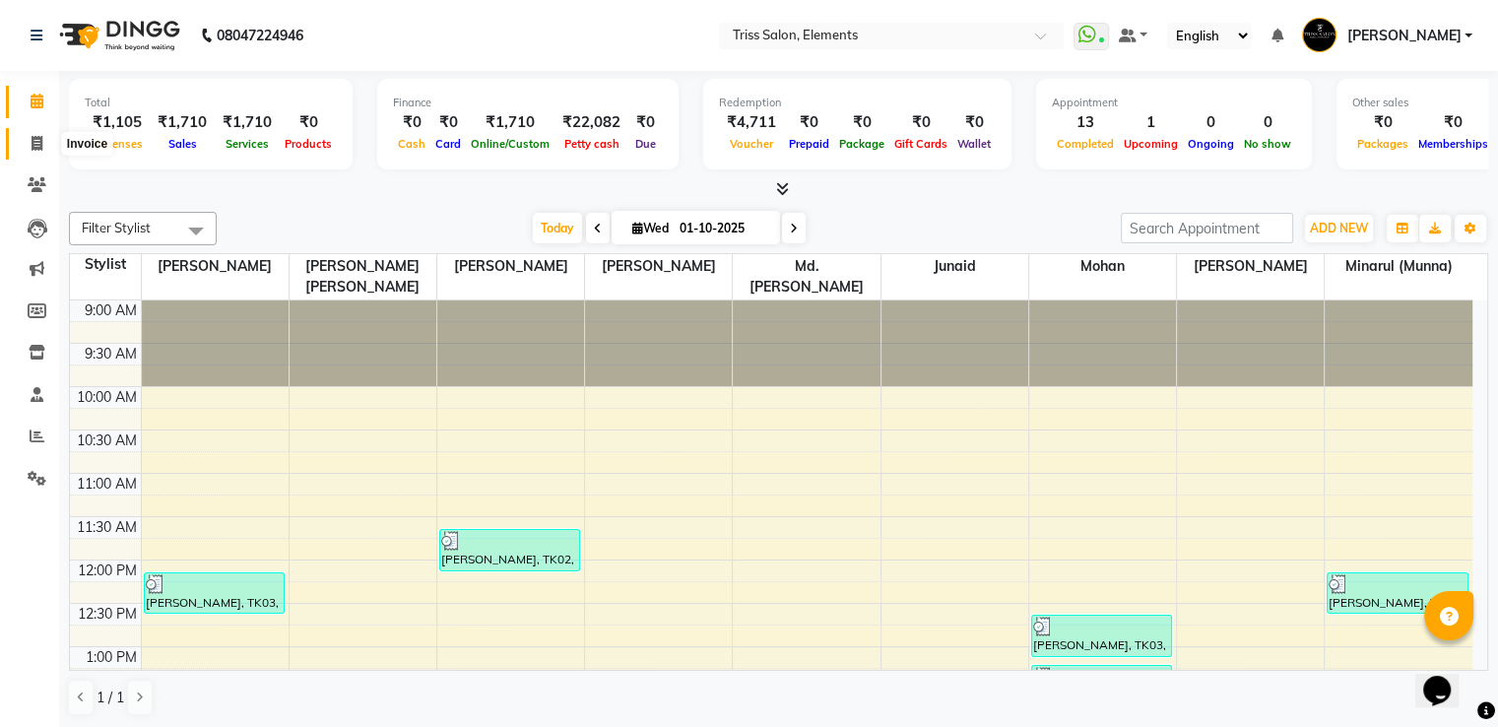
click at [33, 134] on span at bounding box center [37, 144] width 34 height 23
select select "service"
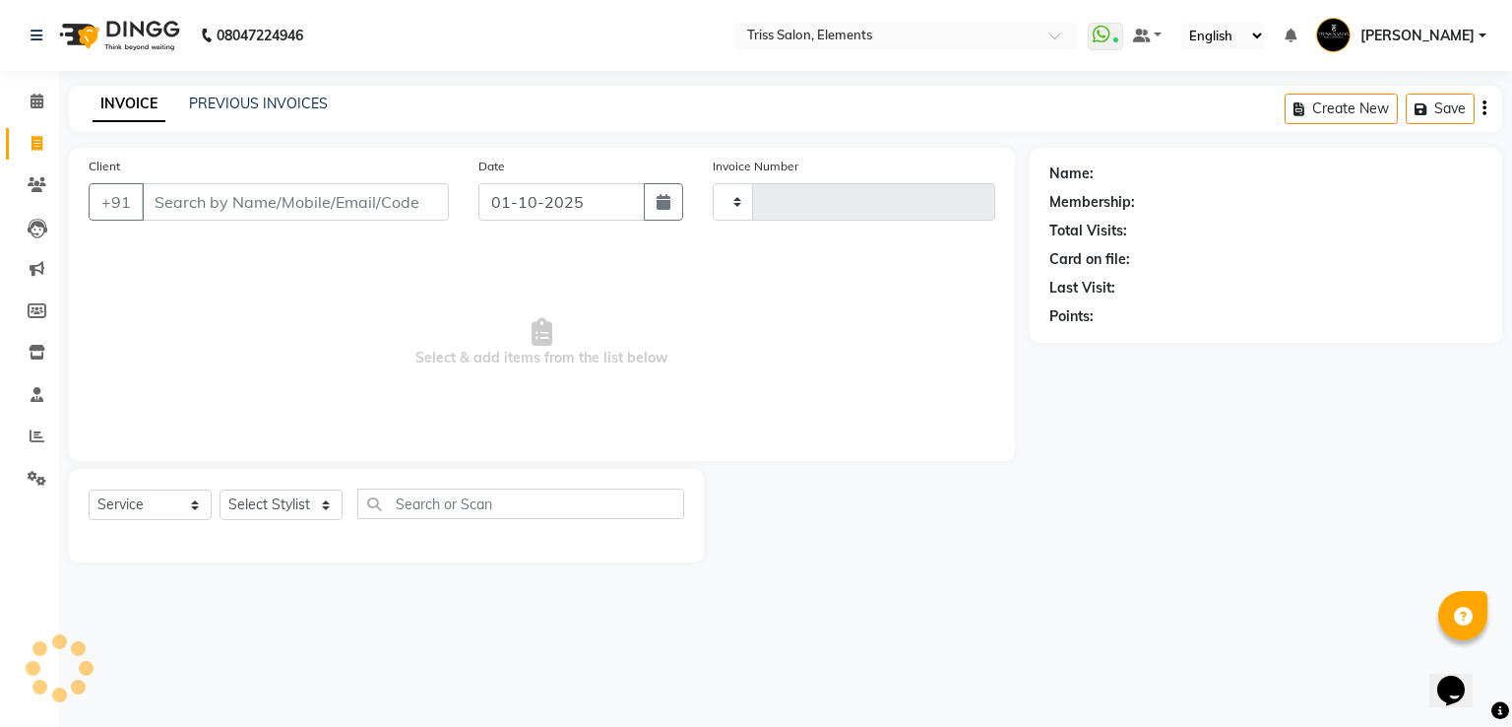
click at [134, 25] on img at bounding box center [117, 35] width 135 height 55
